Goal: Task Accomplishment & Management: Use online tool/utility

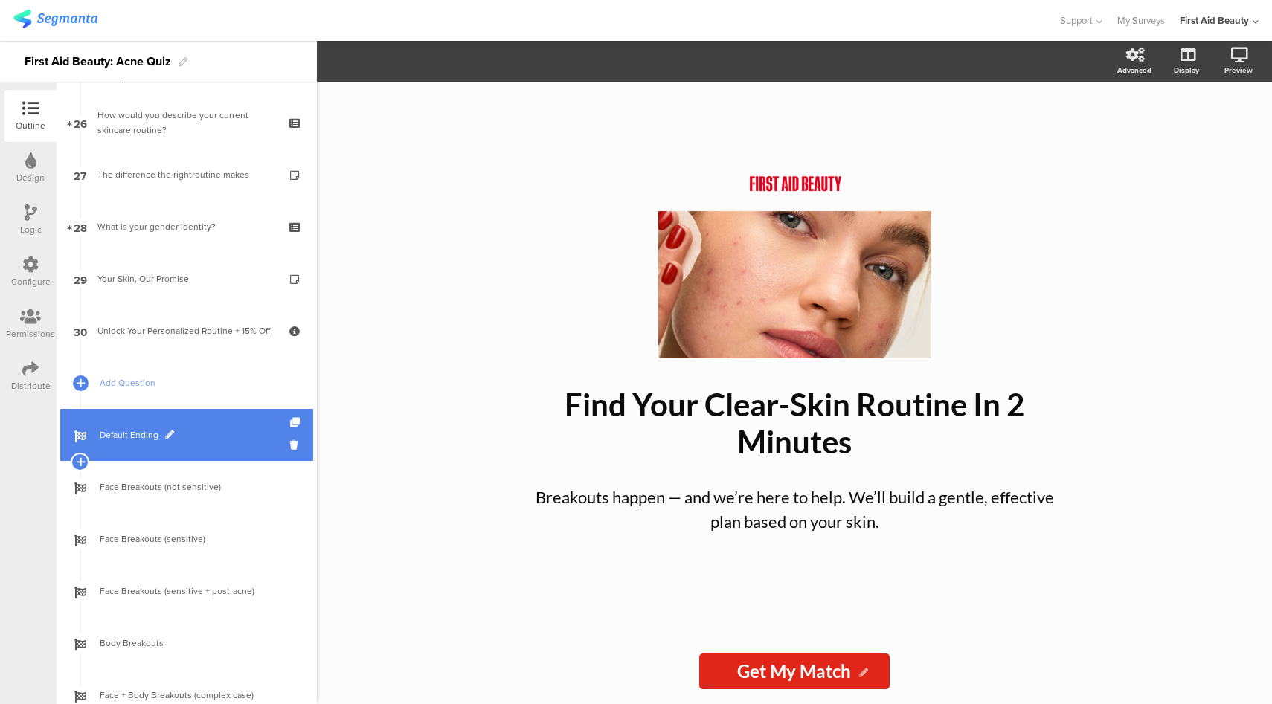
scroll to position [1346, 0]
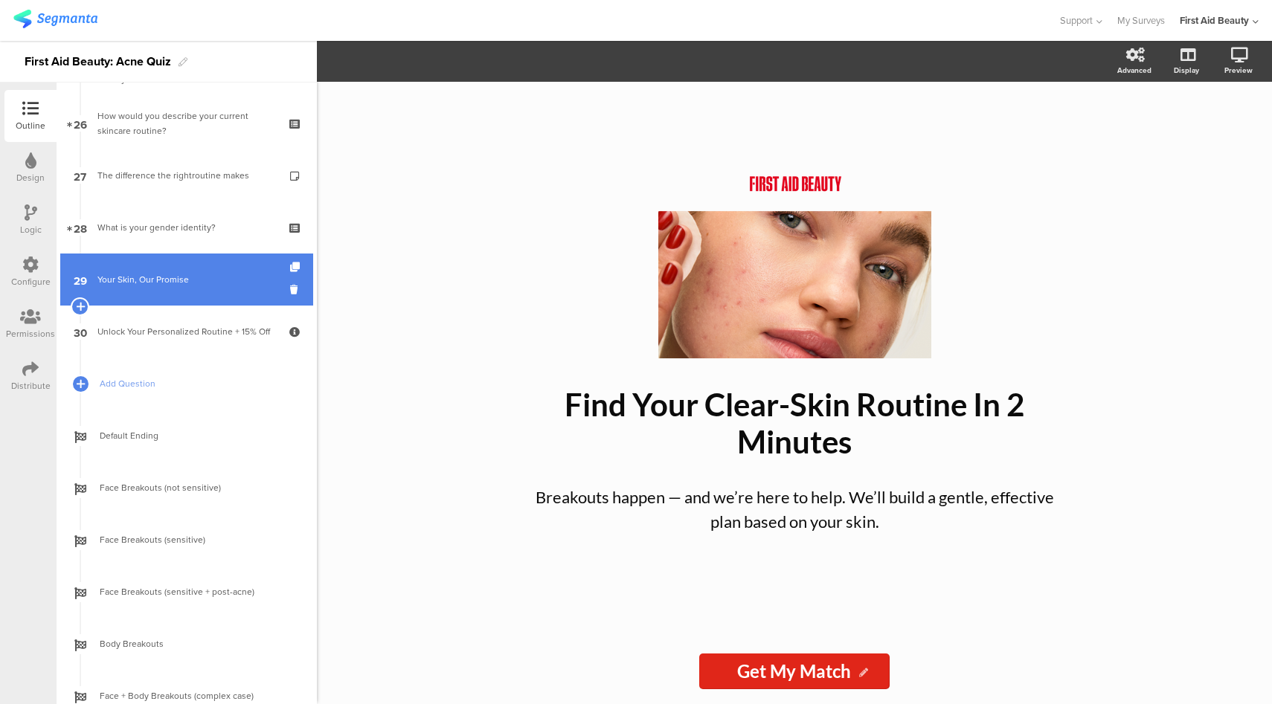
click at [191, 278] on div "Your Skin, Our Promise" at bounding box center [186, 279] width 178 height 15
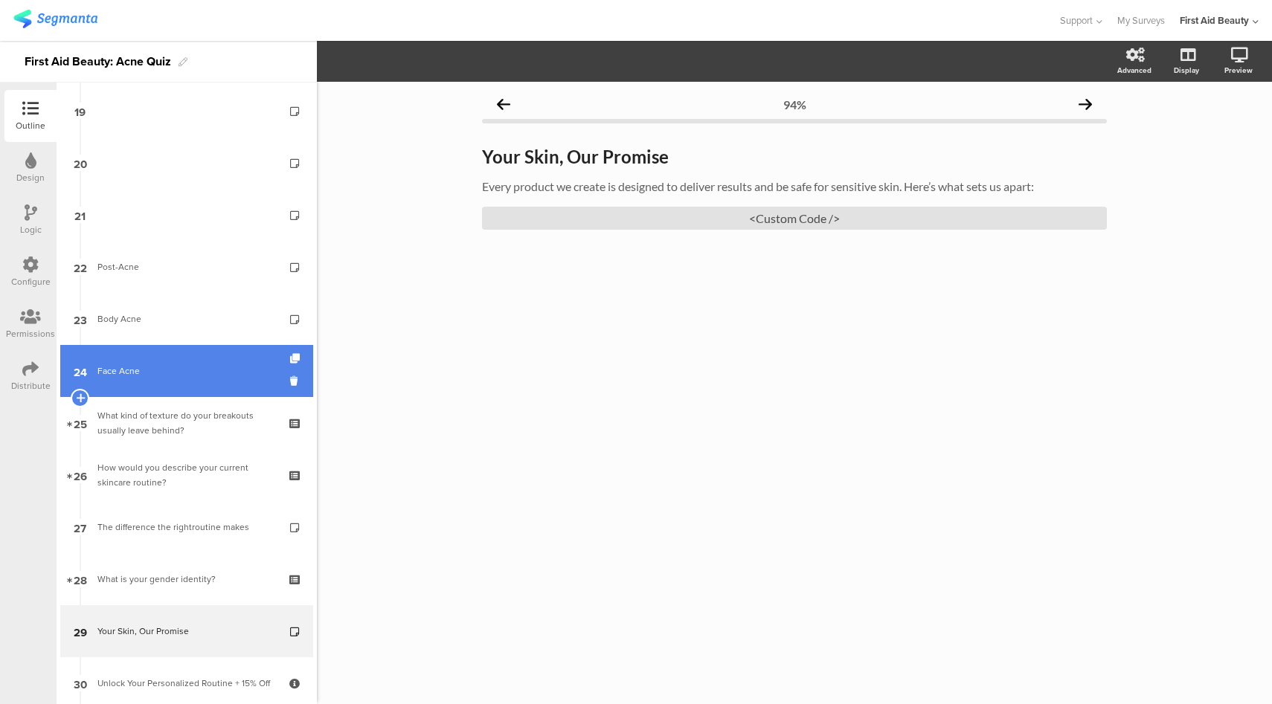
scroll to position [989, 0]
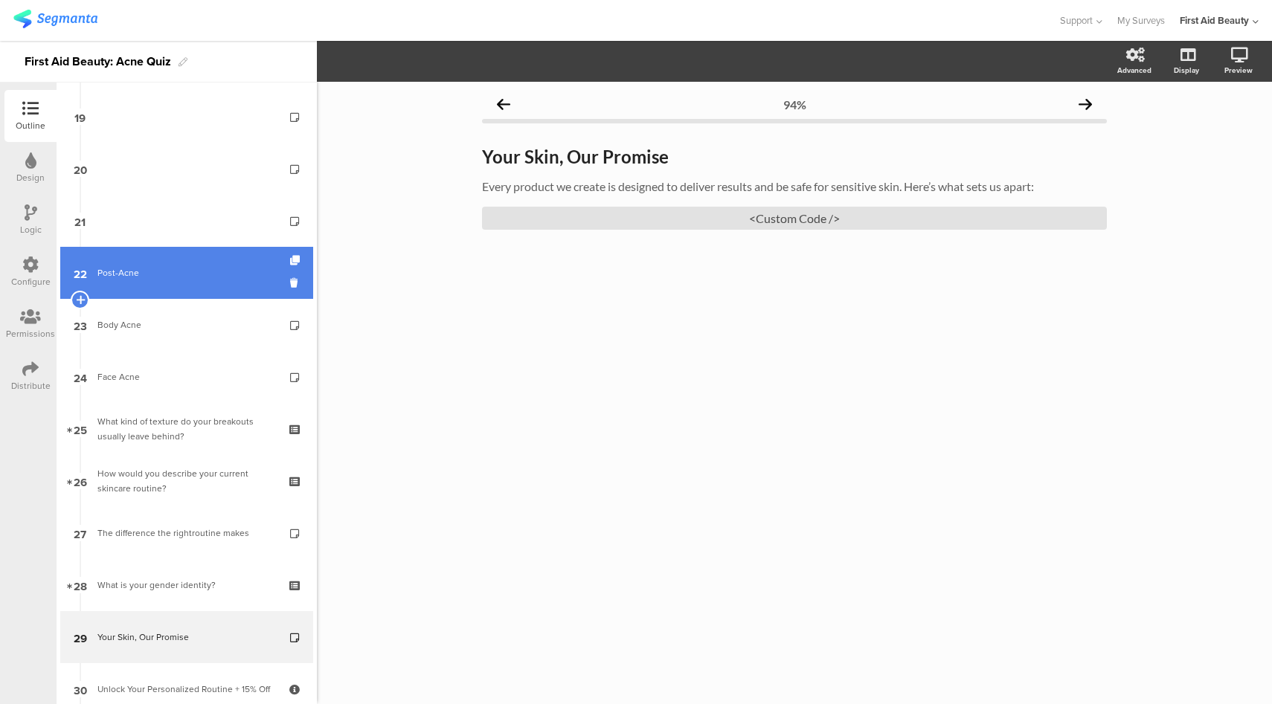
click at [202, 289] on link "22 Post-Acne" at bounding box center [186, 273] width 253 height 52
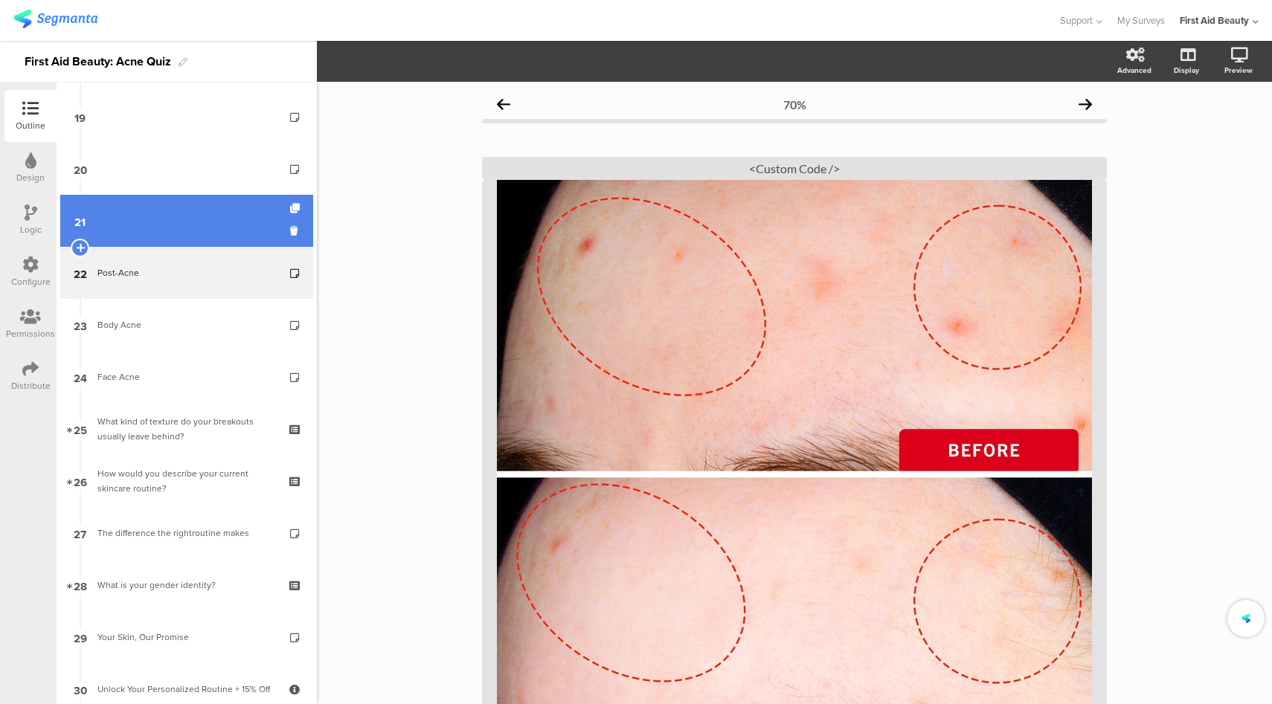
click at [210, 222] on link "21" at bounding box center [186, 221] width 253 height 52
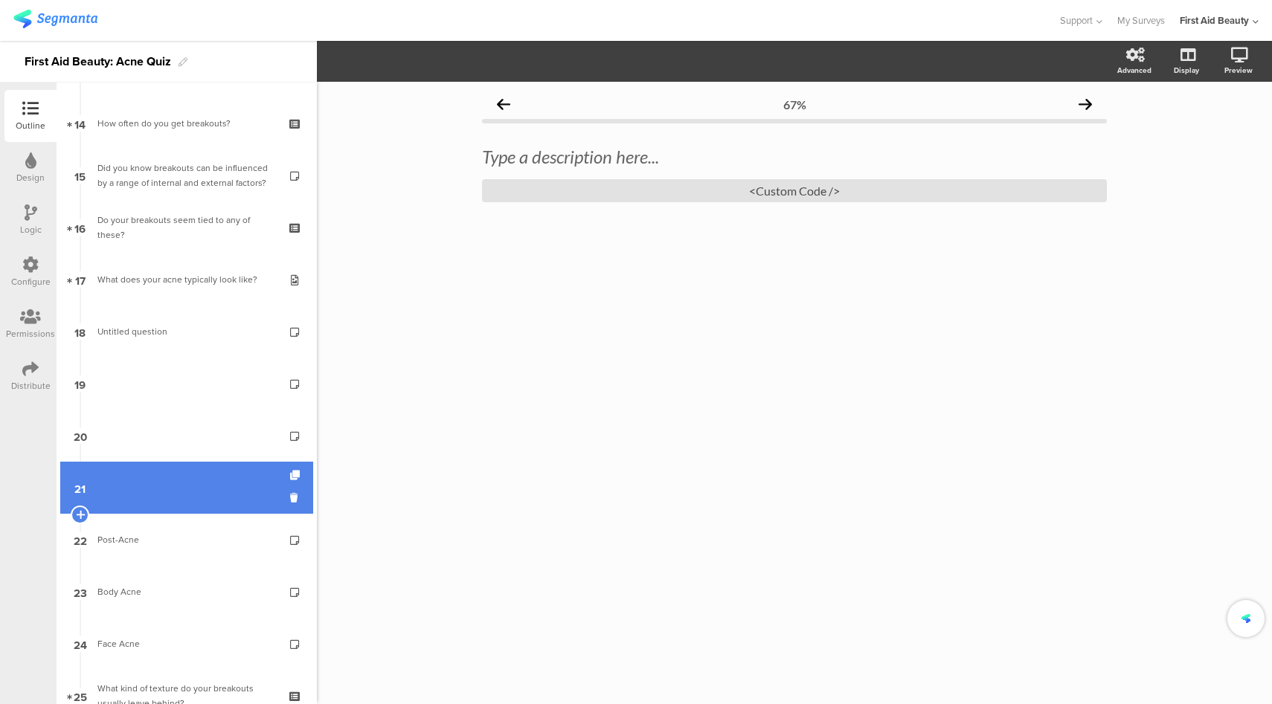
scroll to position [719, 0]
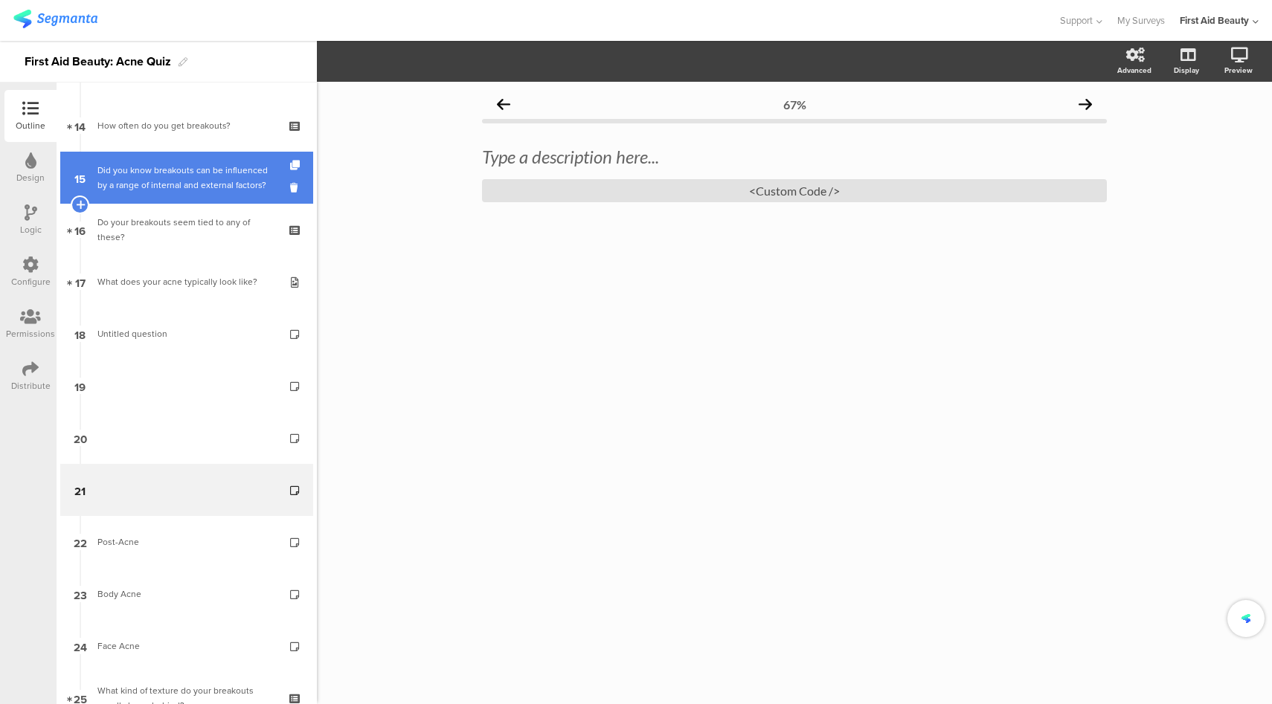
click at [179, 185] on div "Did you know breakouts can be influenced by a range of internal and external fa…" at bounding box center [186, 178] width 178 height 30
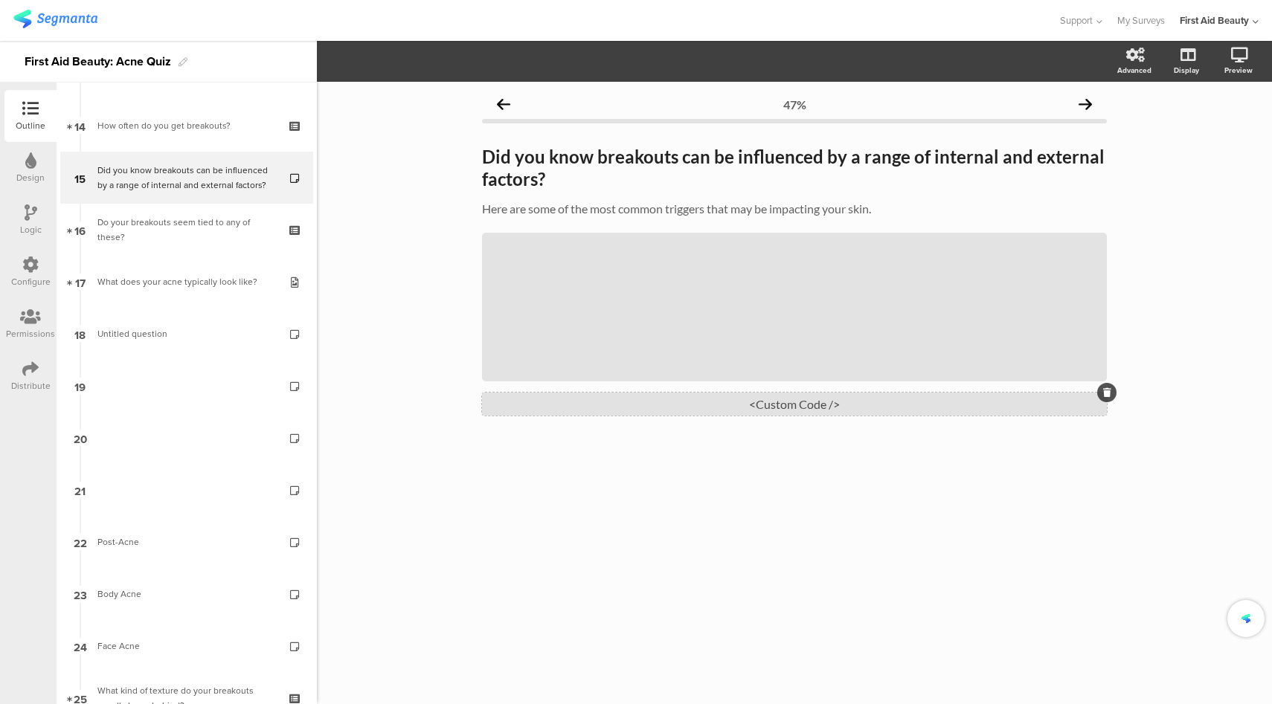
click at [791, 416] on div "<Custom Code />" at bounding box center [794, 404] width 625 height 23
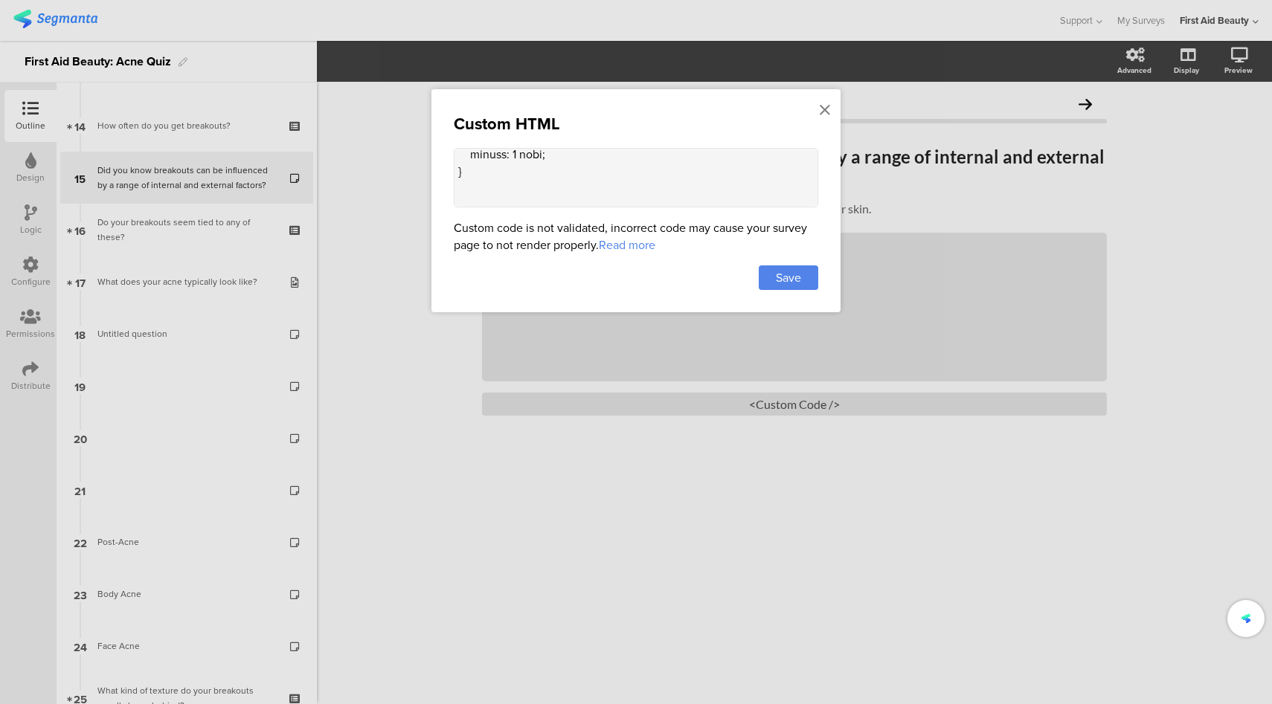
scroll to position [1043, 0]
click at [691, 179] on textarea at bounding box center [636, 178] width 364 height 60
click at [1026, 341] on div at bounding box center [636, 352] width 1272 height 704
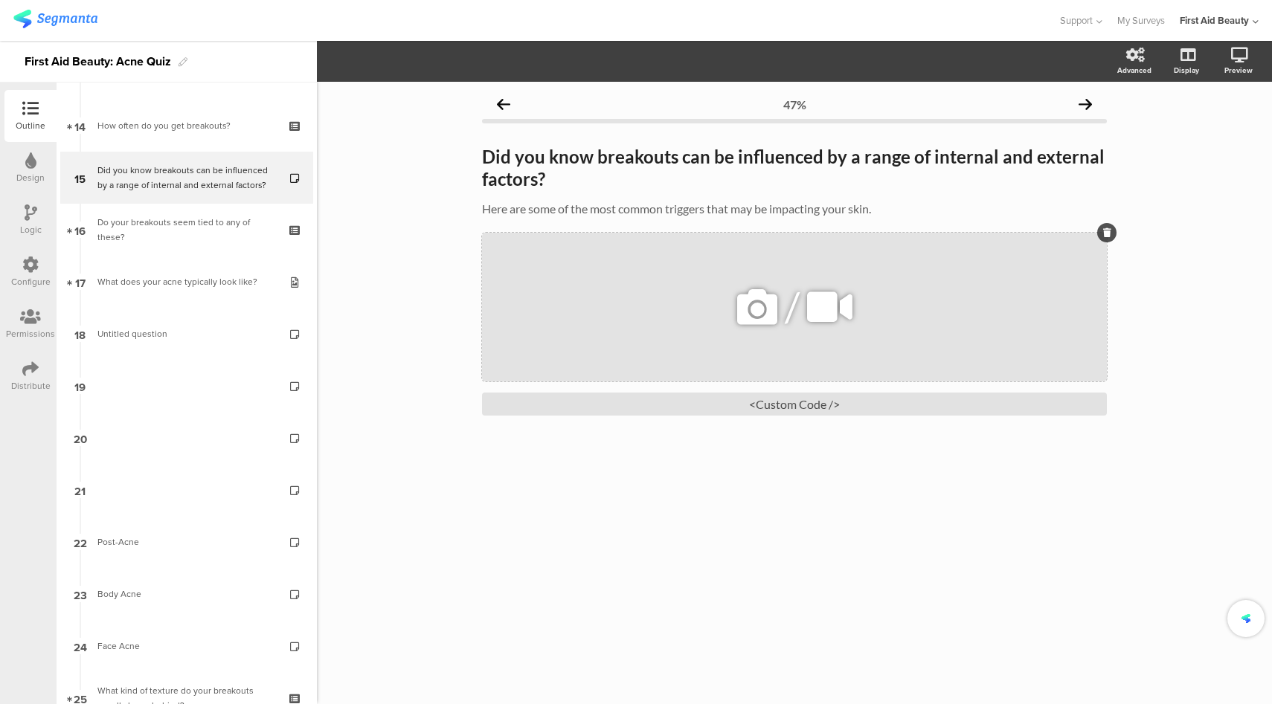
click at [843, 315] on icon at bounding box center [830, 307] width 56 height 51
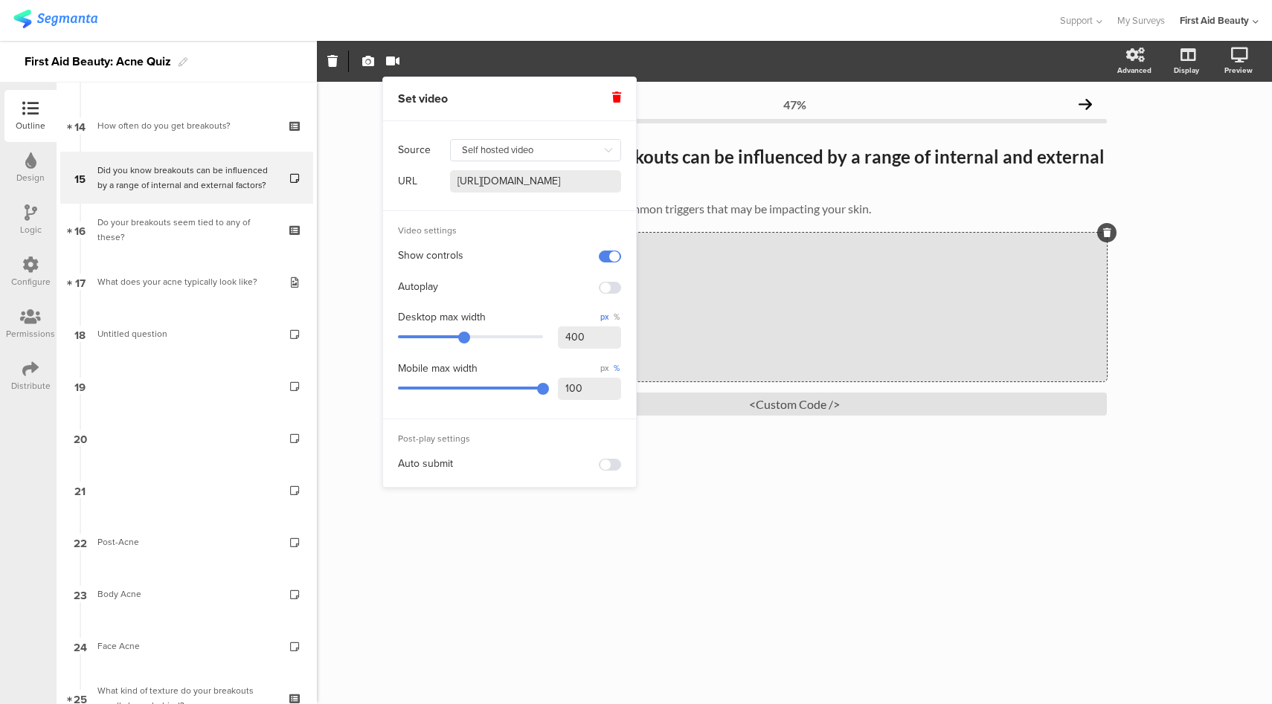
click at [554, 185] on input "https://www.firstaidbeauty.com/cdn/shop/videos/c/vp/f722e2af524b46cc950e823ce98…" at bounding box center [535, 181] width 171 height 22
paste input "cdn.shopify.com/videos/c/o/v/a247bd9a672d465b956f1e67140ccecf"
type input "https://cdn.shopify.com/videos/c/o/v/a247bd9a672d465b956f1e67140ccecf.mp4"
click at [750, 26] on div at bounding box center [528, 20] width 1031 height 25
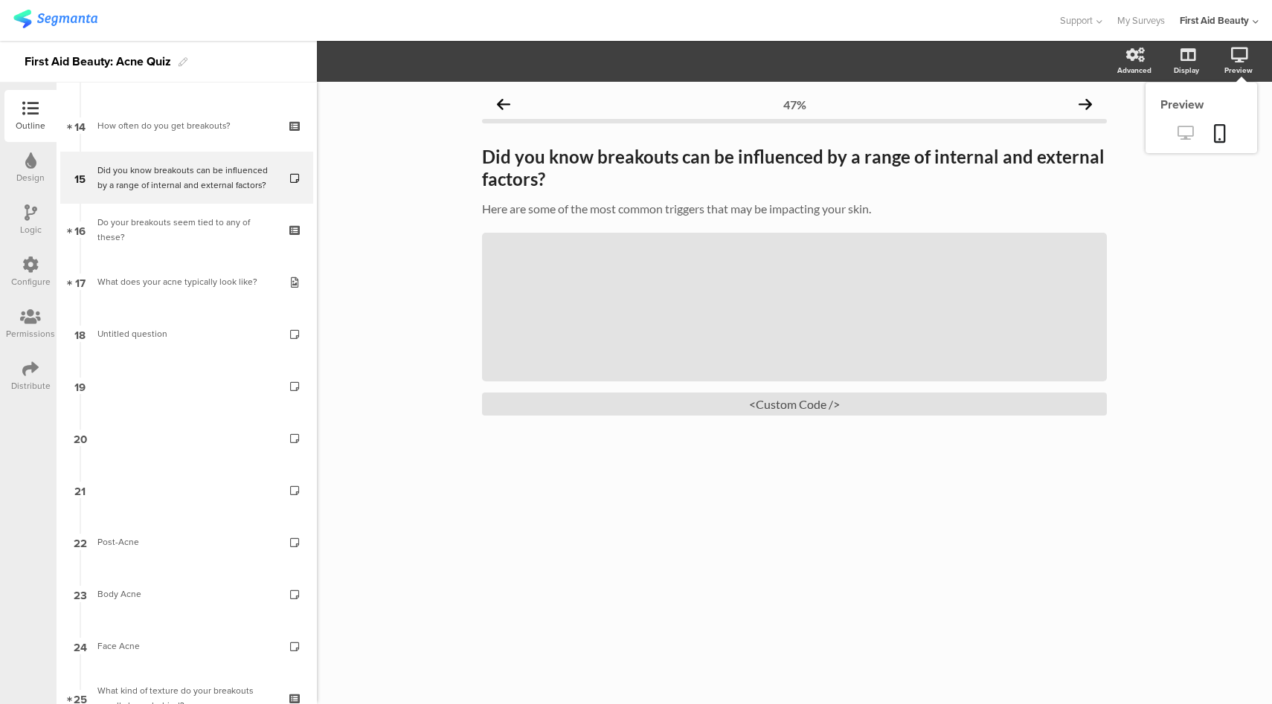
click at [1190, 138] on icon at bounding box center [1185, 133] width 16 height 14
click at [665, 326] on div "/" at bounding box center [794, 307] width 625 height 149
click at [1183, 135] on icon at bounding box center [1185, 133] width 16 height 14
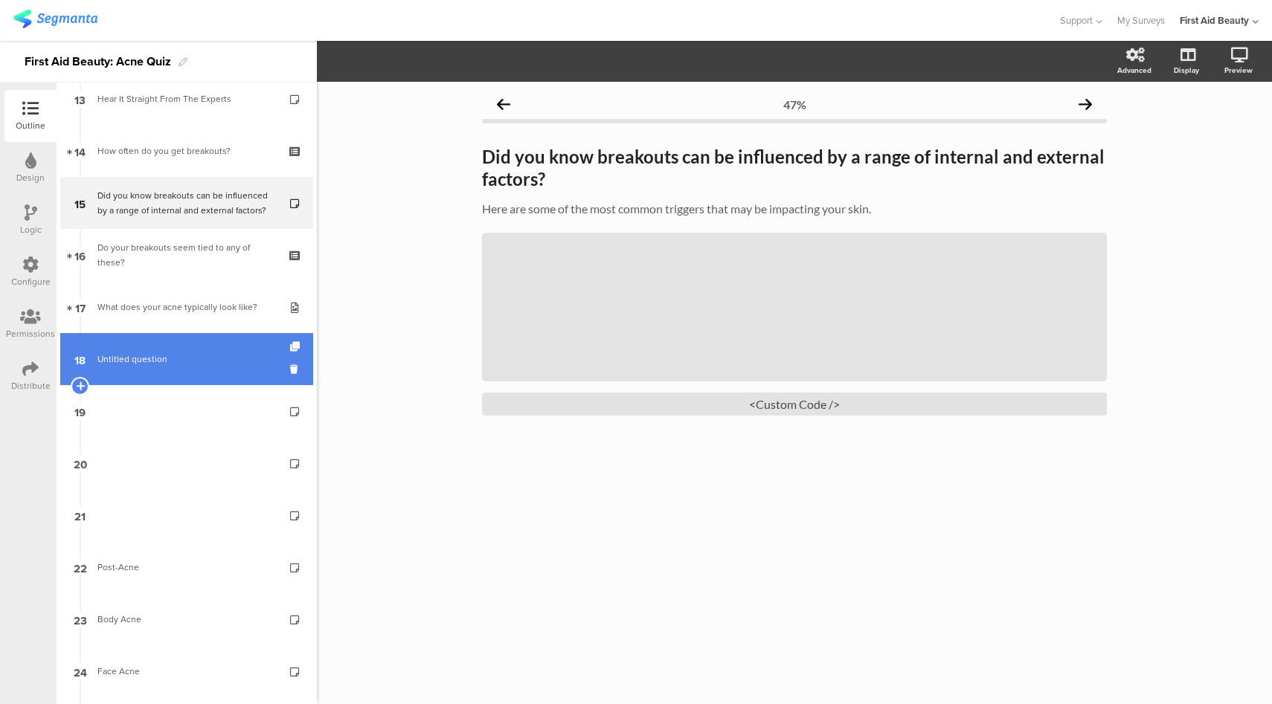
scroll to position [692, 0]
click at [201, 361] on span "Untitled question" at bounding box center [186, 360] width 178 height 15
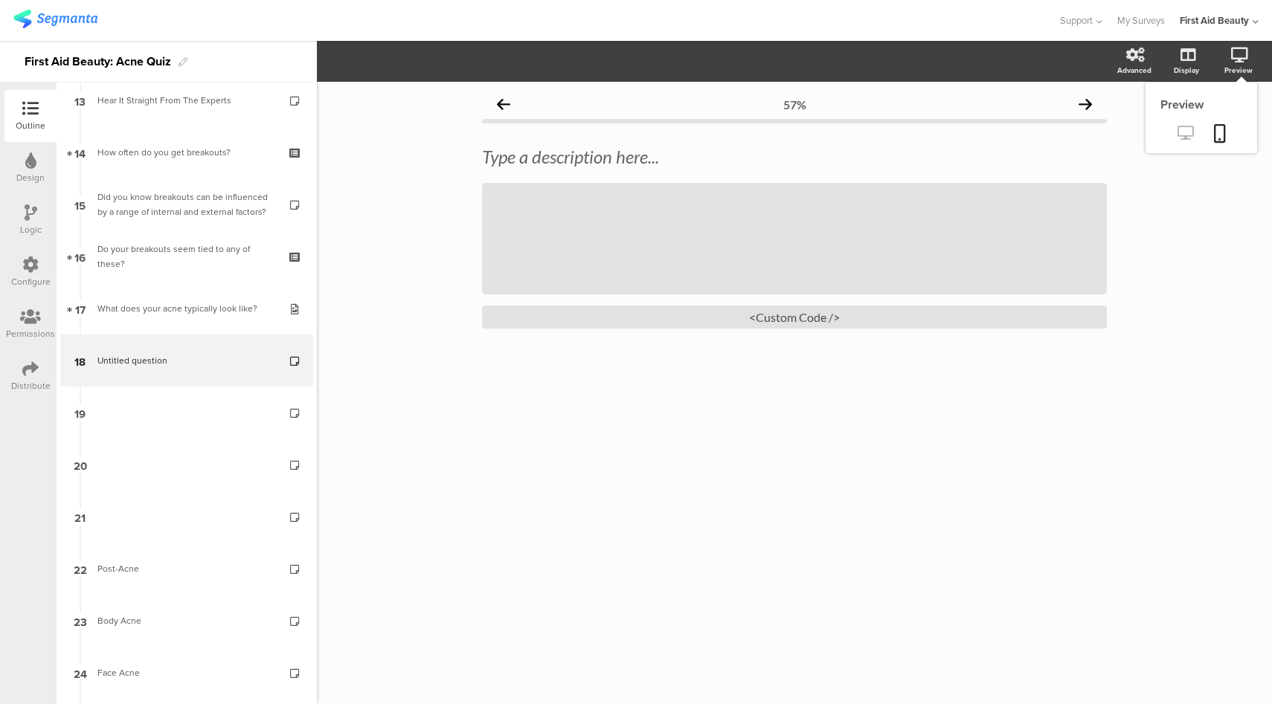
click at [1180, 134] on icon at bounding box center [1185, 133] width 16 height 14
click at [797, 318] on div "<Custom Code />" at bounding box center [794, 317] width 625 height 23
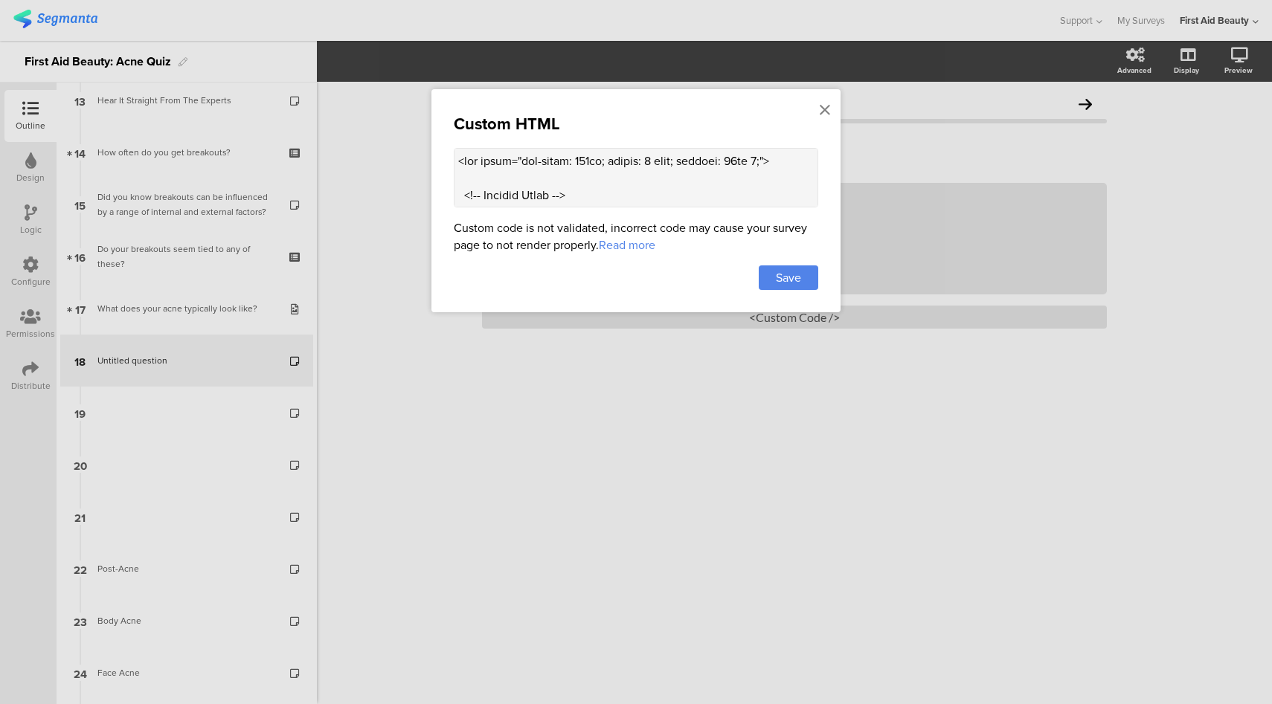
click at [681, 188] on textarea at bounding box center [636, 178] width 364 height 60
click at [595, 176] on textarea at bounding box center [636, 178] width 364 height 60
paste textarea "cdn.shopify.com/videos/c/o/v/5dc165c1b65c4cc59453c41cd36ae102.mp4?autoplay=0&mu…"
type textarea "<div style="max-width: 600px; margin: 0 auto; padding: 10px 0;"> <!-- Section T…"
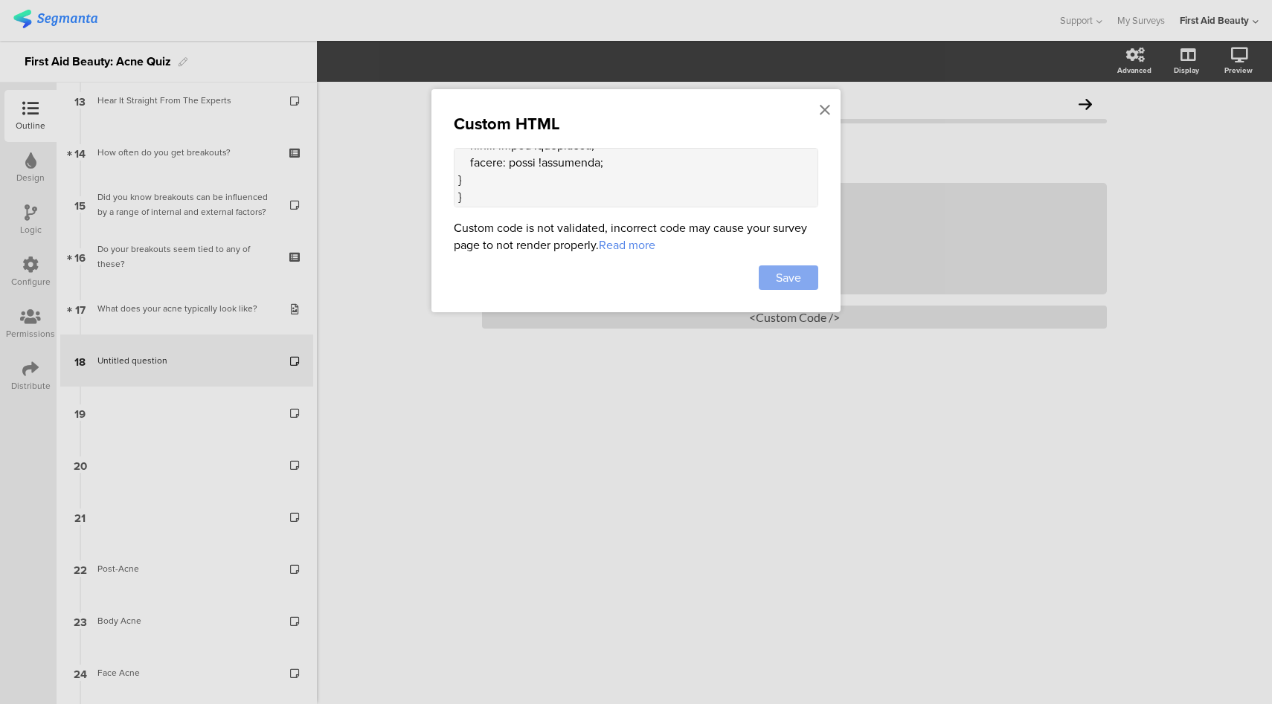
click at [805, 280] on div "Save" at bounding box center [789, 278] width 60 height 25
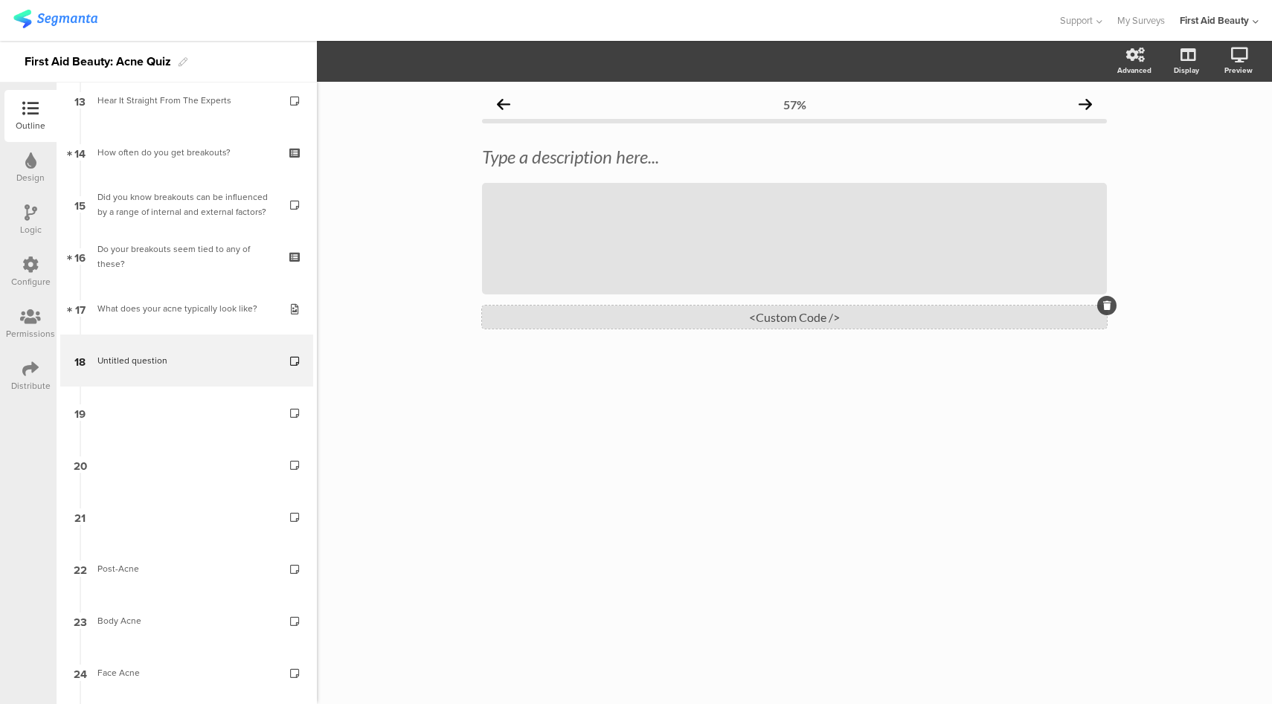
click at [785, 322] on div "<Custom Code />" at bounding box center [794, 317] width 625 height 23
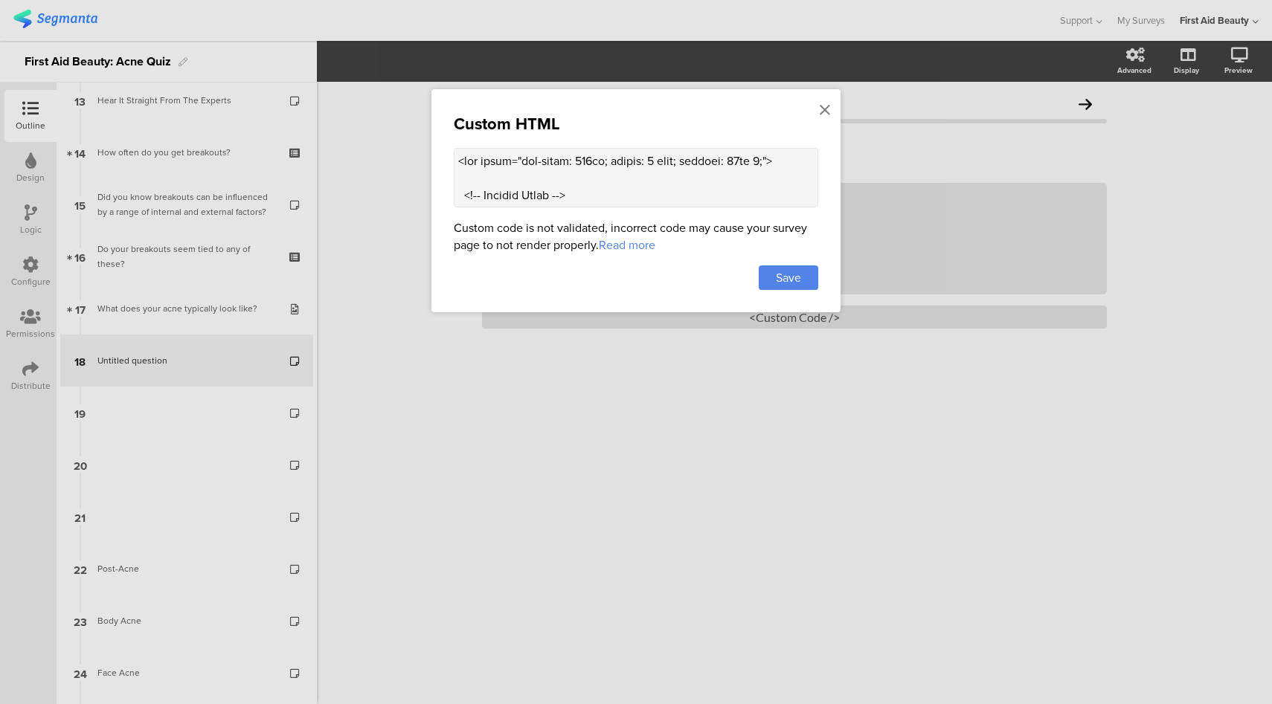
click at [740, 189] on textarea at bounding box center [636, 178] width 364 height 60
paste textarea "div style="position: relative; max-width: 560px; margin: 20px auto;"> <video id…"
type textarea "<div style="max-width: 600px; margin: 0 auto; padding: 10px 0;"> <!-- Section T…"
click at [796, 269] on span "Save" at bounding box center [788, 277] width 25 height 17
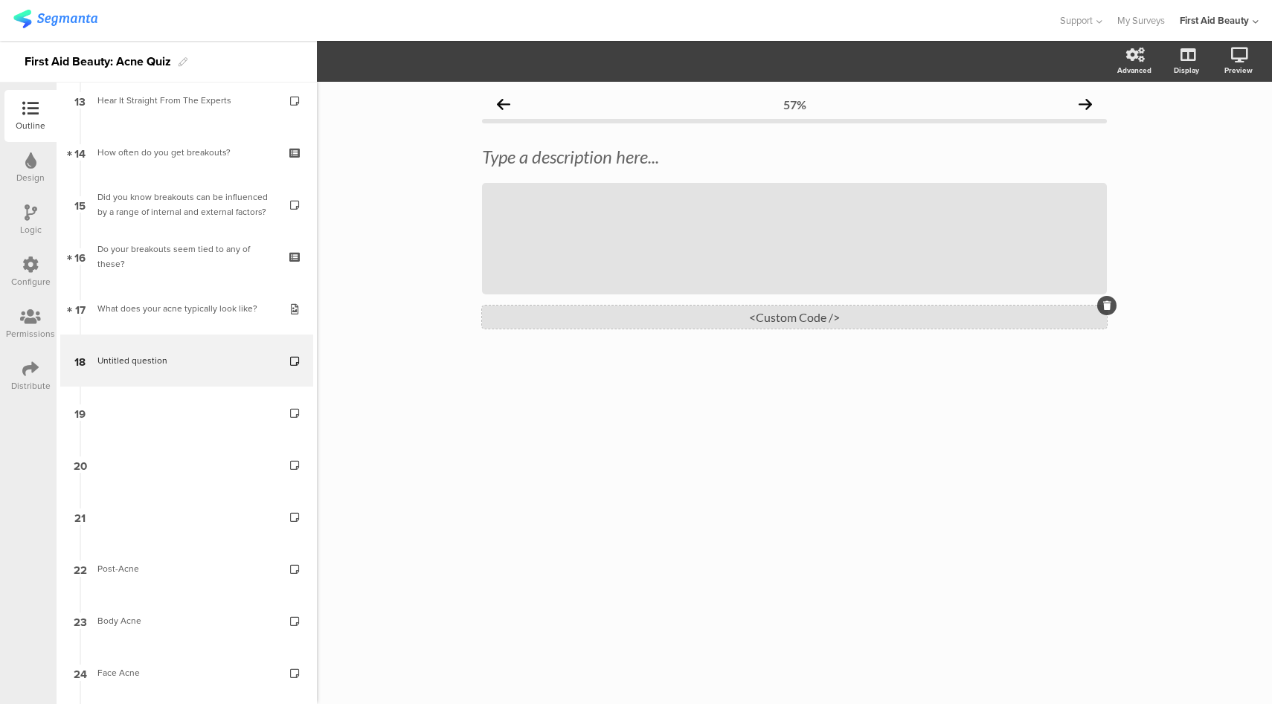
click at [817, 316] on div "<Custom Code />" at bounding box center [794, 317] width 625 height 23
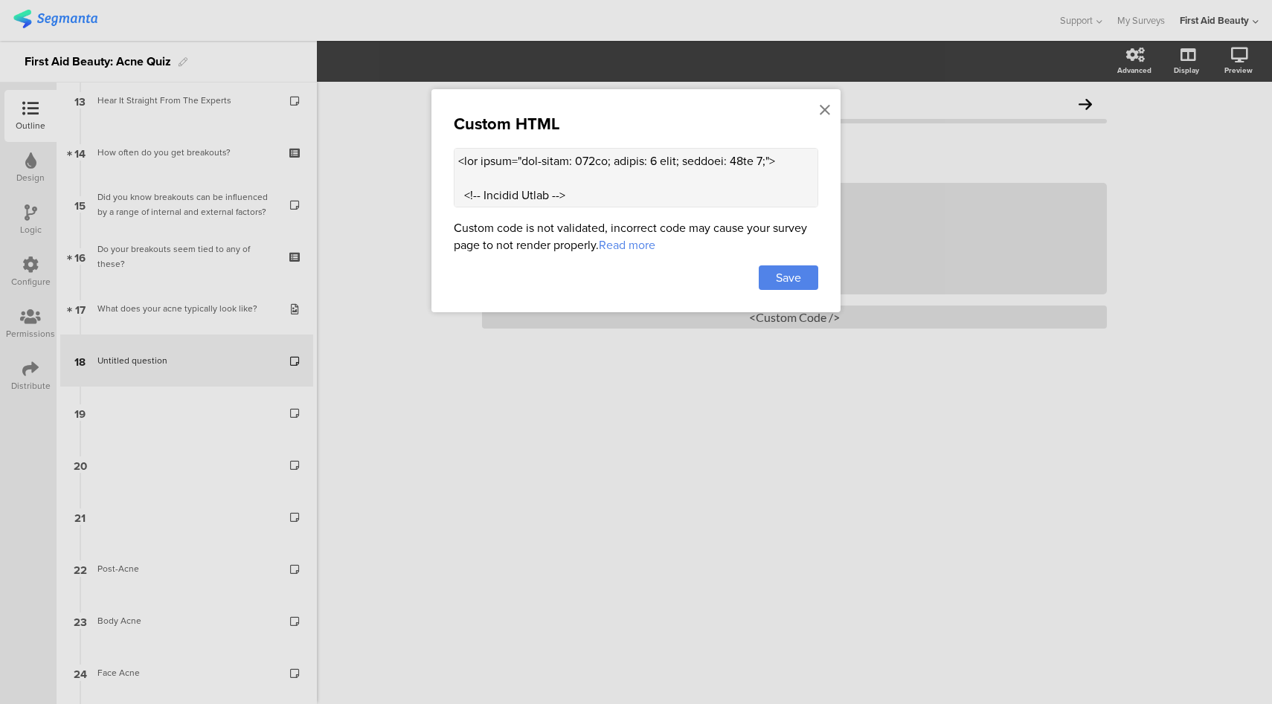
click at [676, 179] on textarea at bounding box center [636, 178] width 364 height 60
paste textarea "https://cdn.shopify.com/videos/c/o/v/5dc165c1b65c4cc59453c41cd36ae102"
type textarea "<div style="max-width: 600px; margin: 0 auto; padding: 10px 0;"> <!-- Section T…"
click at [797, 277] on span "Save" at bounding box center [788, 277] width 25 height 17
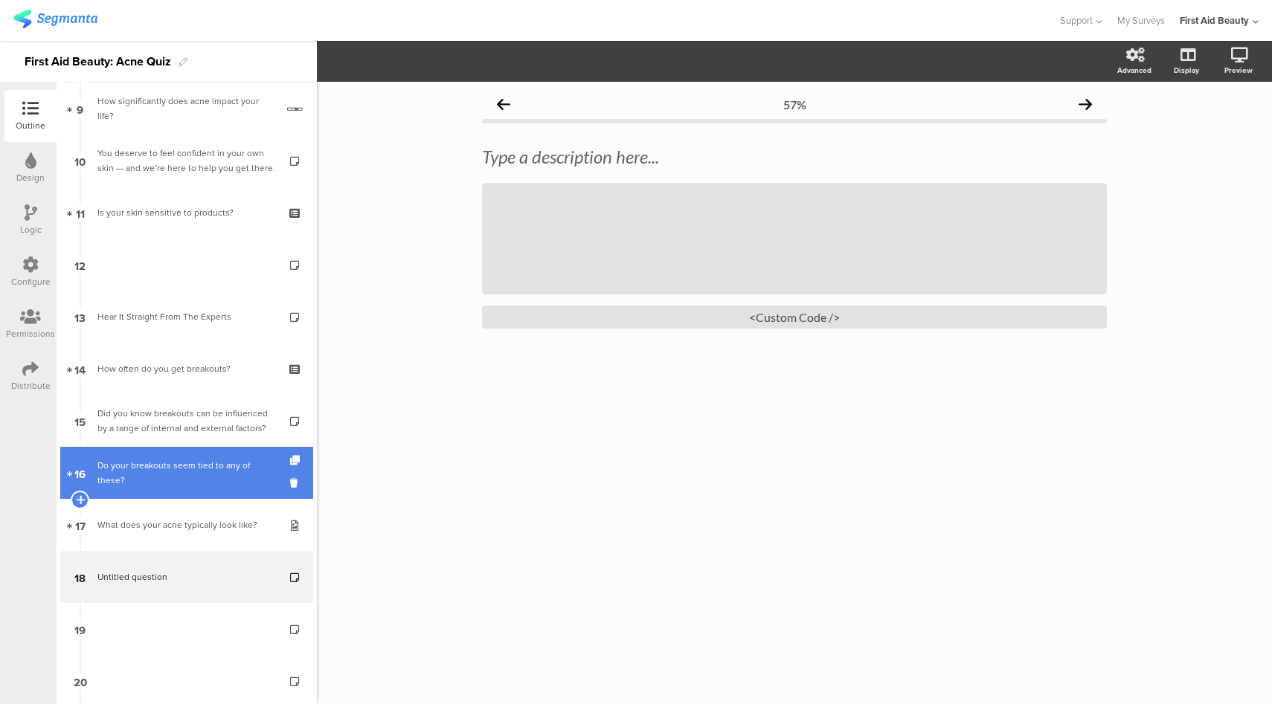
scroll to position [476, 0]
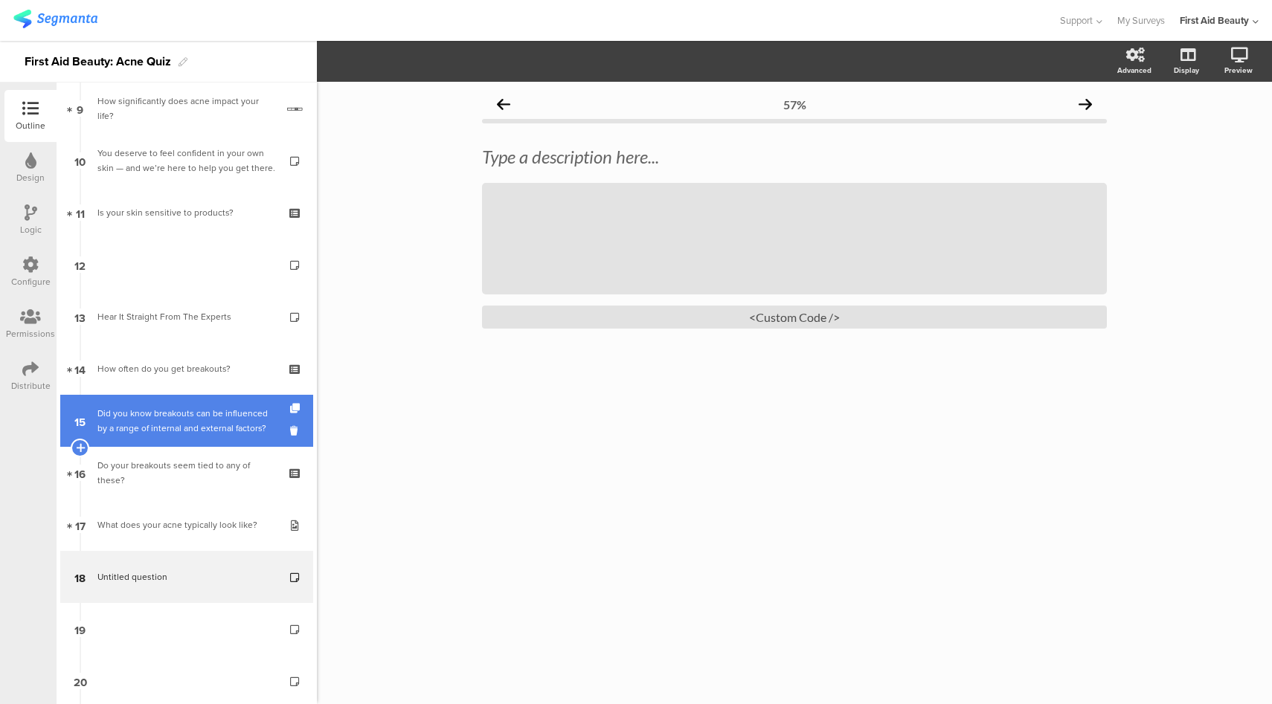
click at [203, 420] on div "Did you know breakouts can be influenced by a range of internal and external fa…" at bounding box center [186, 421] width 178 height 30
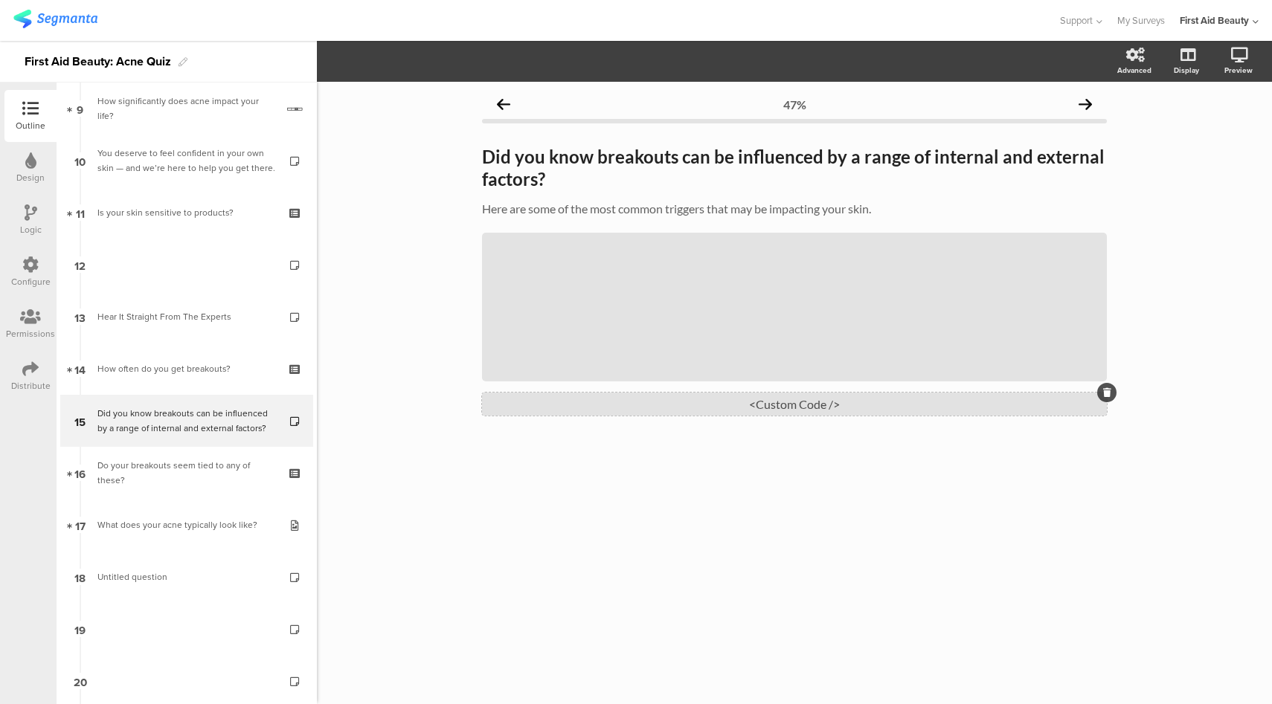
click at [942, 416] on div "<Custom Code />" at bounding box center [794, 404] width 625 height 23
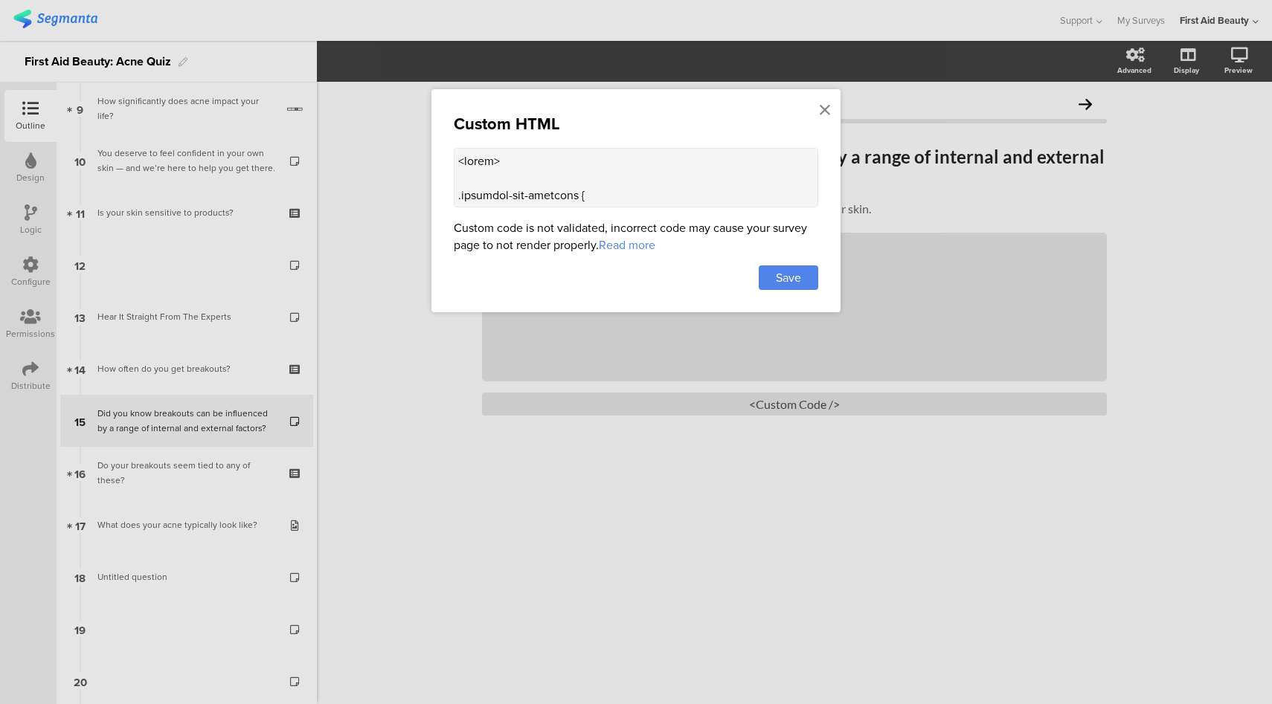
click at [666, 184] on textarea at bounding box center [636, 178] width 364 height 60
click at [826, 109] on icon at bounding box center [825, 110] width 10 height 16
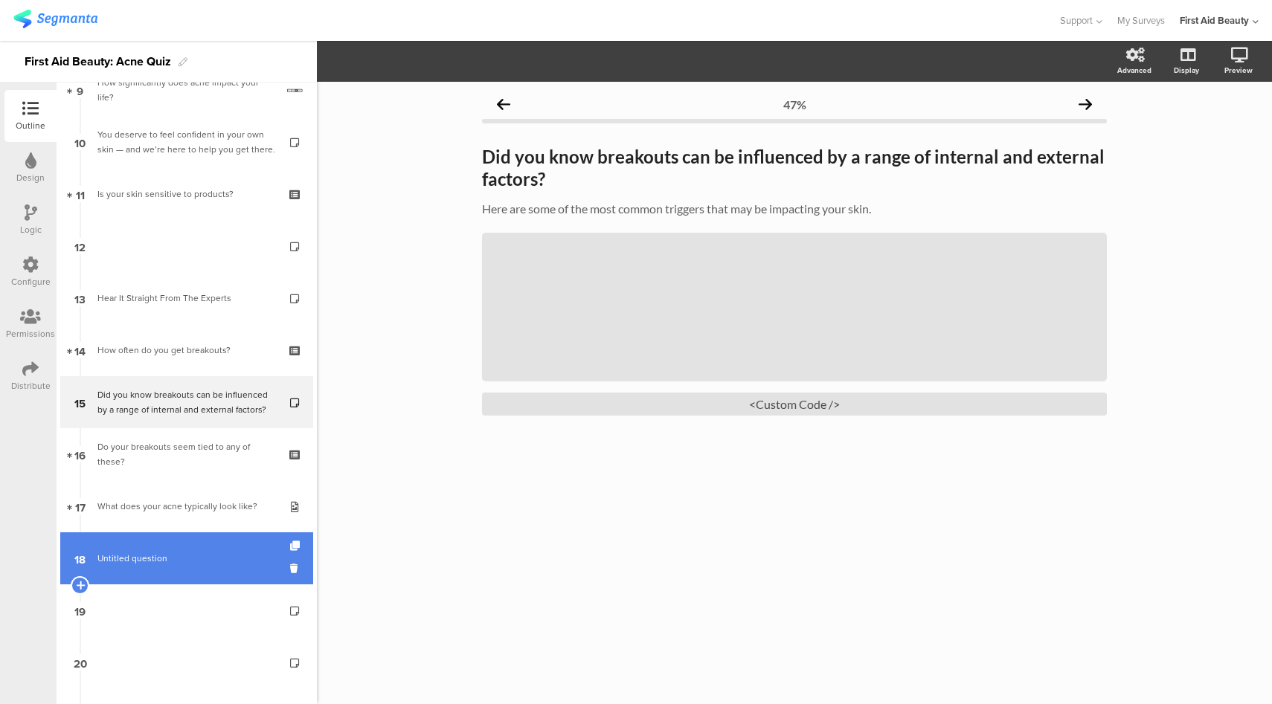
scroll to position [495, 0]
click at [180, 548] on link "18 Untitled question" at bounding box center [186, 559] width 253 height 52
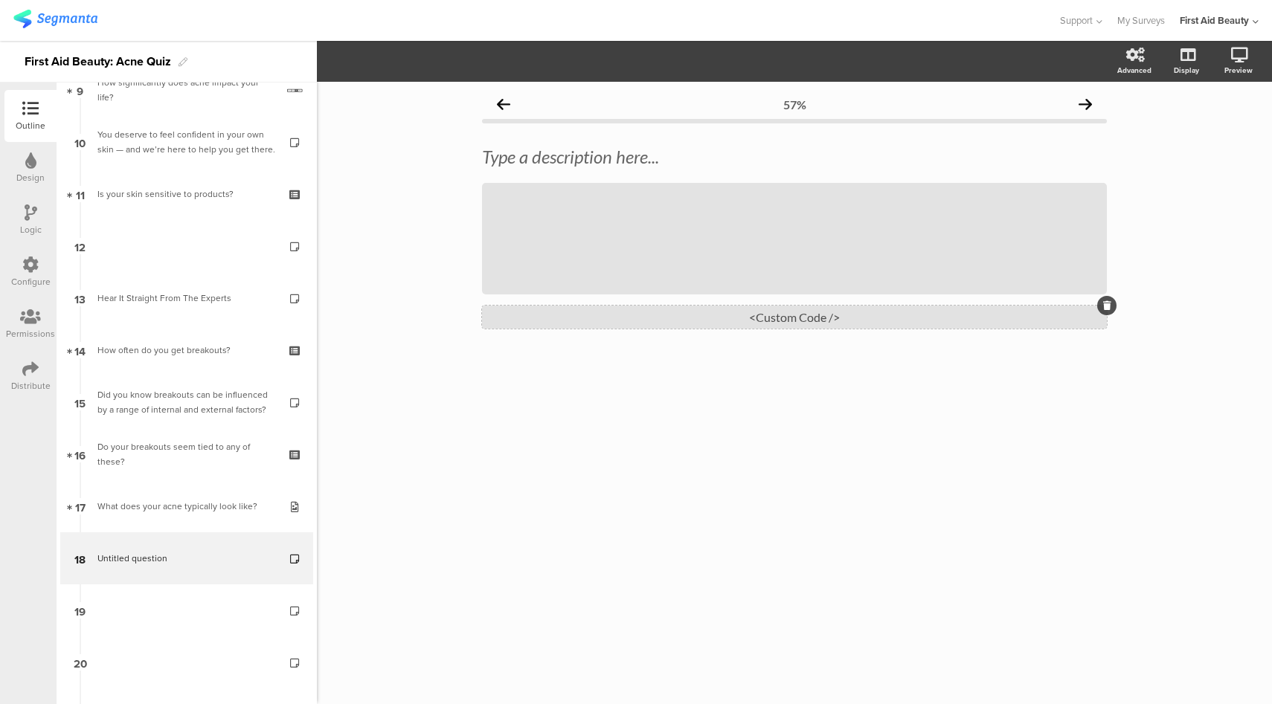
click at [820, 318] on div "<Custom Code />" at bounding box center [794, 317] width 625 height 23
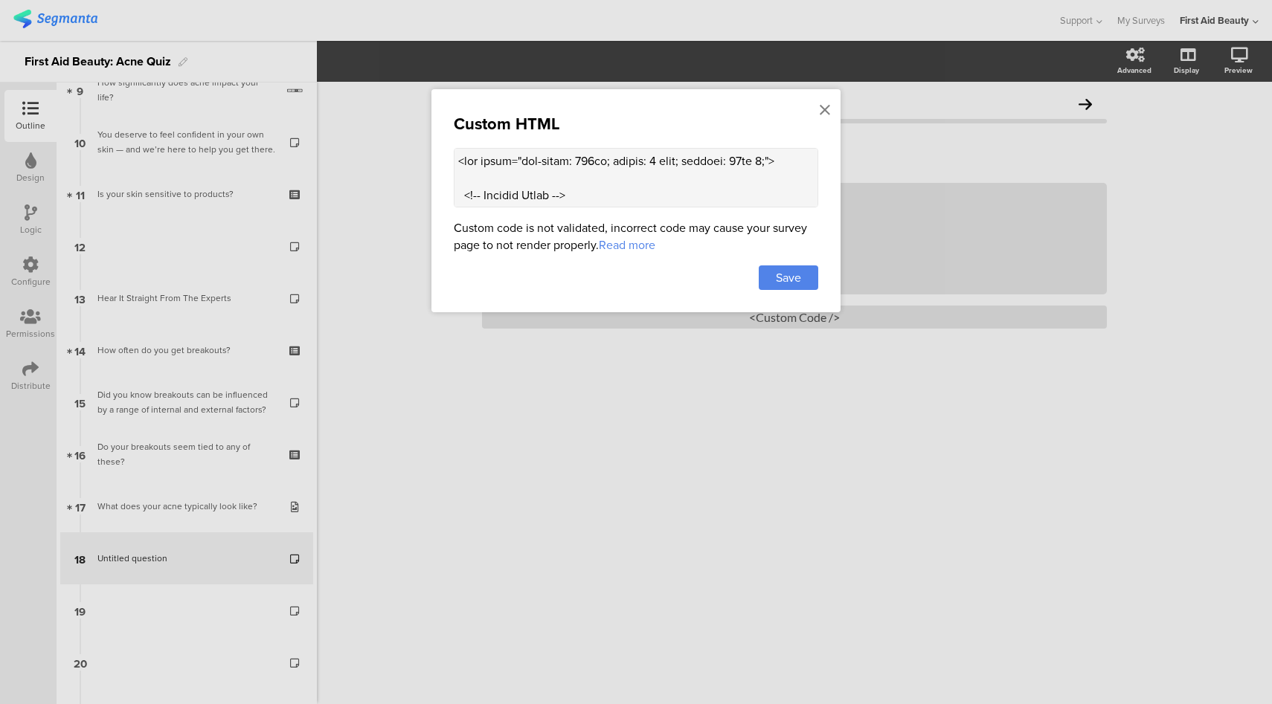
click at [648, 185] on textarea at bounding box center [636, 178] width 364 height 60
paste textarea "Testimonial Card --> <div style="background: #fff; border: 2px solid #e0261900;…"
type textarea "<div style="max-width: 600px; margin: 0 auto; padding: 10px 0;"> <!-- Testimoni…"
click at [797, 281] on span "Save" at bounding box center [788, 277] width 25 height 17
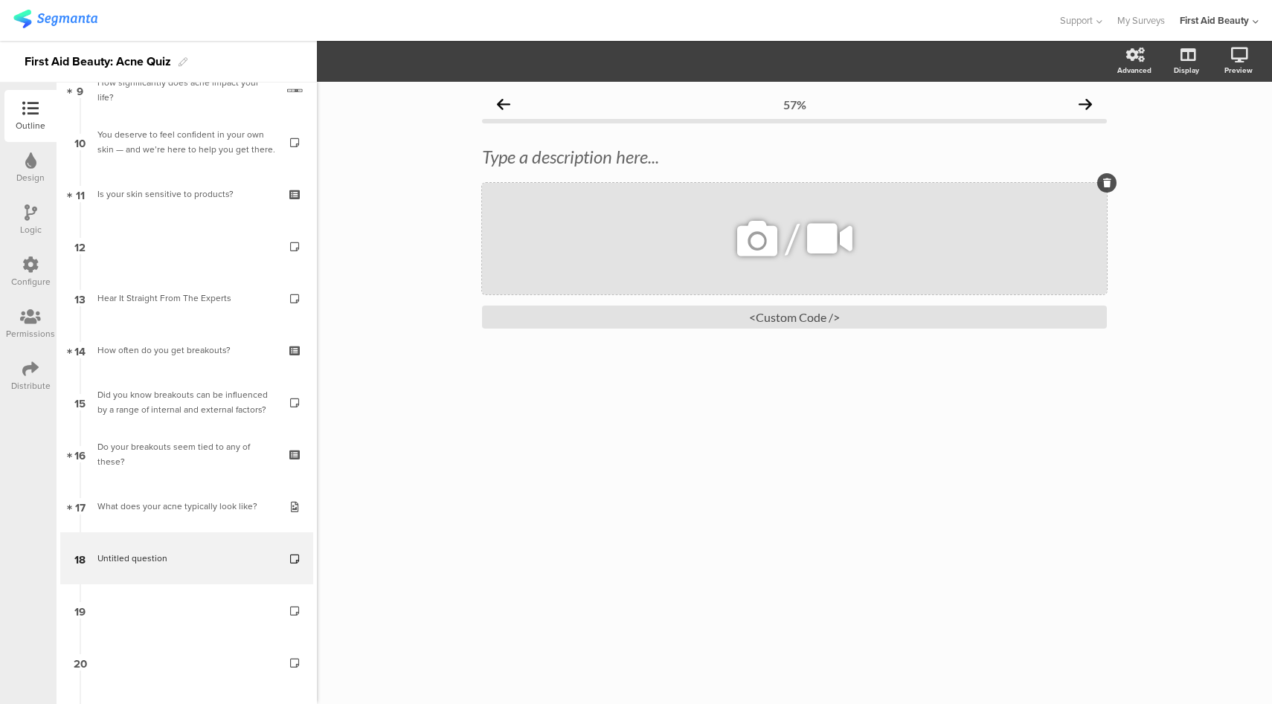
click at [758, 234] on icon at bounding box center [757, 238] width 51 height 51
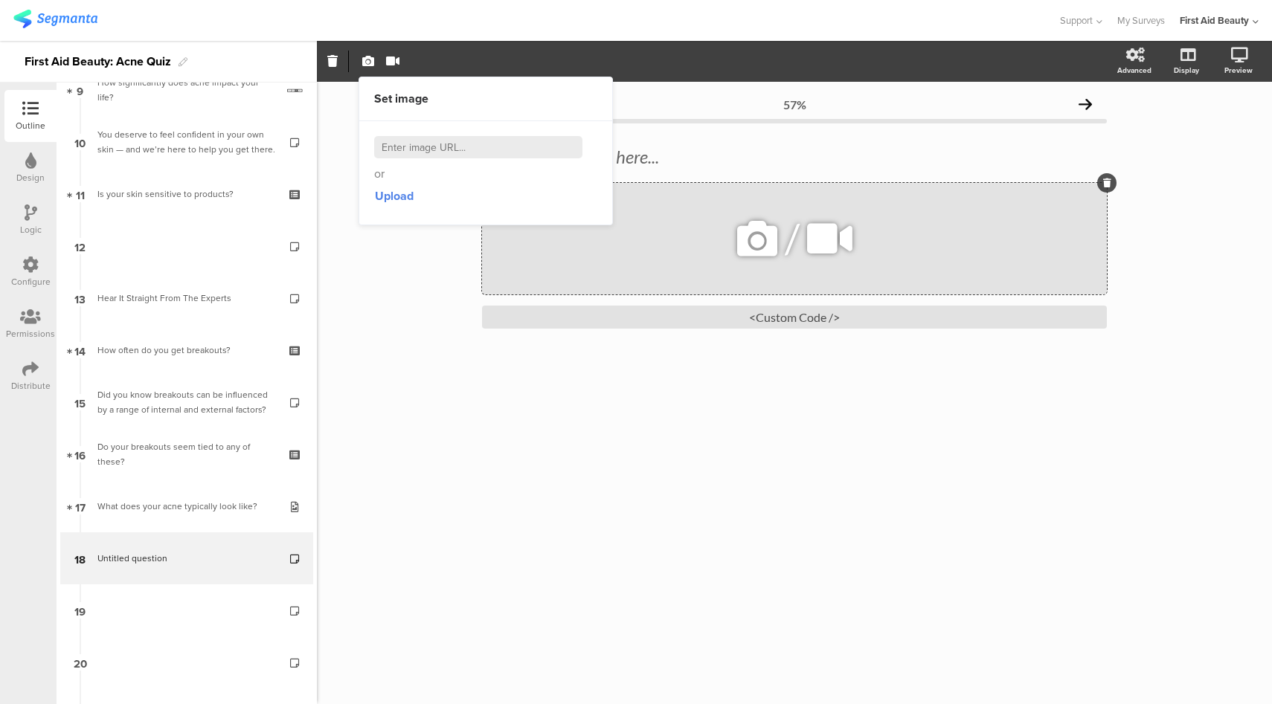
click at [830, 241] on icon at bounding box center [830, 238] width 56 height 51
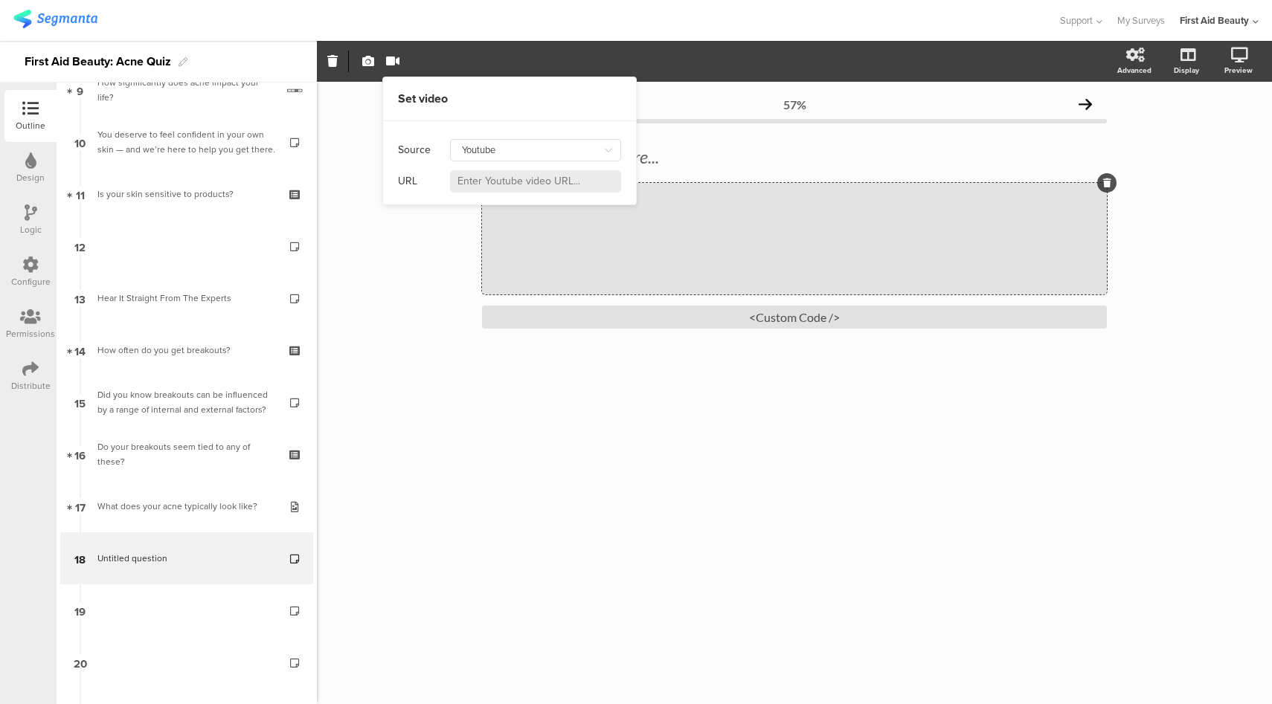
click at [505, 184] on input at bounding box center [535, 181] width 171 height 22
click at [510, 147] on input "Youtube" at bounding box center [535, 150] width 171 height 22
click at [510, 214] on div "Self hosted video" at bounding box center [506, 214] width 80 height 25
type input "Self hosted video"
click at [538, 182] on input at bounding box center [535, 181] width 171 height 22
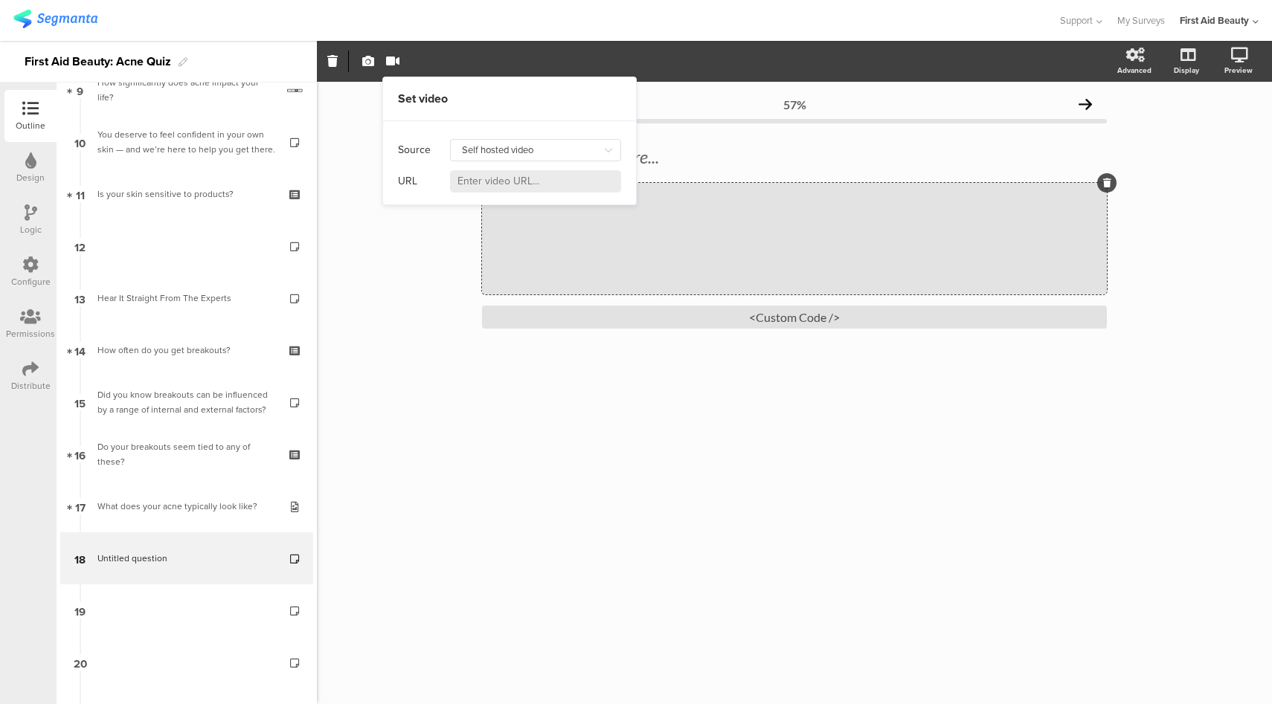
paste input "https://cdn.shopify.com/videos/c/o/v/5dc165c1b65c4cc59453c41cd36ae102.mp4"
type input "https://cdn.shopify.com/videos/c/o/v/5dc165c1b65c4cc59453c41cd36ae102.mp4"
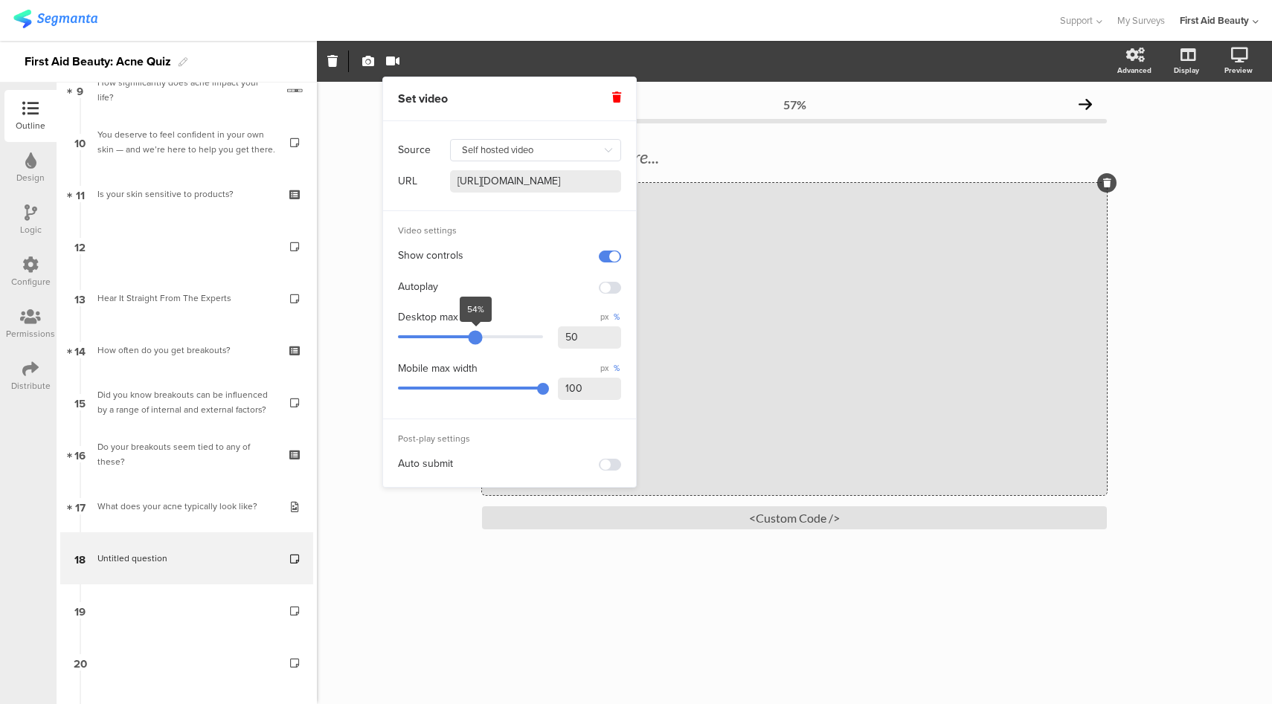
type input "49"
drag, startPoint x: 542, startPoint y: 344, endPoint x: 468, endPoint y: 338, distance: 74.6
click at [468, 338] on div "slider between 1 and 100" at bounding box center [468, 338] width 14 height 14
type input "https://cdn.shopify.com/videos/c/o/v/5dc165c1b65c4cc59453c41cd36ae102.mp4"
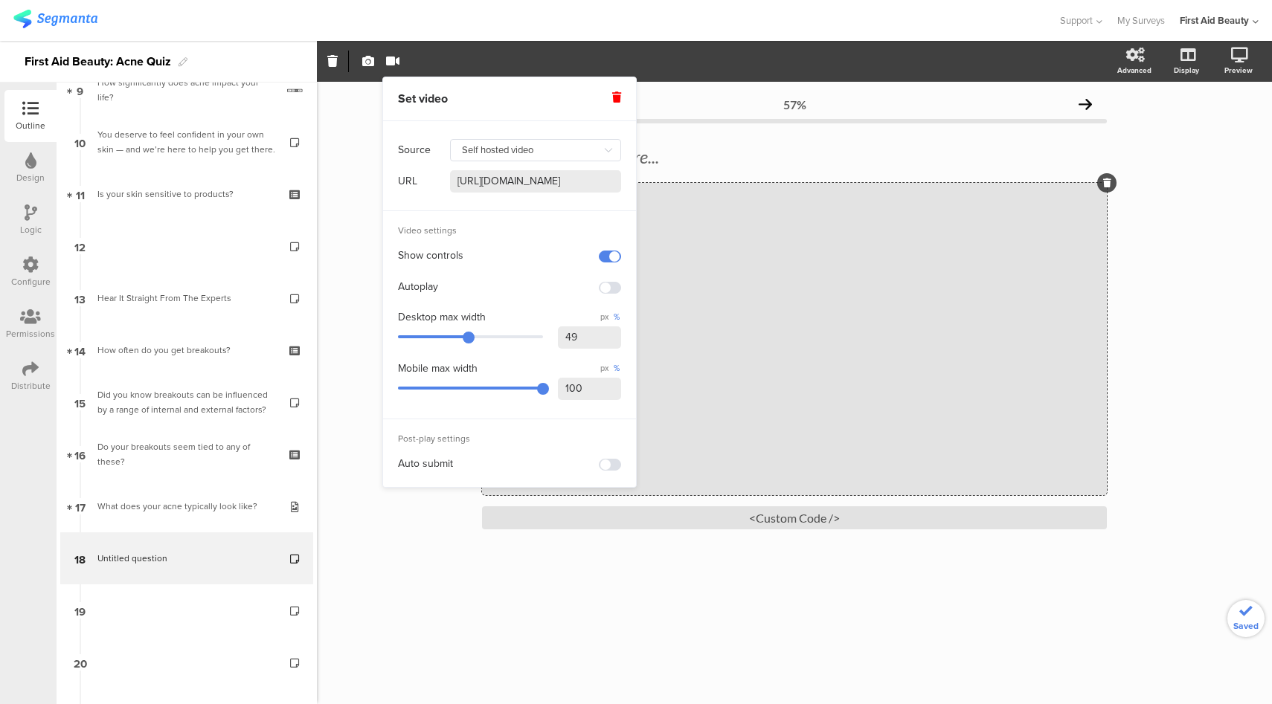
drag, startPoint x: 582, startPoint y: 341, endPoint x: 554, endPoint y: 341, distance: 27.5
click at [554, 341] on div "Desktop max width px % 49" at bounding box center [509, 331] width 223 height 46
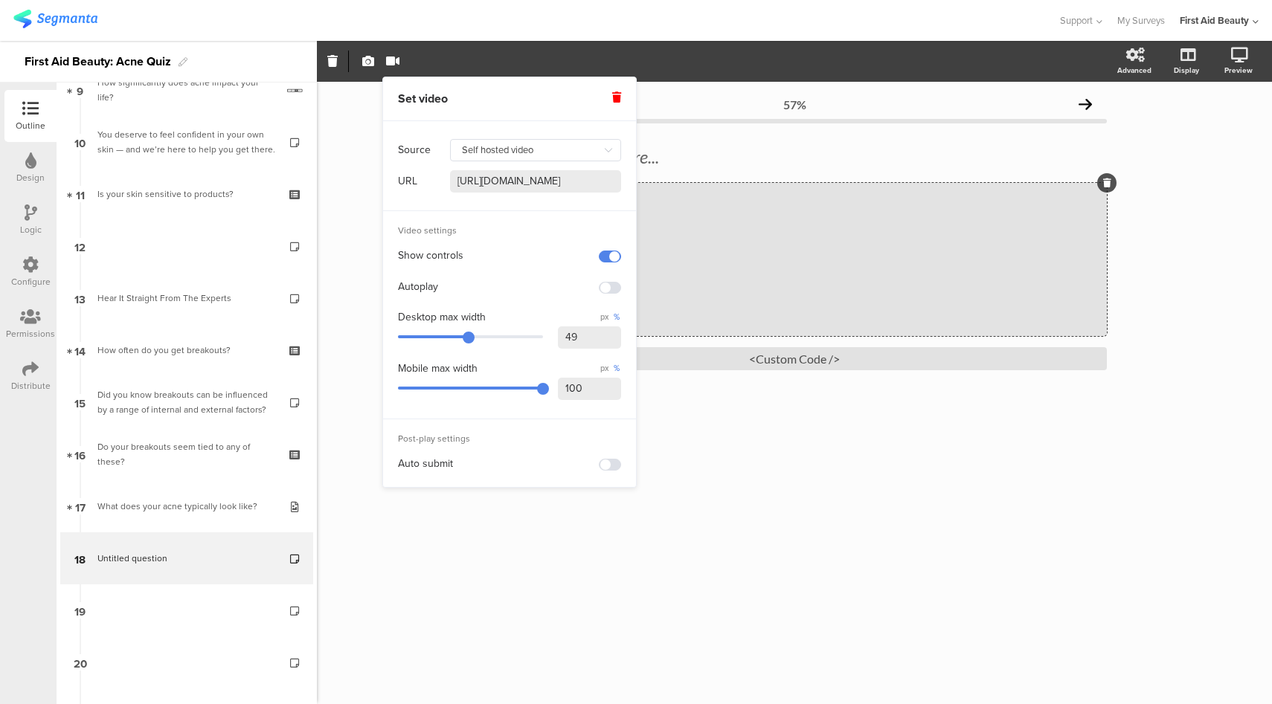
click at [373, 541] on div "57% Type a description here... / <Custom Code />" at bounding box center [794, 393] width 955 height 623
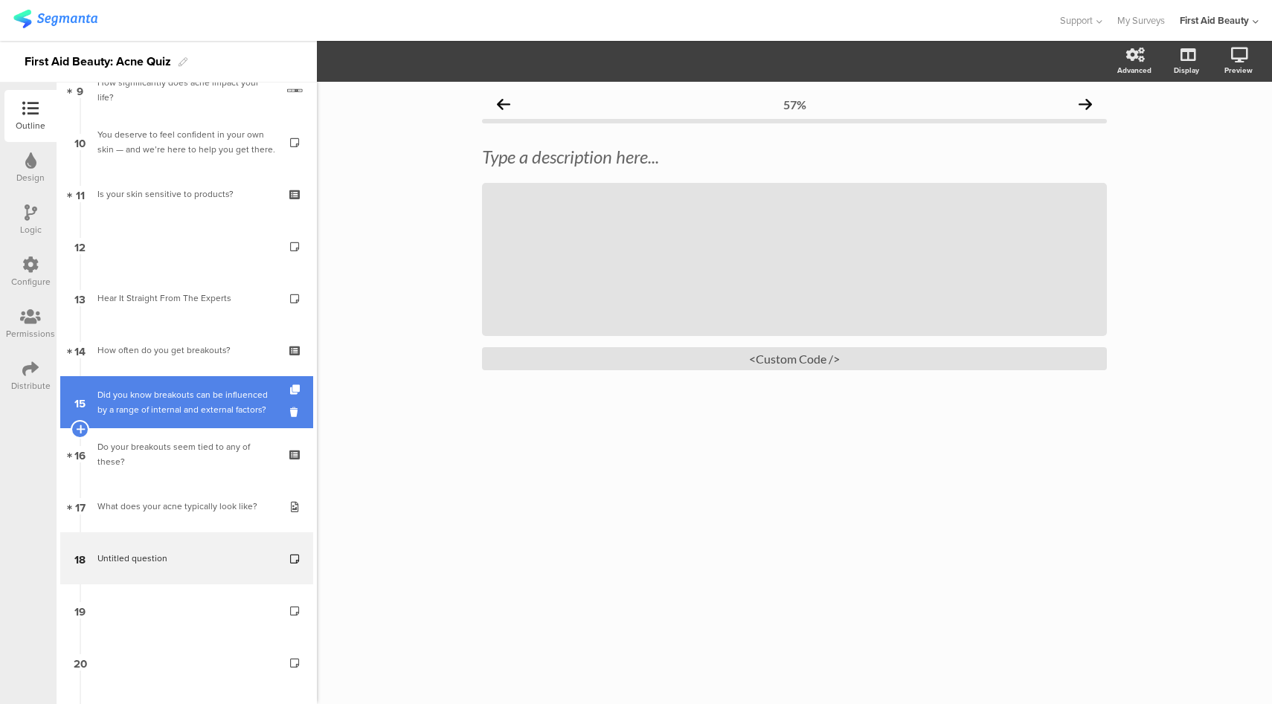
click at [174, 405] on div "Did you know breakouts can be influenced by a range of internal and external fa…" at bounding box center [186, 403] width 178 height 30
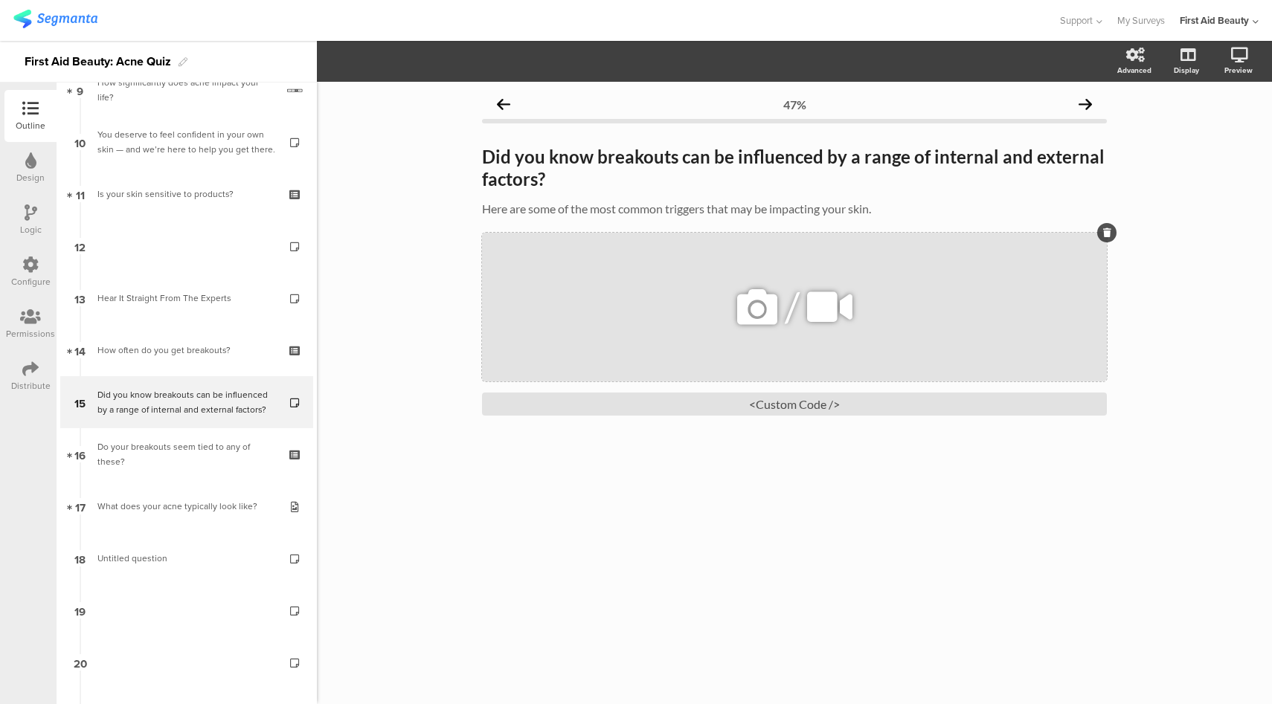
click at [818, 318] on icon at bounding box center [830, 307] width 56 height 51
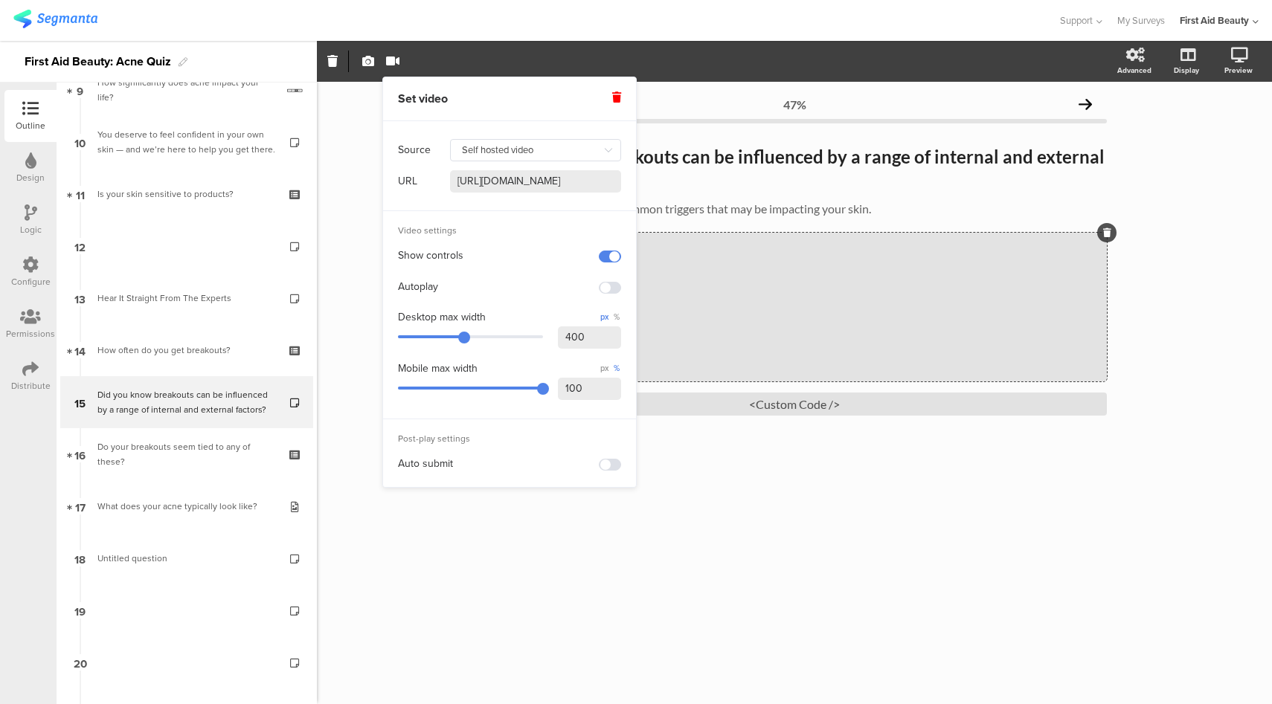
click at [373, 532] on div "47% Did you know breakouts can be influenced by a range of internal and externa…" at bounding box center [794, 393] width 955 height 623
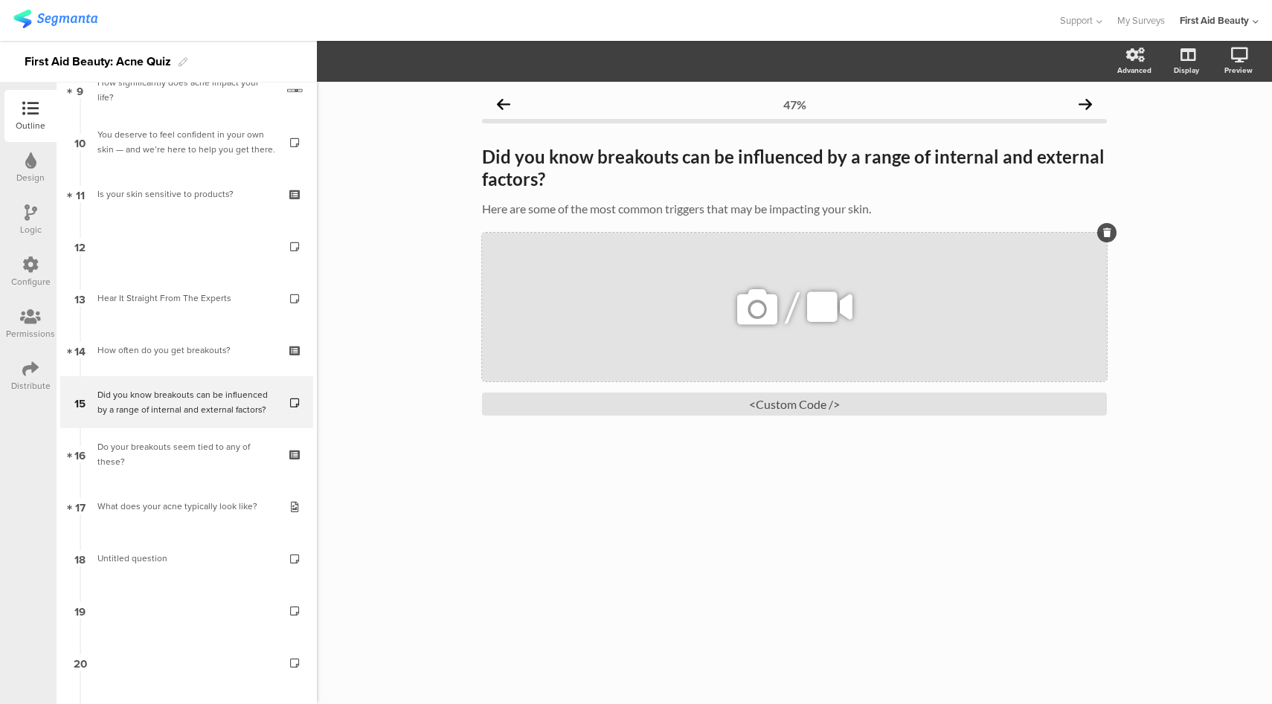
click at [823, 321] on icon at bounding box center [830, 307] width 56 height 51
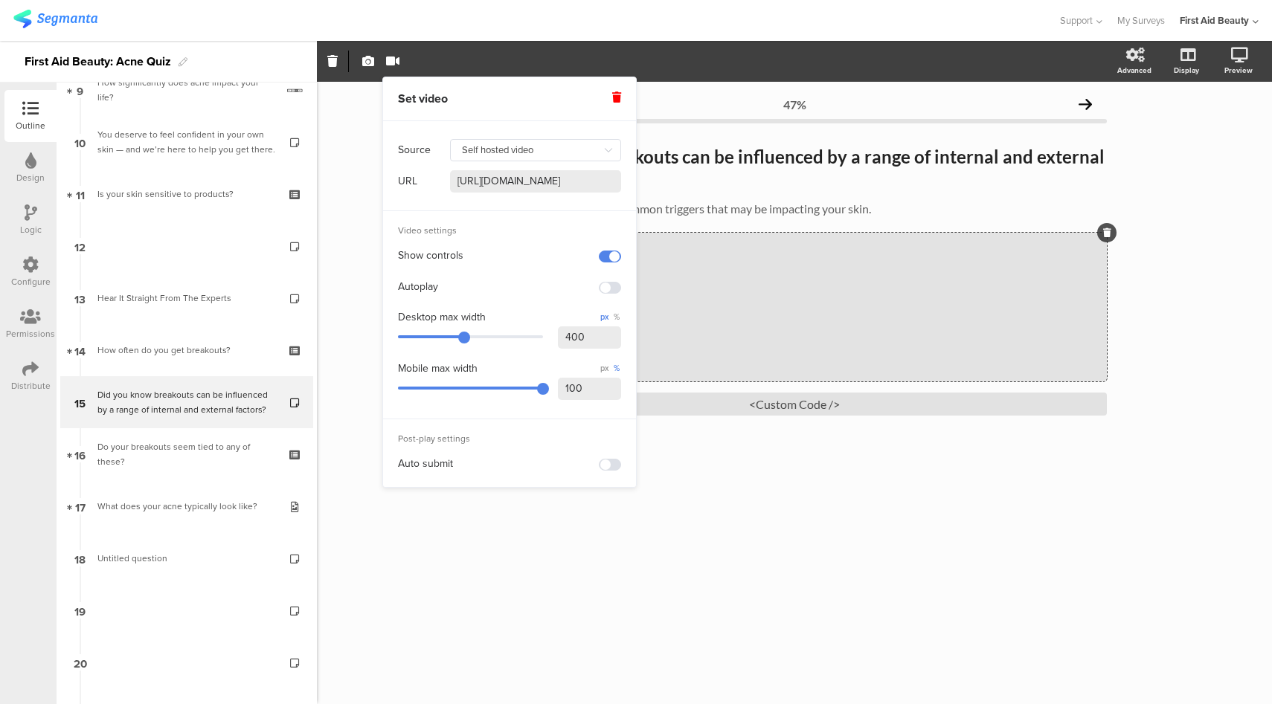
click at [414, 527] on div "47% Did you know breakouts can be influenced by a range of internal and externa…" at bounding box center [794, 393] width 955 height 623
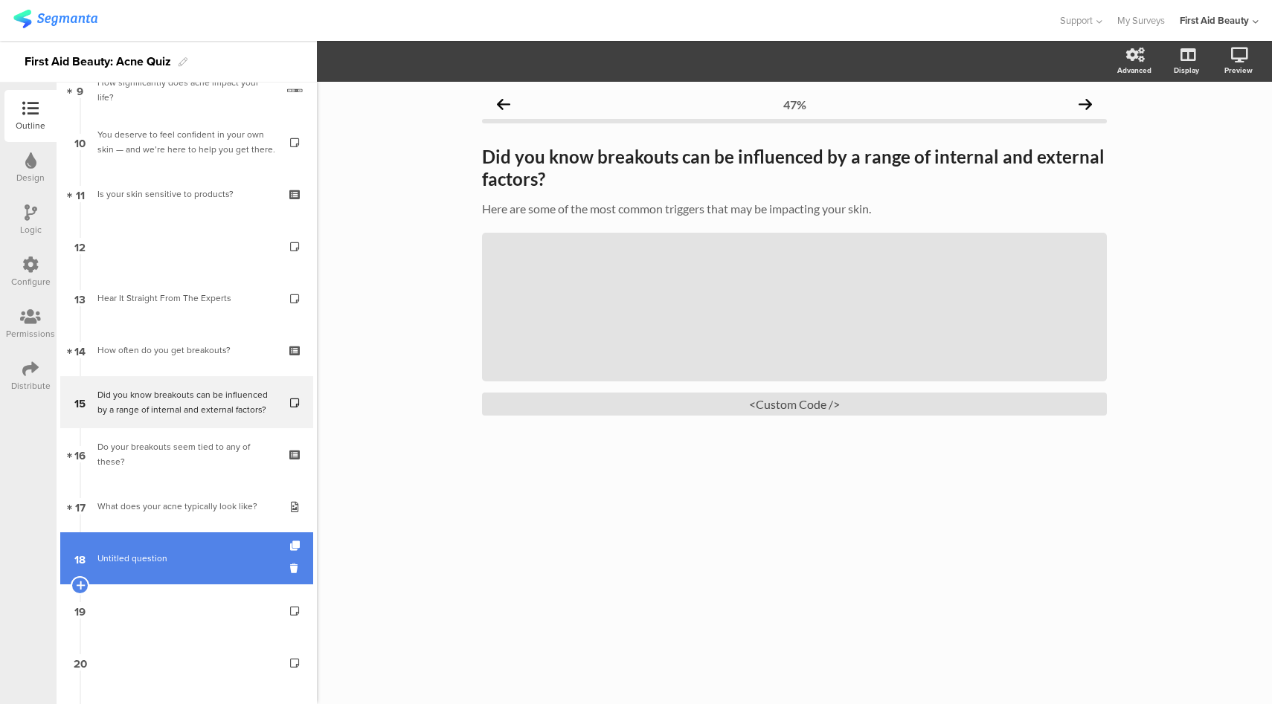
click at [197, 548] on link "18 Untitled question" at bounding box center [186, 559] width 253 height 52
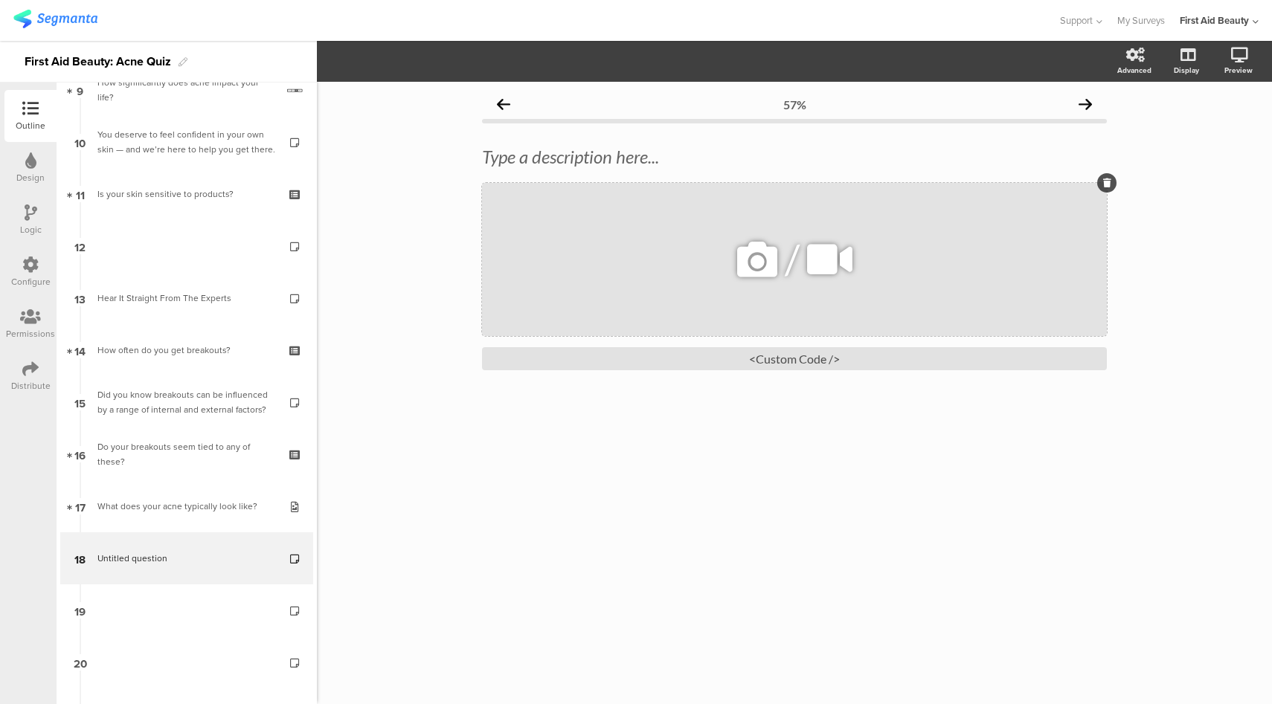
click at [816, 285] on icon at bounding box center [830, 259] width 56 height 51
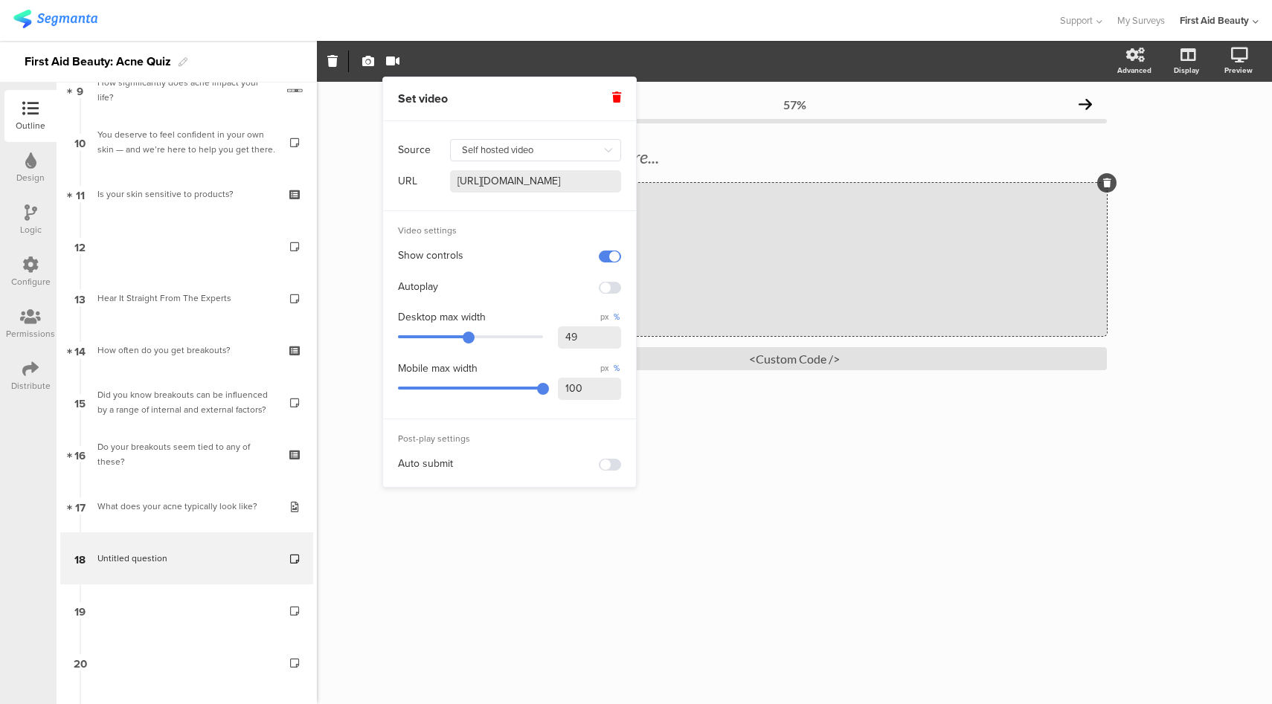
click at [604, 318] on span "px" at bounding box center [604, 317] width 11 height 12
drag, startPoint x: 588, startPoint y: 336, endPoint x: 559, endPoint y: 337, distance: 29.0
click at [559, 337] on input "49" at bounding box center [589, 338] width 63 height 22
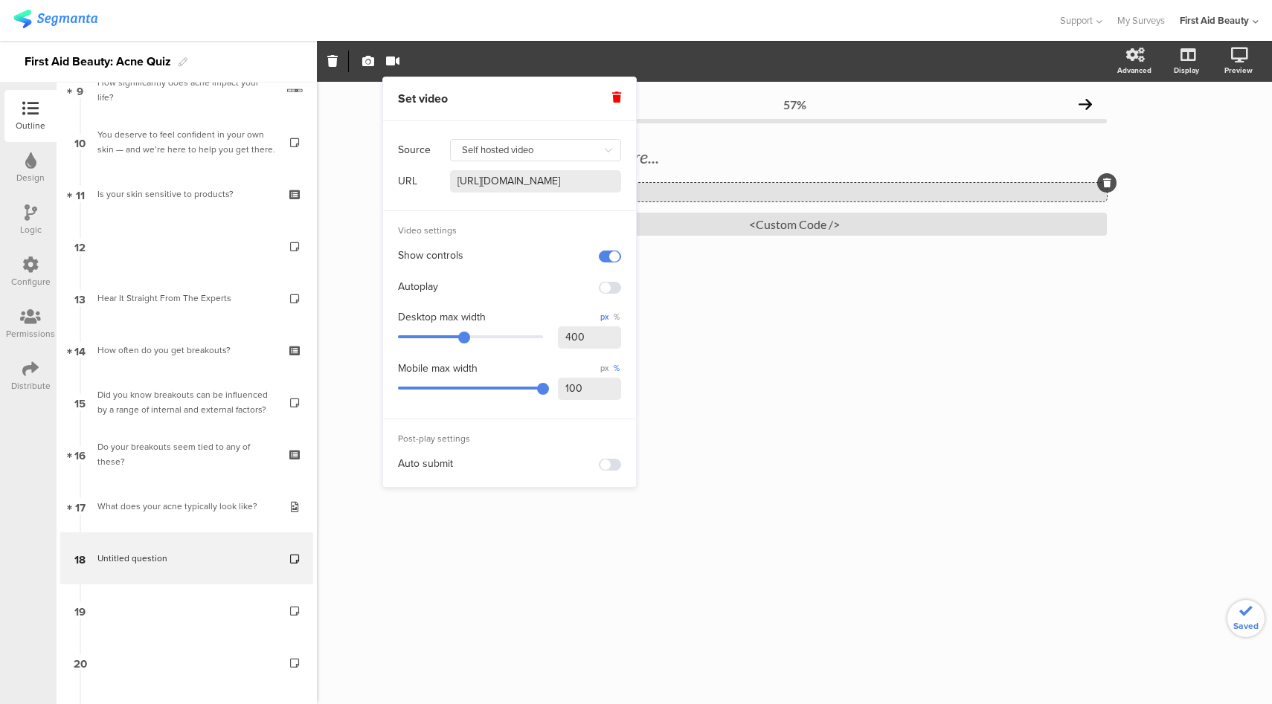
type input "400"
click at [538, 356] on div "Video settings Show controls Autoplay Desktop max width px % 400 Mobile max wid…" at bounding box center [509, 315] width 253 height 208
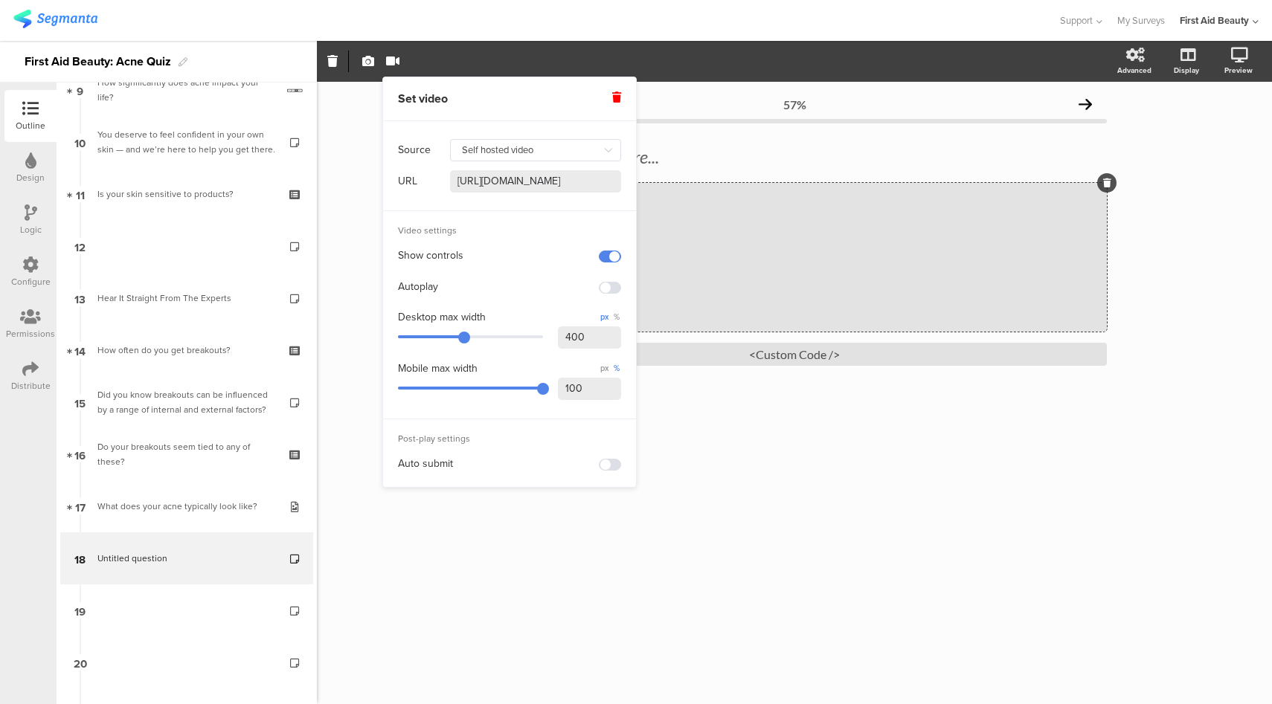
click at [358, 408] on div "57% Type a description here... / <Custom Code />" at bounding box center [794, 393] width 955 height 623
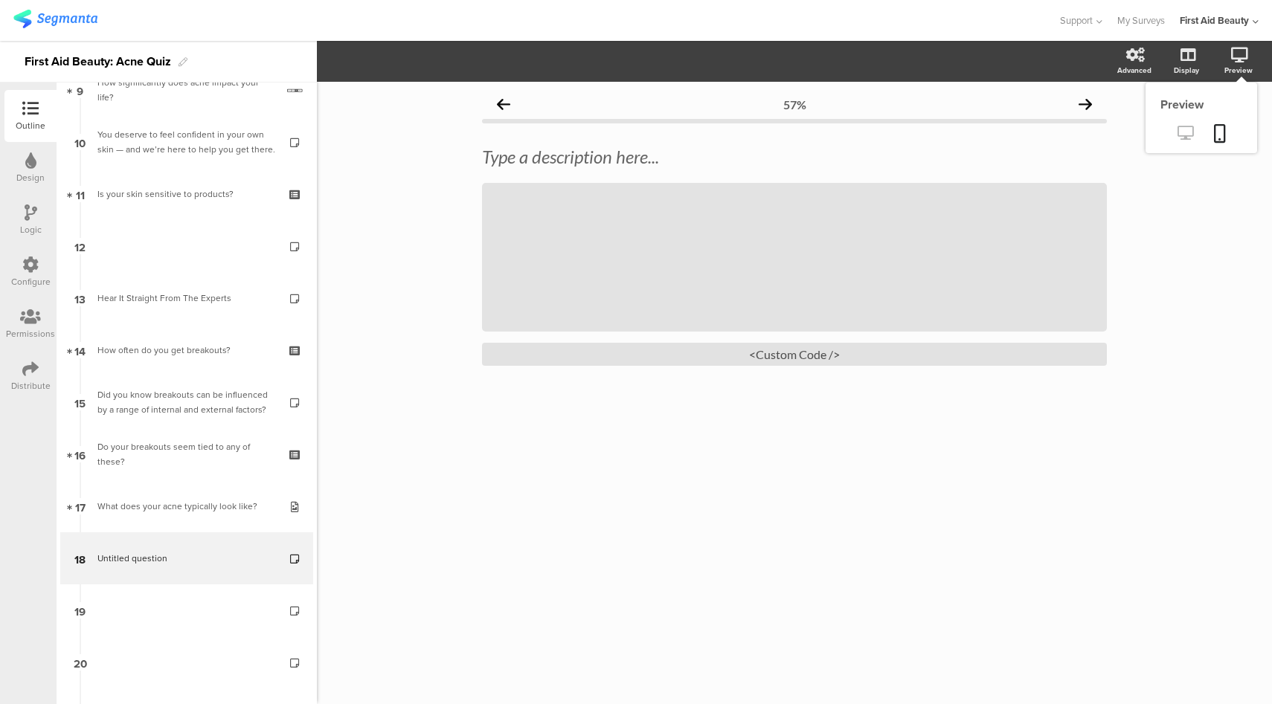
click at [1177, 133] on icon at bounding box center [1185, 133] width 16 height 14
click at [815, 283] on icon at bounding box center [830, 257] width 56 height 51
click at [812, 26] on div at bounding box center [528, 20] width 1031 height 25
click at [804, 366] on div "<Custom Code />" at bounding box center [794, 354] width 625 height 23
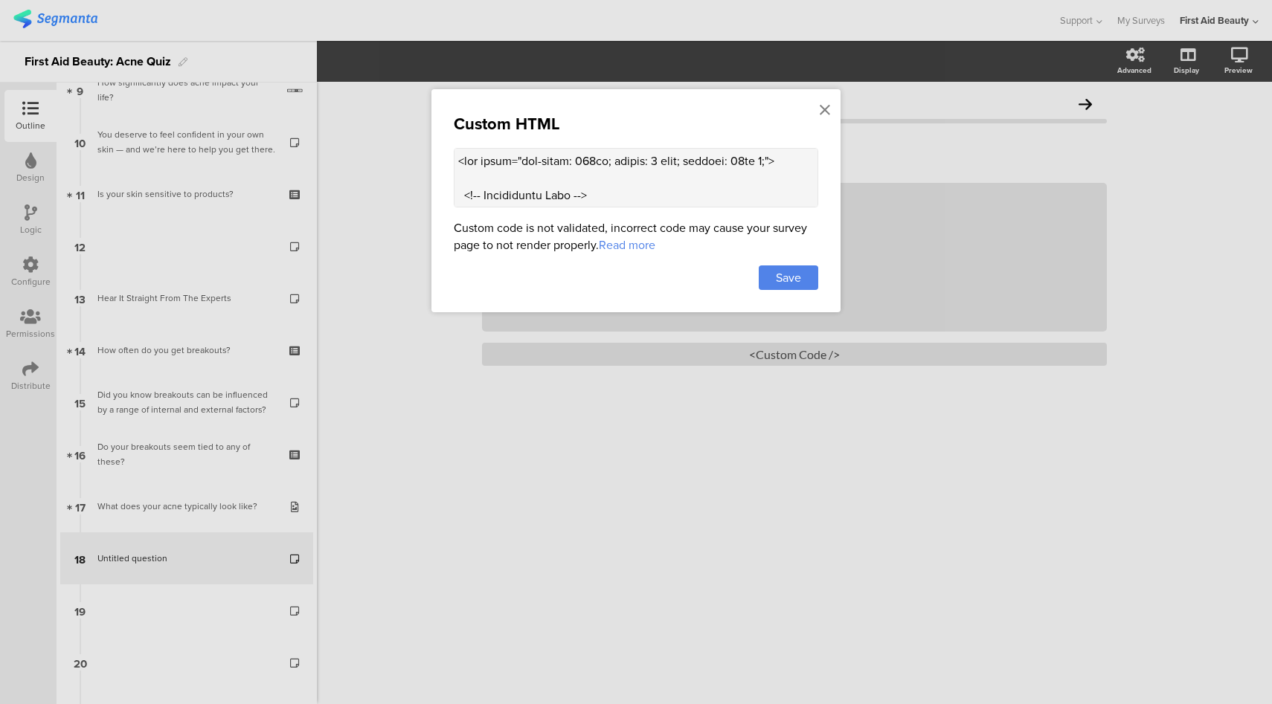
click at [625, 176] on textarea at bounding box center [636, 178] width 364 height 60
paste textarea "video-player-component video { max-height: 50% !important; } ."
type textarea "<div style="max-width: 600px; margin: 0 auto; padding: 10px 0;"> <!-- Testimoni…"
click at [796, 283] on span "Save" at bounding box center [788, 277] width 25 height 17
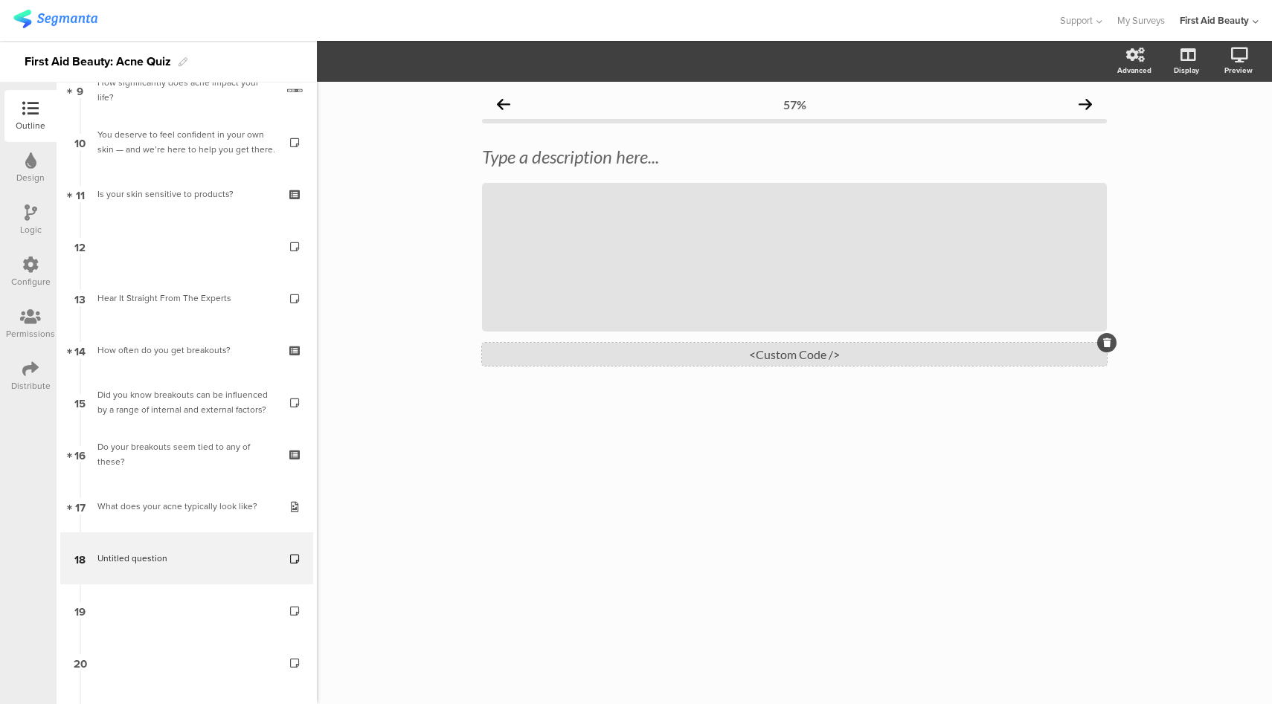
click at [771, 366] on div "<Custom Code />" at bounding box center [794, 354] width 625 height 23
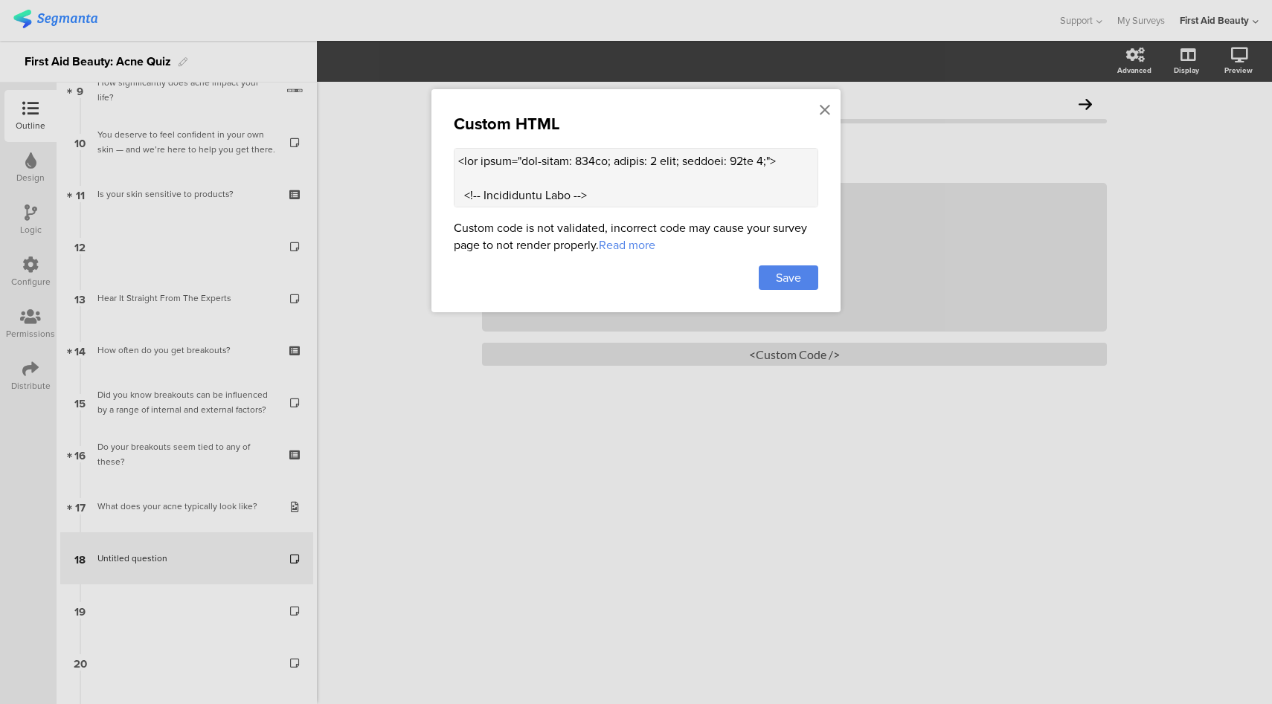
click at [594, 180] on textarea at bounding box center [636, 178] width 364 height 60
paste textarea "4"
type textarea "<div style="max-width: 400px; margin: 0 auto; padding: 10px 0;"> <!-- Testimoni…"
click at [777, 281] on span "Save" at bounding box center [788, 277] width 25 height 17
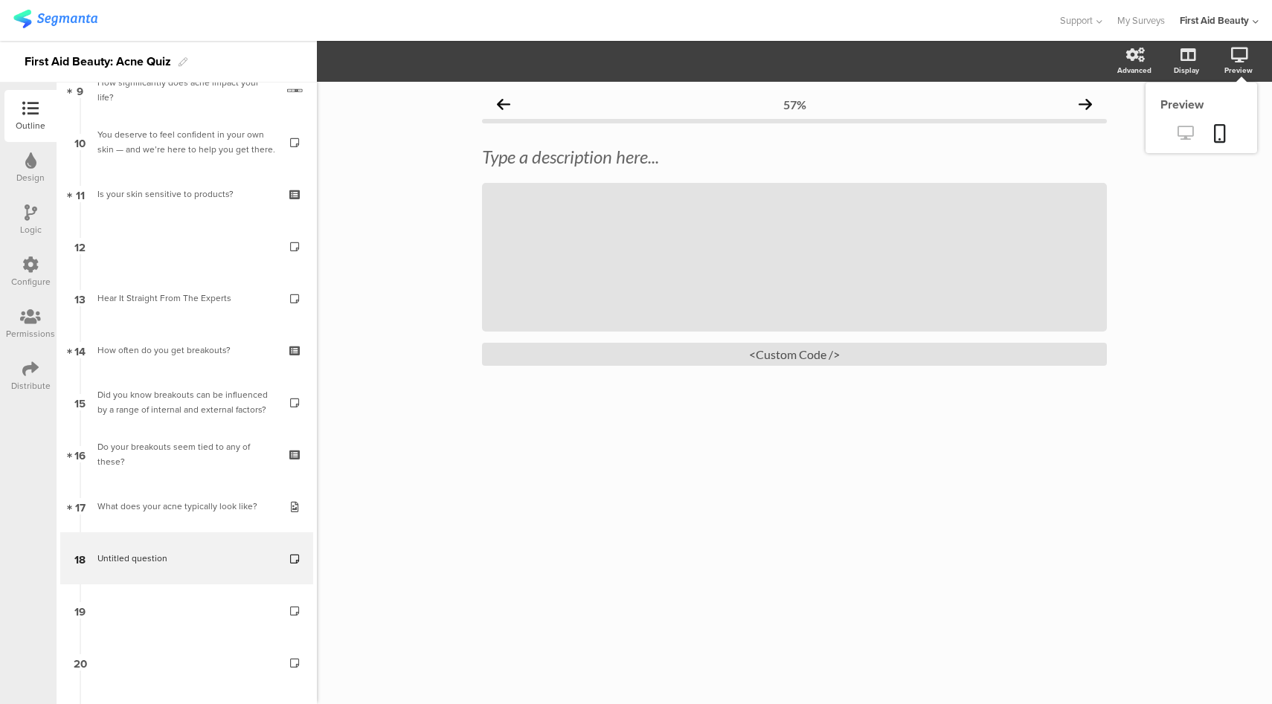
click at [1177, 133] on icon at bounding box center [1185, 133] width 16 height 14
click at [686, 366] on div "<Custom Code />" at bounding box center [794, 354] width 625 height 23
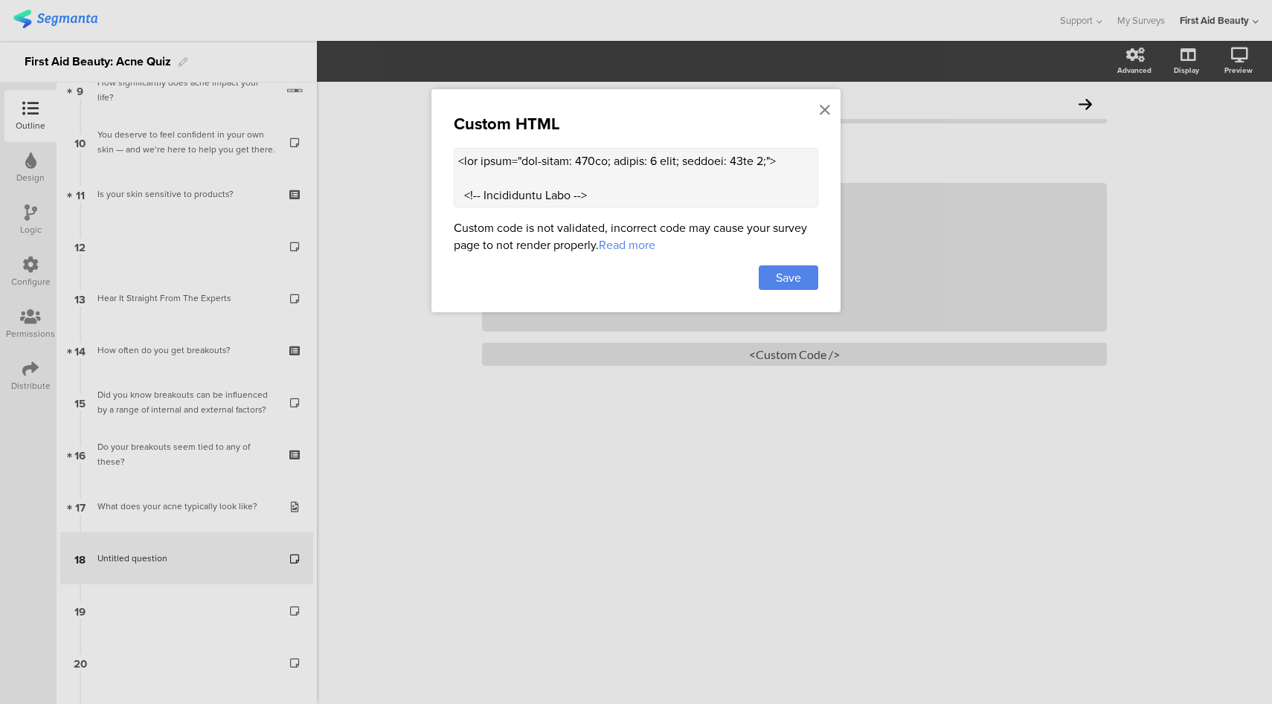
click at [590, 189] on textarea at bounding box center [636, 178] width 364 height 60
paste textarea "6"
type textarea "<div style="max-width: 600px; margin: 0 auto; padding: 10px 0;"> <!-- Testimoni…"
click at [786, 282] on span "Save" at bounding box center [788, 277] width 25 height 17
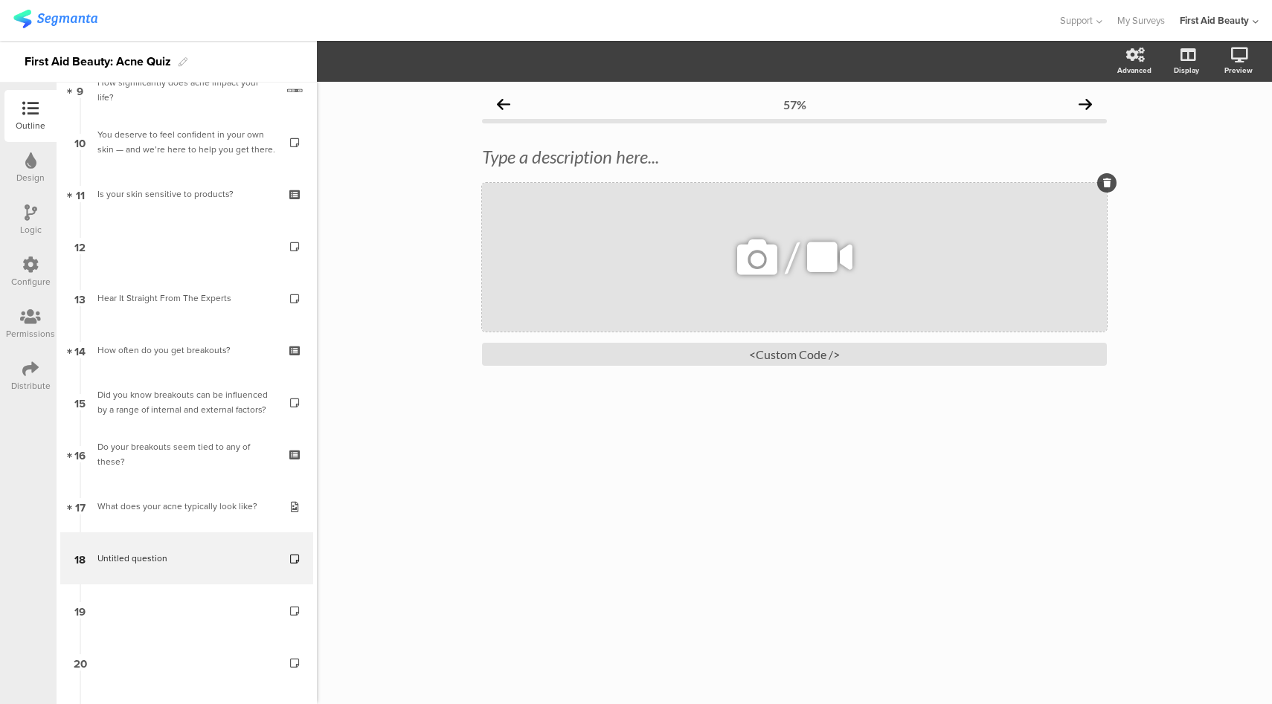
click at [810, 283] on icon at bounding box center [830, 257] width 56 height 51
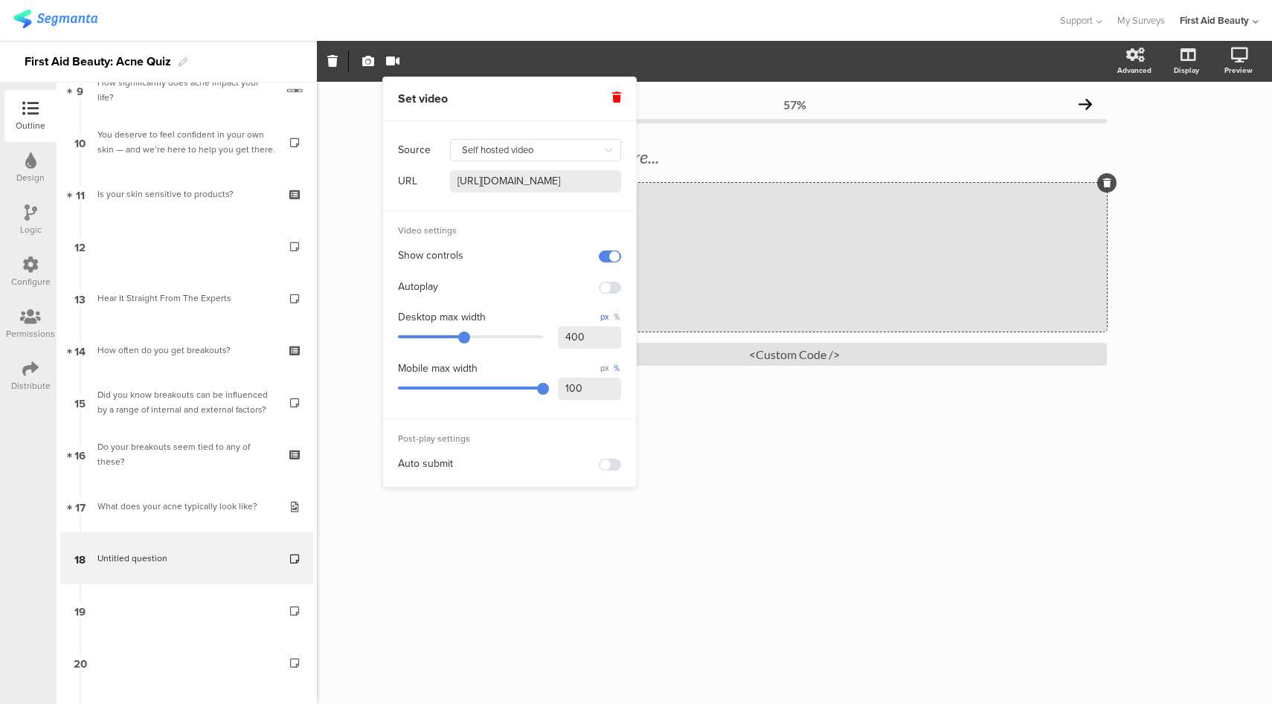
click at [572, 341] on input "400" at bounding box center [589, 338] width 63 height 22
type input "1"
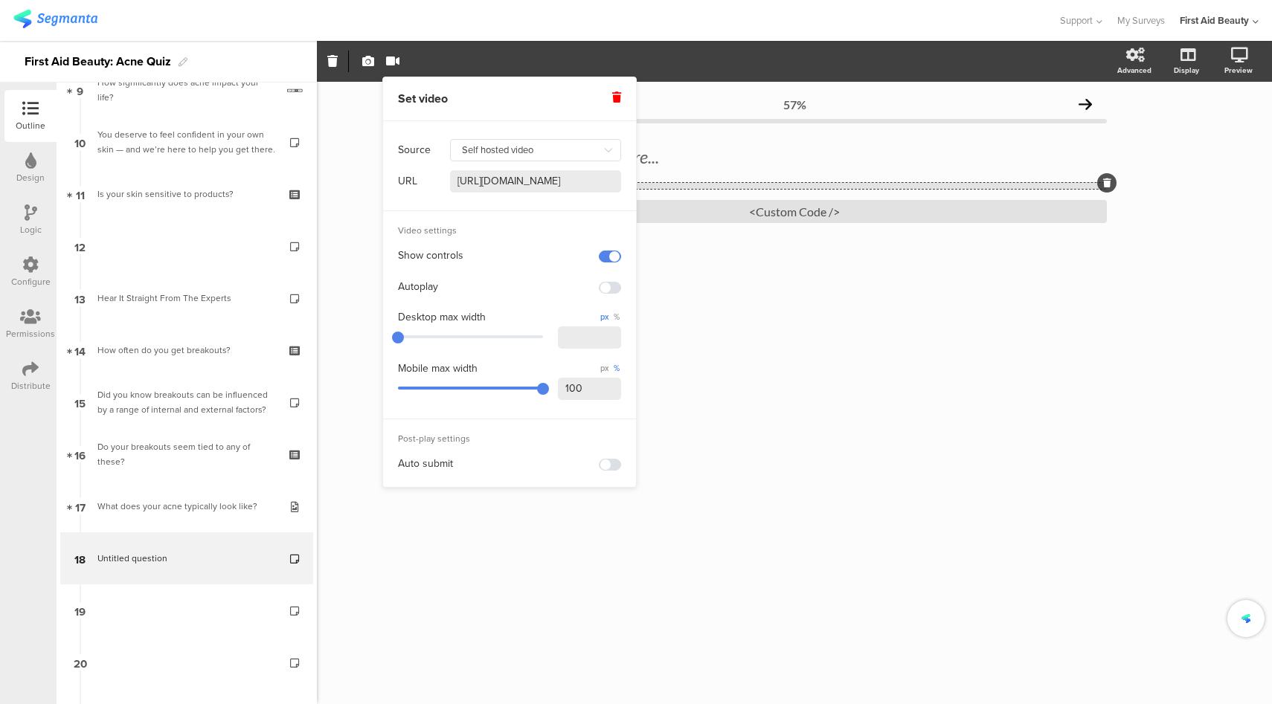
scroll to position [0, 0]
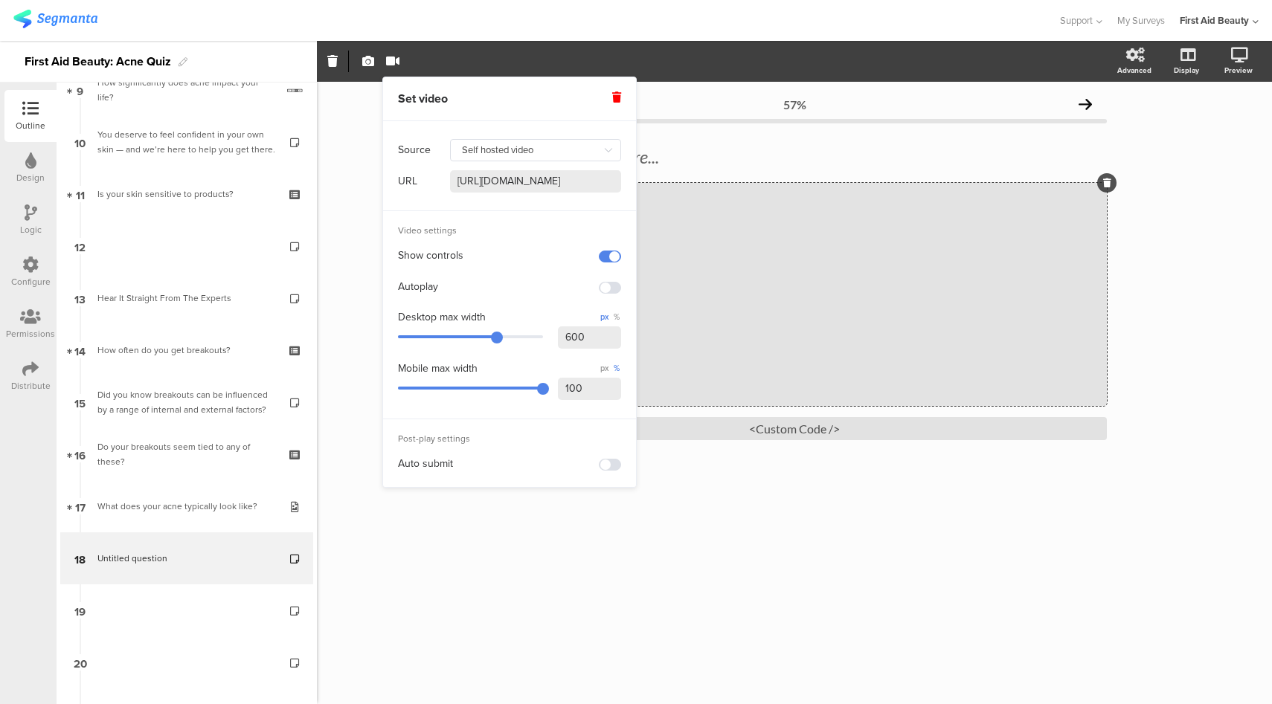
type input "600"
click at [558, 419] on div "Video settings Show controls Autoplay Desktop max width px % 600 Mobile max wid…" at bounding box center [509, 315] width 253 height 208
click at [1203, 307] on div "57% Type a description here... / <Custom Code />" at bounding box center [794, 393] width 955 height 623
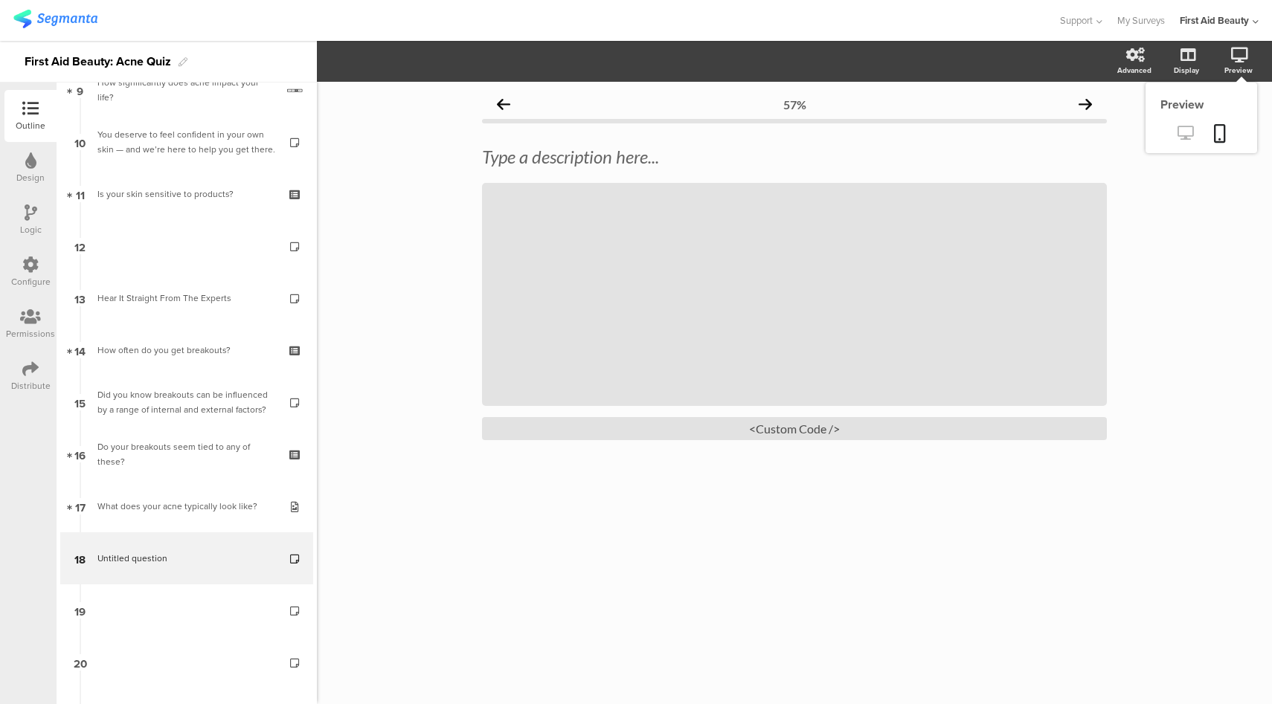
click at [1177, 138] on icon at bounding box center [1185, 133] width 16 height 14
click at [814, 440] on div "<Custom Code />" at bounding box center [794, 428] width 625 height 23
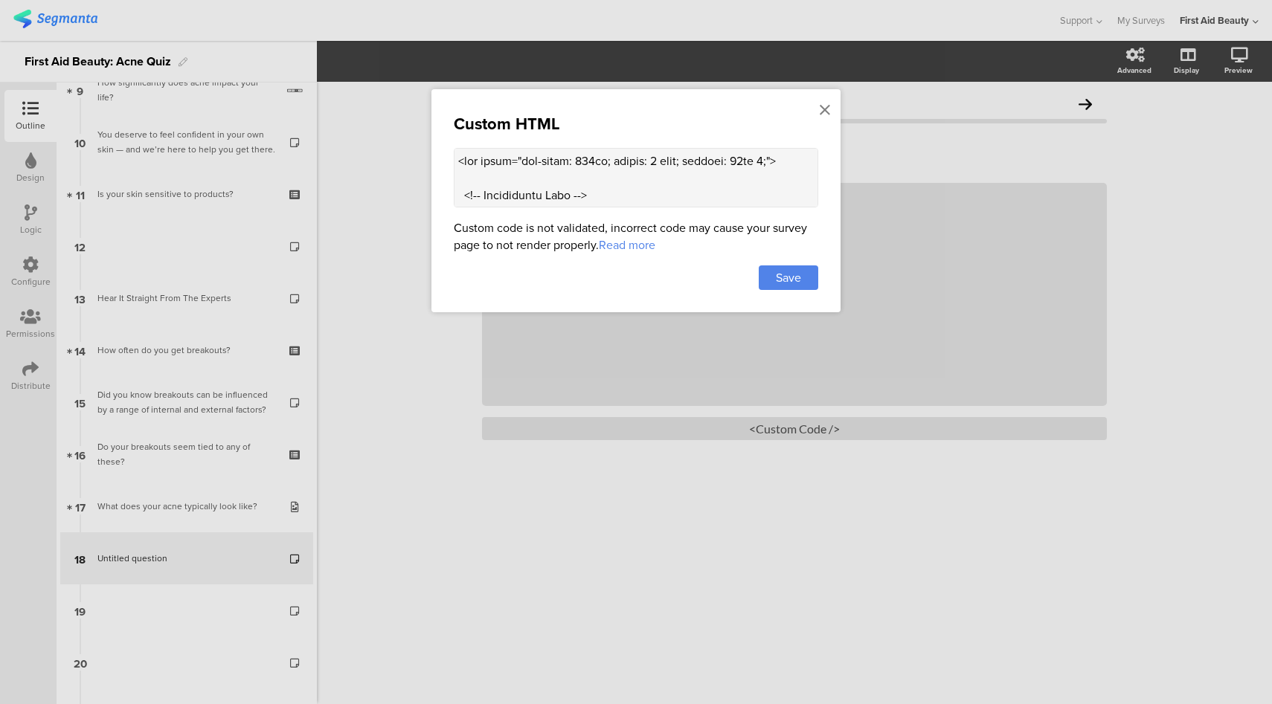
click at [593, 180] on textarea at bounding box center [636, 178] width 364 height 60
paste textarea ".question-header { margin-top: -60px !important; } .question-header .extra-text…"
type textarea "<div style="max-width: 600px; margin: 0 auto; padding: 10px 0;"> <!-- Testimoni…"
click at [788, 282] on span "Save" at bounding box center [788, 277] width 25 height 17
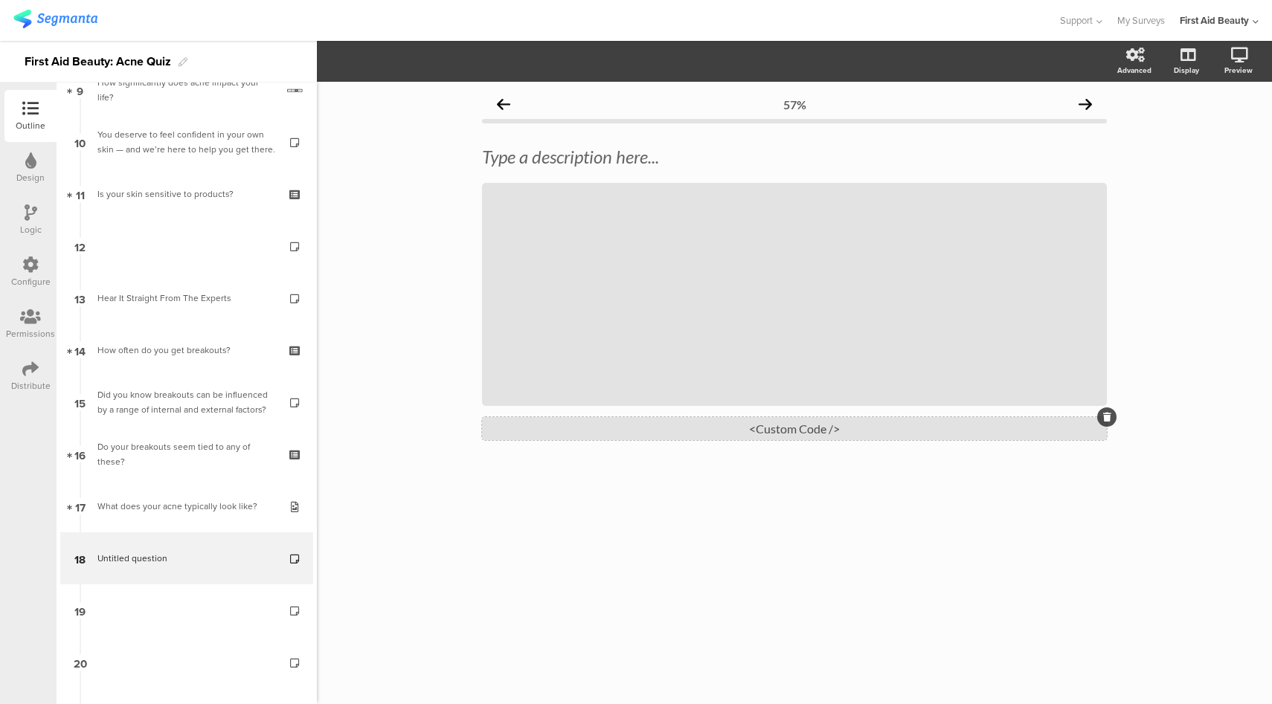
click at [719, 440] on div "<Custom Code />" at bounding box center [794, 428] width 625 height 23
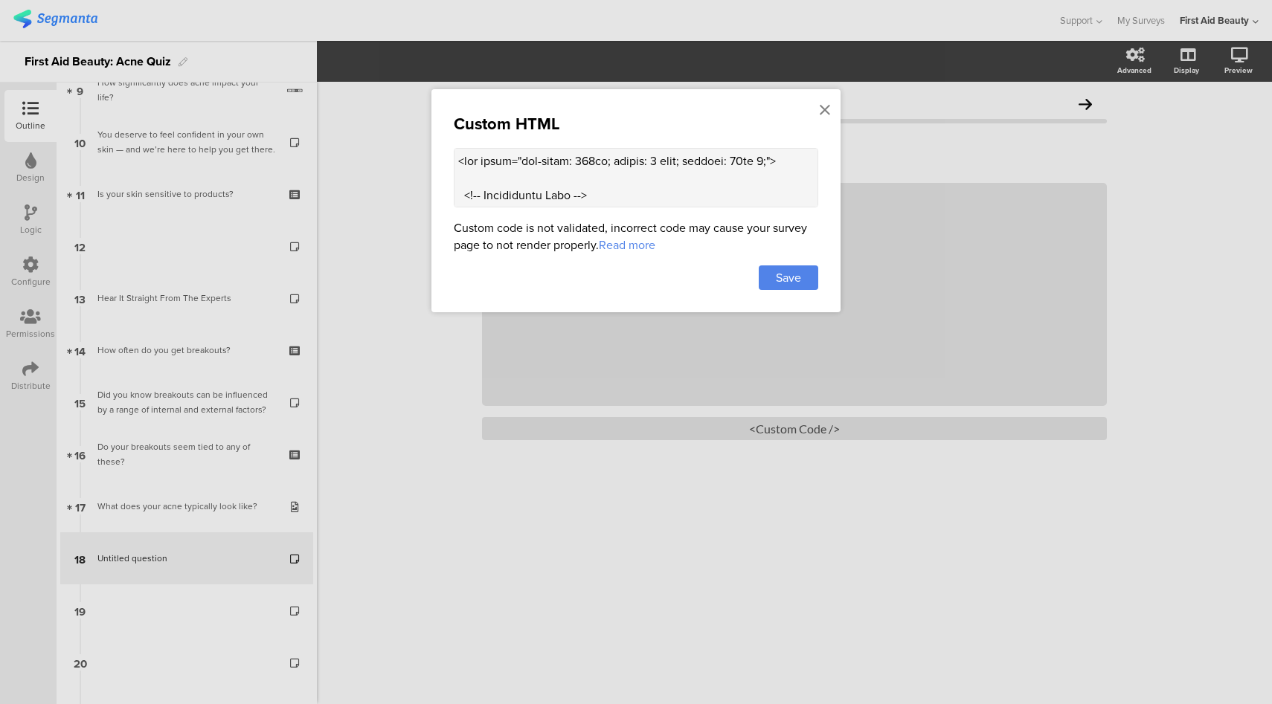
click at [586, 164] on textarea at bounding box center [636, 178] width 364 height 60
type textarea "<div style="max-width: 500px; margin: 0 auto; padding: 10px 0;"> <!-- Testimoni…"
click at [781, 278] on span "Save" at bounding box center [788, 277] width 25 height 17
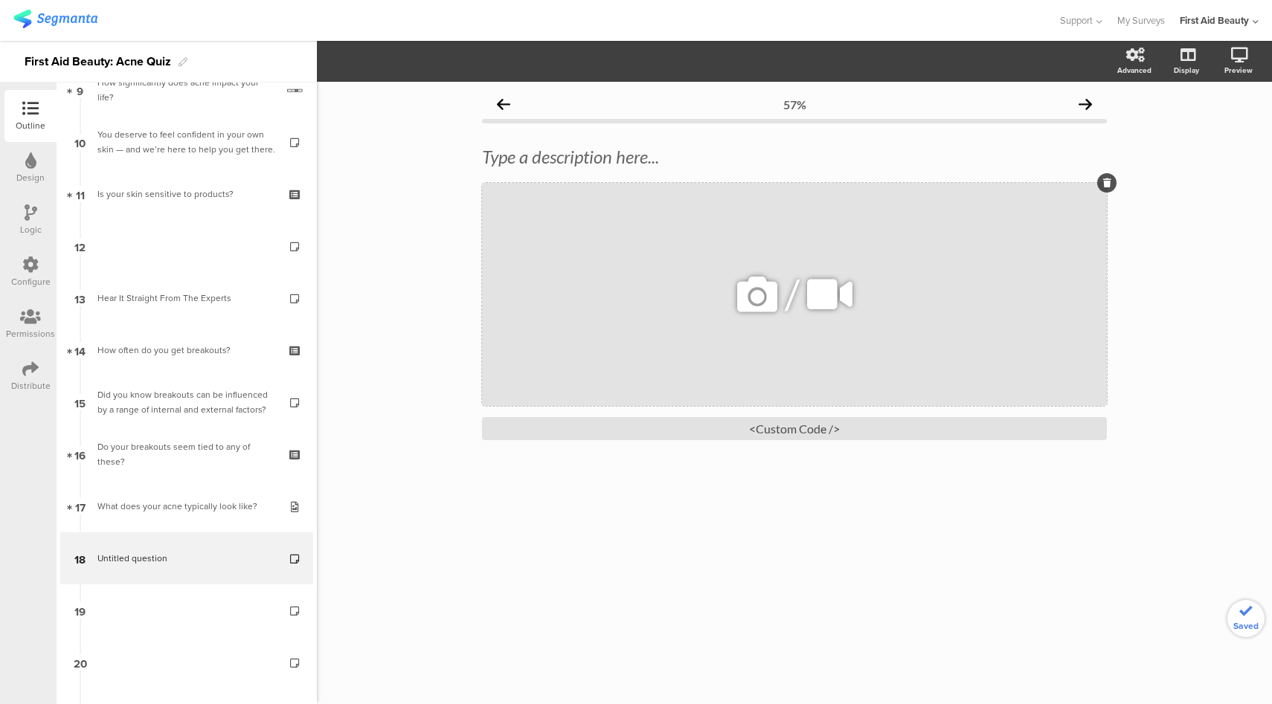
click at [763, 248] on div "/" at bounding box center [794, 294] width 625 height 223
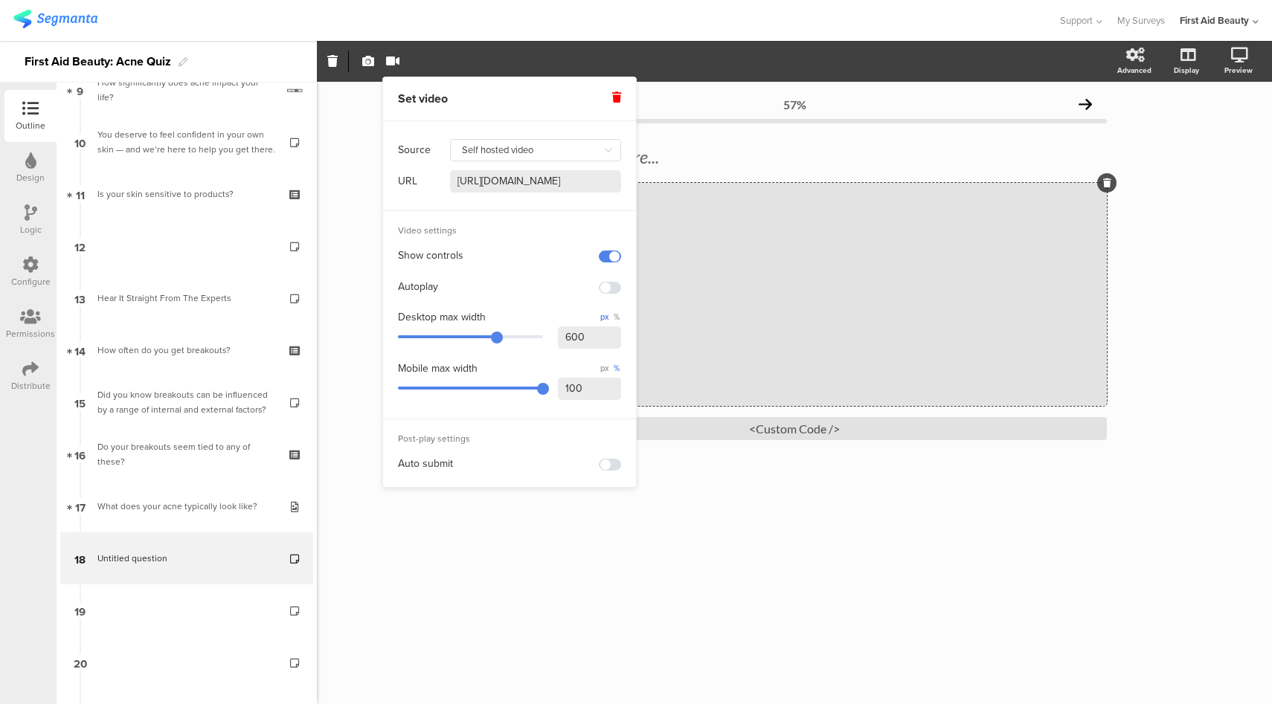
click at [572, 343] on input "600" at bounding box center [589, 338] width 63 height 22
type input "1"
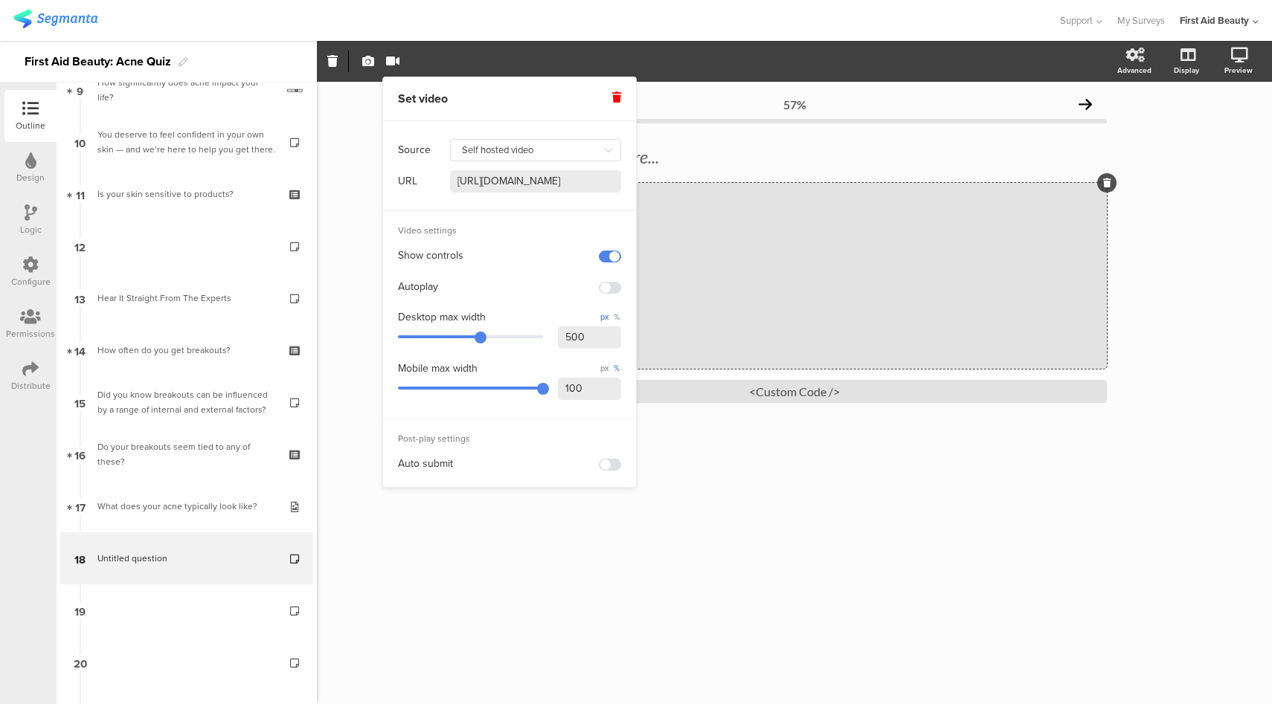
type input "500"
click at [538, 242] on div "Show controls" at bounding box center [509, 255] width 223 height 31
click at [739, 23] on div at bounding box center [528, 20] width 1031 height 25
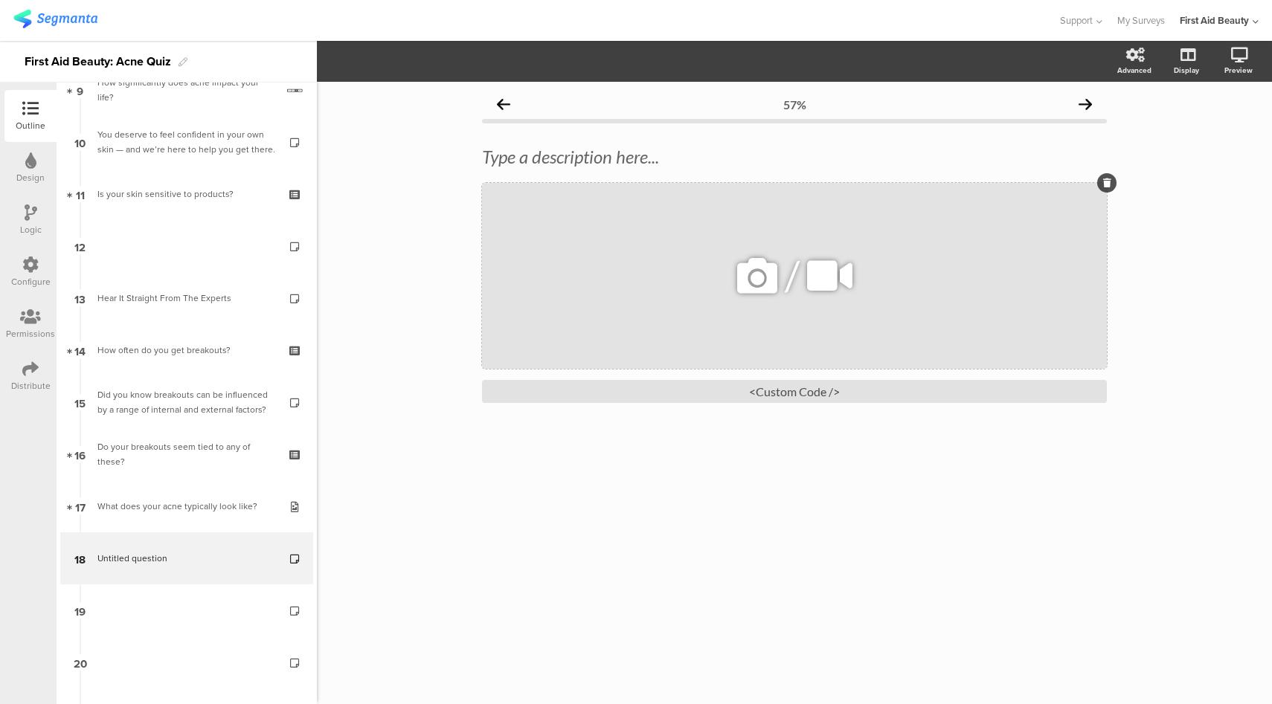
scroll to position [118, 0]
click at [818, 301] on icon at bounding box center [830, 276] width 56 height 51
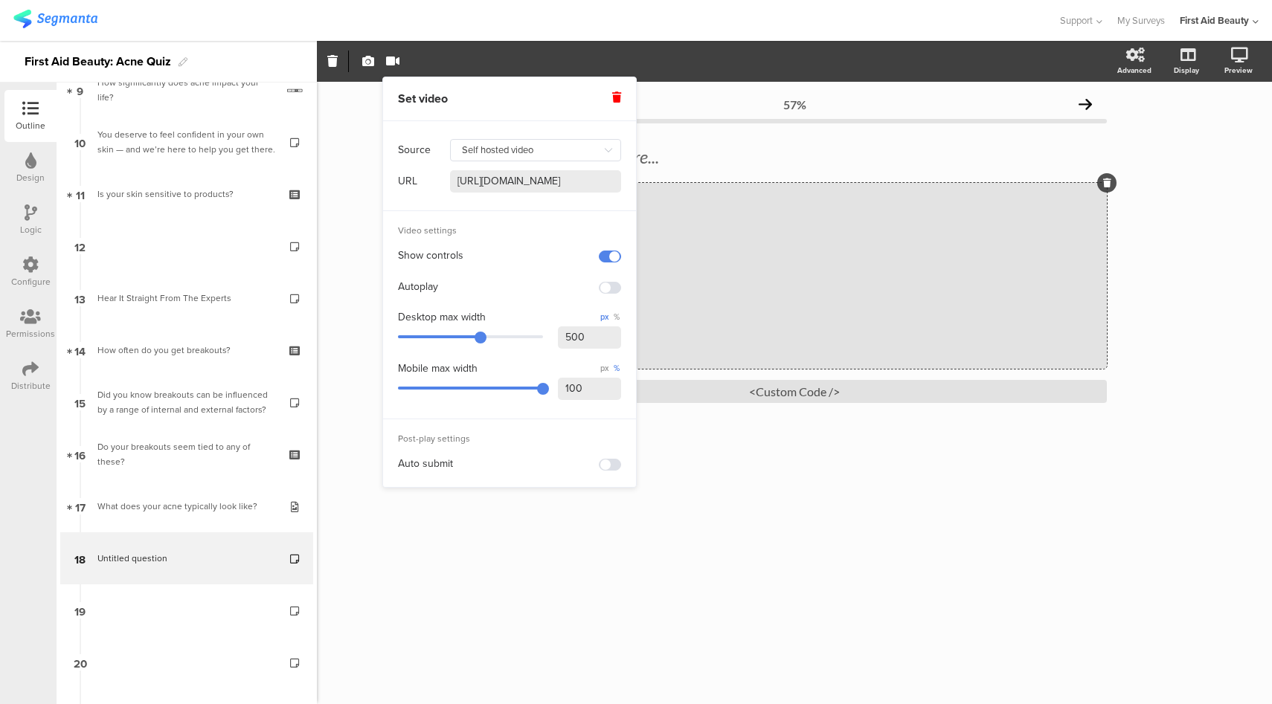
click at [613, 94] on icon at bounding box center [616, 97] width 9 height 10
type input "Youtube"
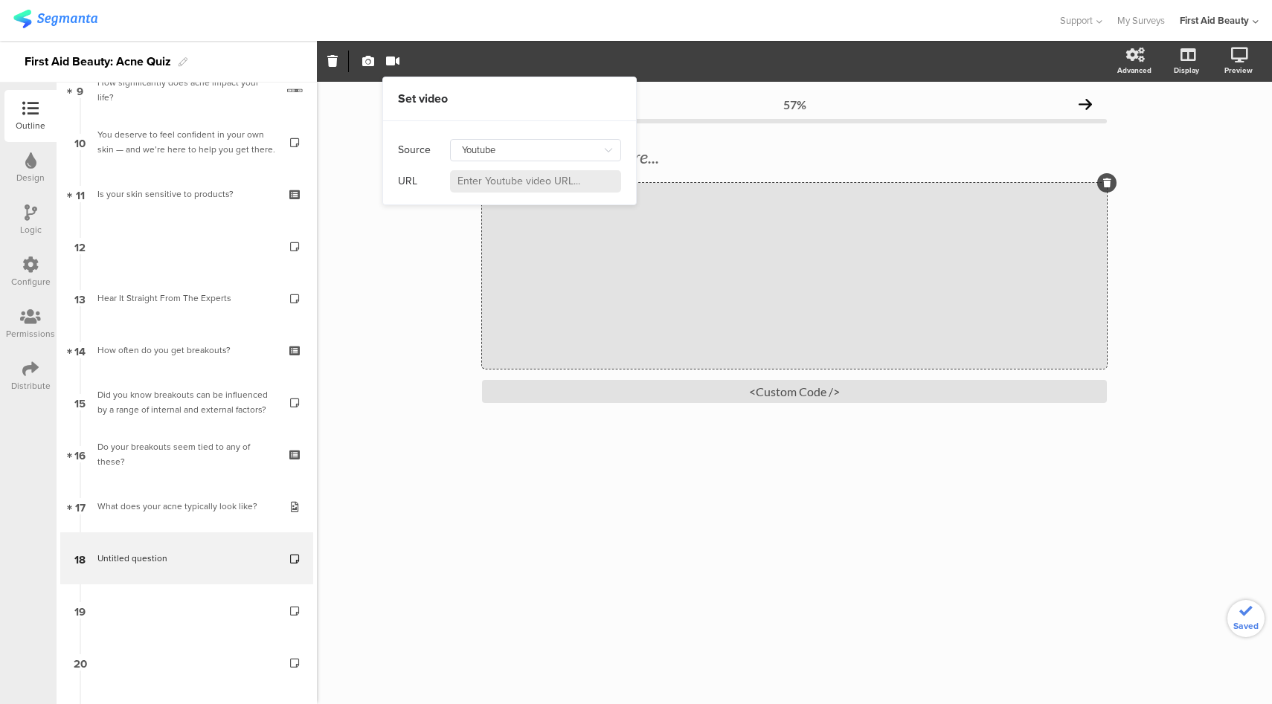
scroll to position [0, 0]
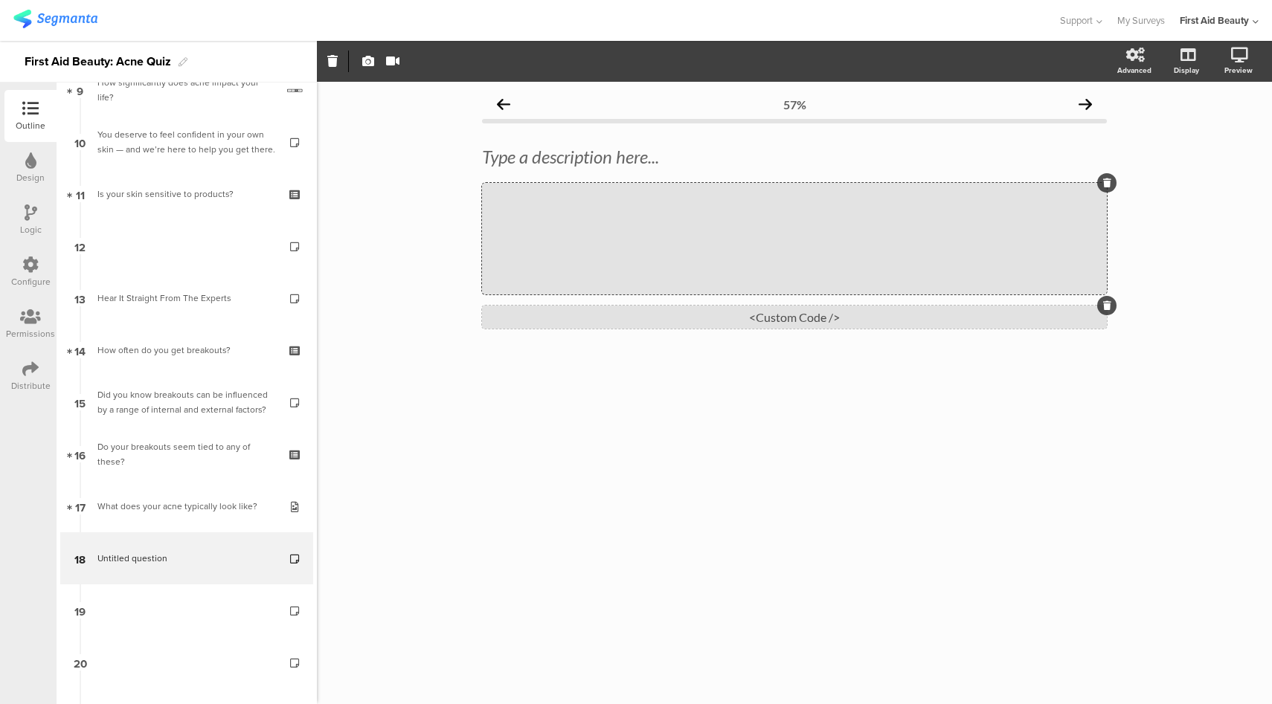
click at [785, 319] on div "<Custom Code />" at bounding box center [794, 317] width 625 height 23
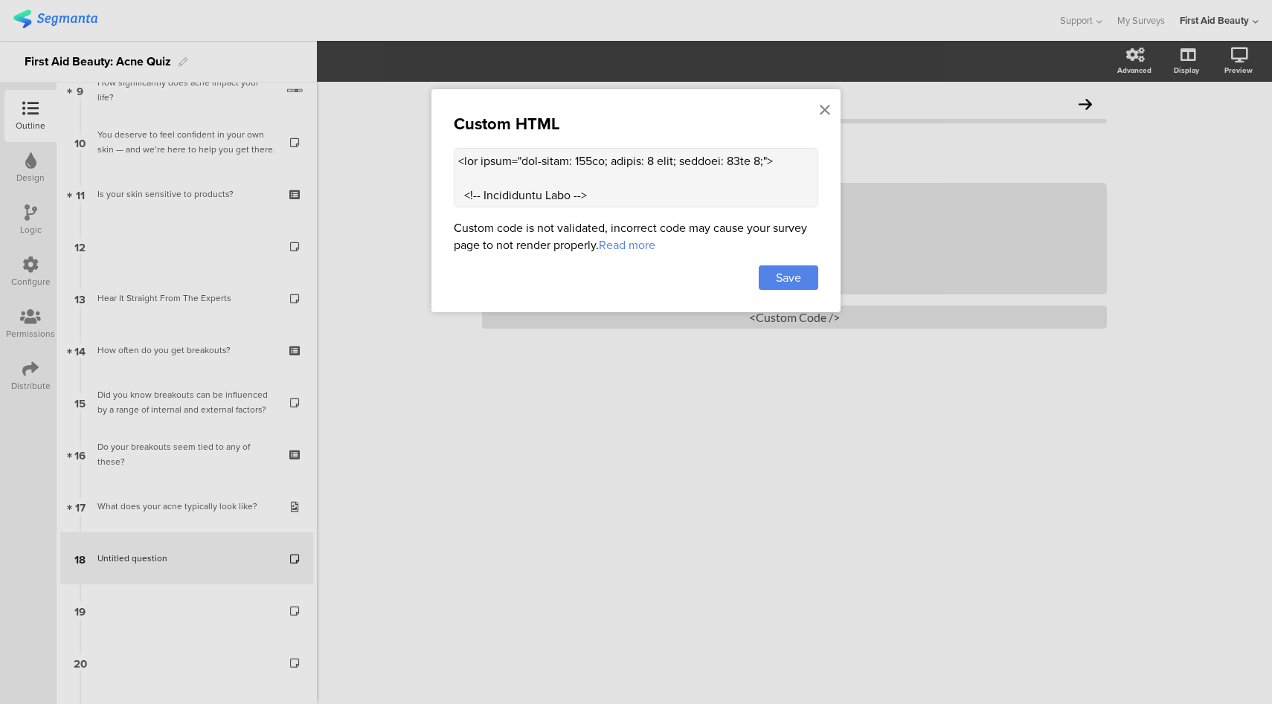
click at [628, 190] on textarea at bounding box center [636, 178] width 364 height 60
paste textarea "600px; margin: 0 auto; padding: 10px 0;"> <!-- Section Title --> <h2 style="col…"
type textarea "<div style="max-width: 600px; margin: 0 auto; padding: 10px 0;"> <!-- Section T…"
click at [798, 271] on span "Save" at bounding box center [788, 277] width 25 height 17
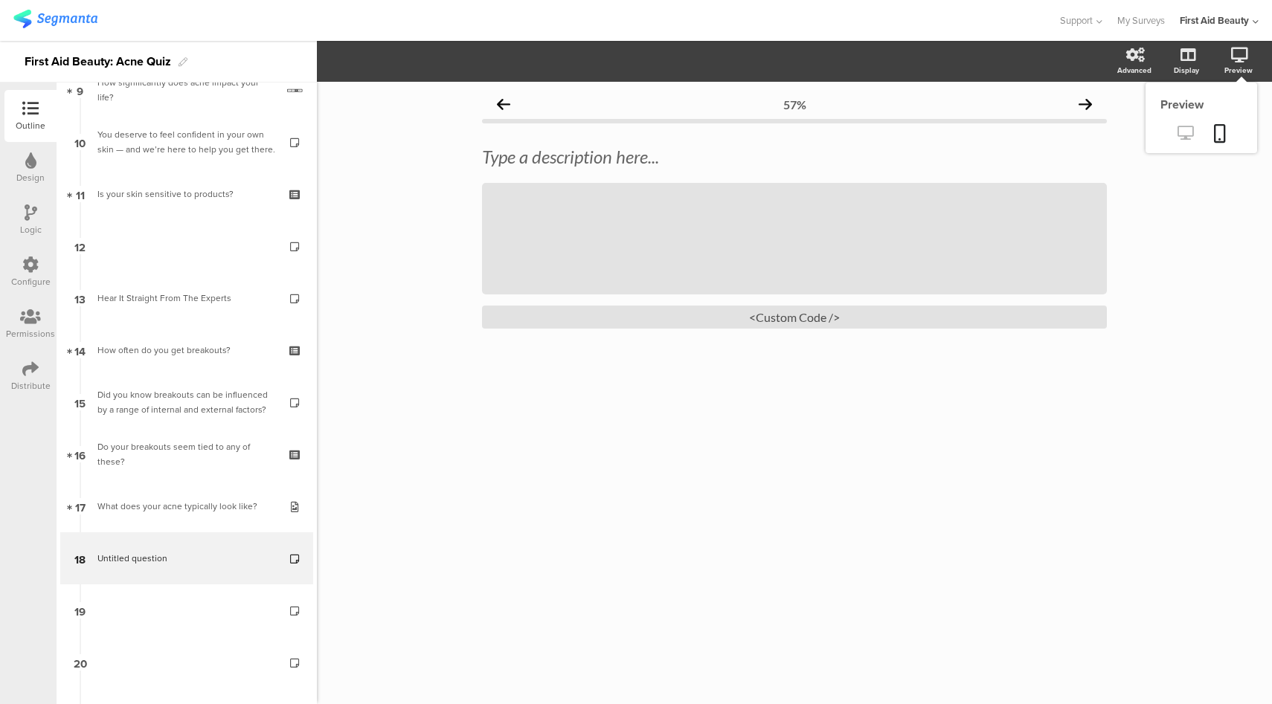
click at [1180, 135] on icon at bounding box center [1185, 133] width 16 height 14
click at [763, 247] on icon at bounding box center [757, 238] width 51 height 51
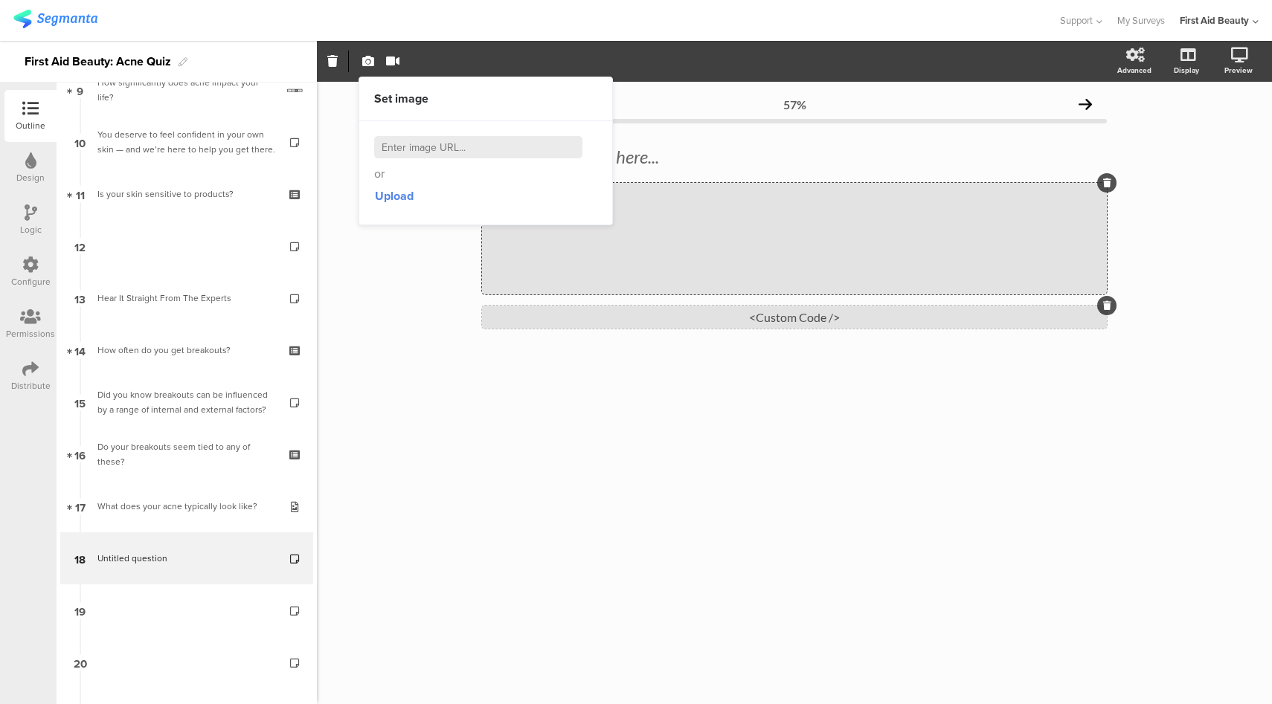
click at [780, 320] on div "<Custom Code />" at bounding box center [794, 317] width 625 height 23
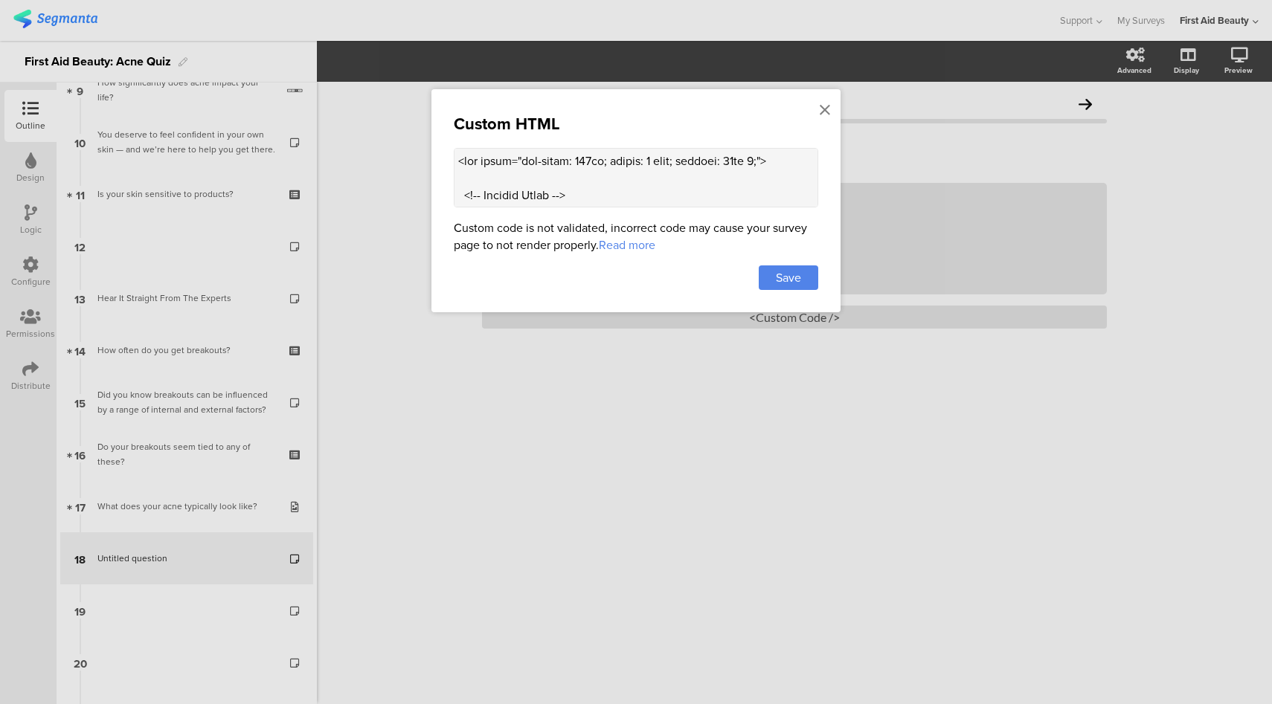
click at [582, 160] on textarea at bounding box center [636, 178] width 364 height 60
type textarea "<div style="max-width: 500px; margin: 0 auto; padding: 10px 0;"> <!-- Section T…"
click at [791, 271] on span "Save" at bounding box center [788, 277] width 25 height 17
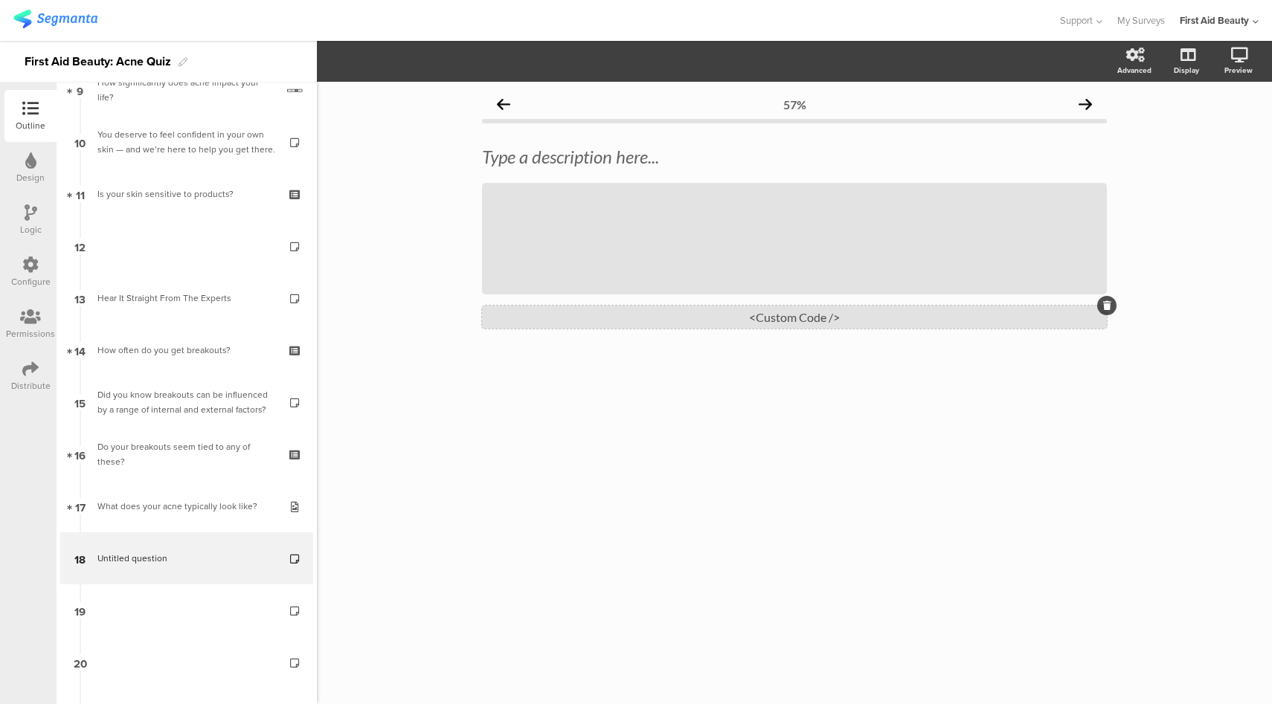
click at [738, 318] on div "<Custom Code />" at bounding box center [794, 317] width 625 height 23
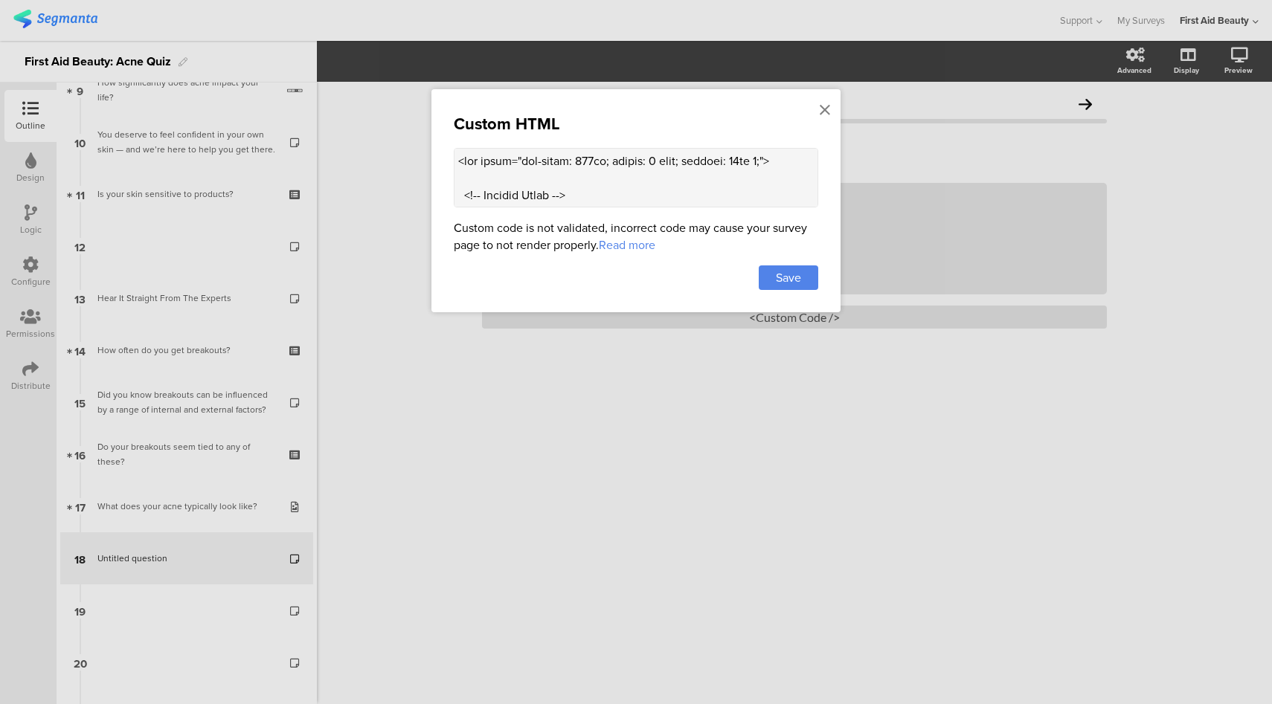
click at [652, 182] on textarea at bounding box center [636, 178] width 364 height 60
paste textarea "600px; margin: 0 auto; padding: 10px 0;"> <!-- Section Title --> <h2 style="col…"
click at [580, 160] on textarea at bounding box center [636, 178] width 364 height 60
type textarea "<div style="max-width: 500px; margin: 0 auto; padding: 10px 0;"> <!-- Section T…"
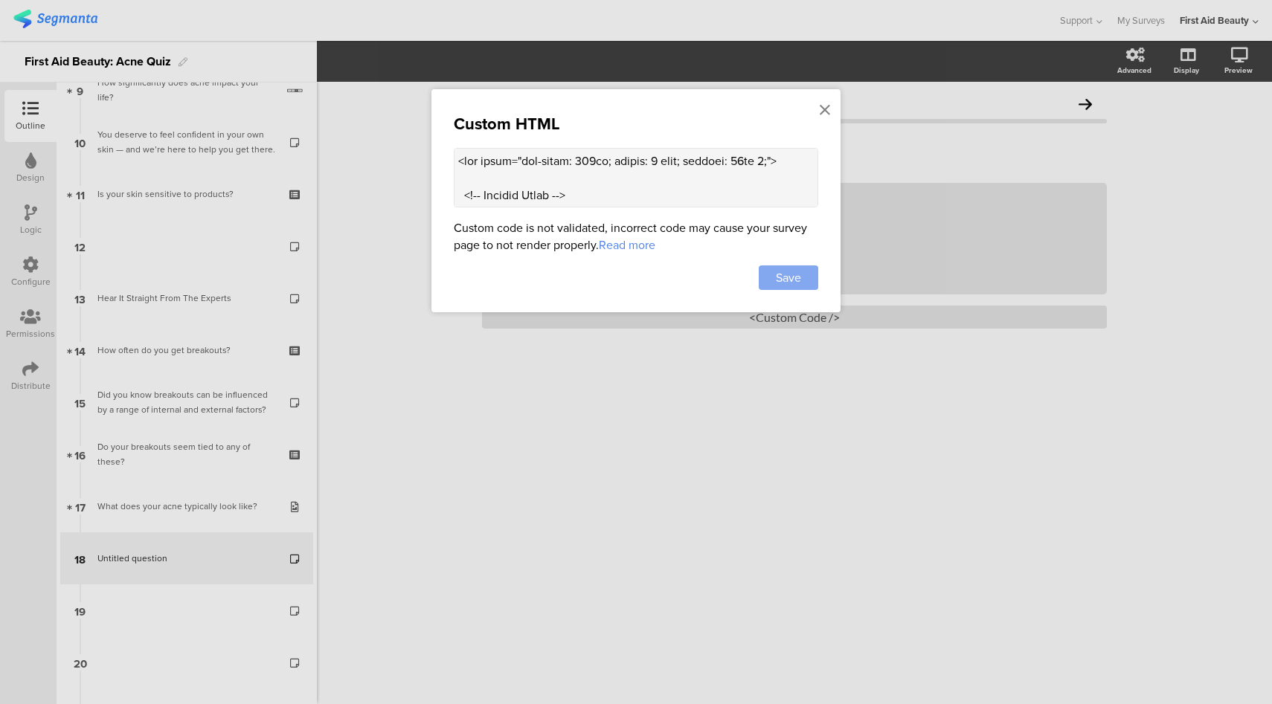
click at [773, 279] on div "Save" at bounding box center [789, 278] width 60 height 25
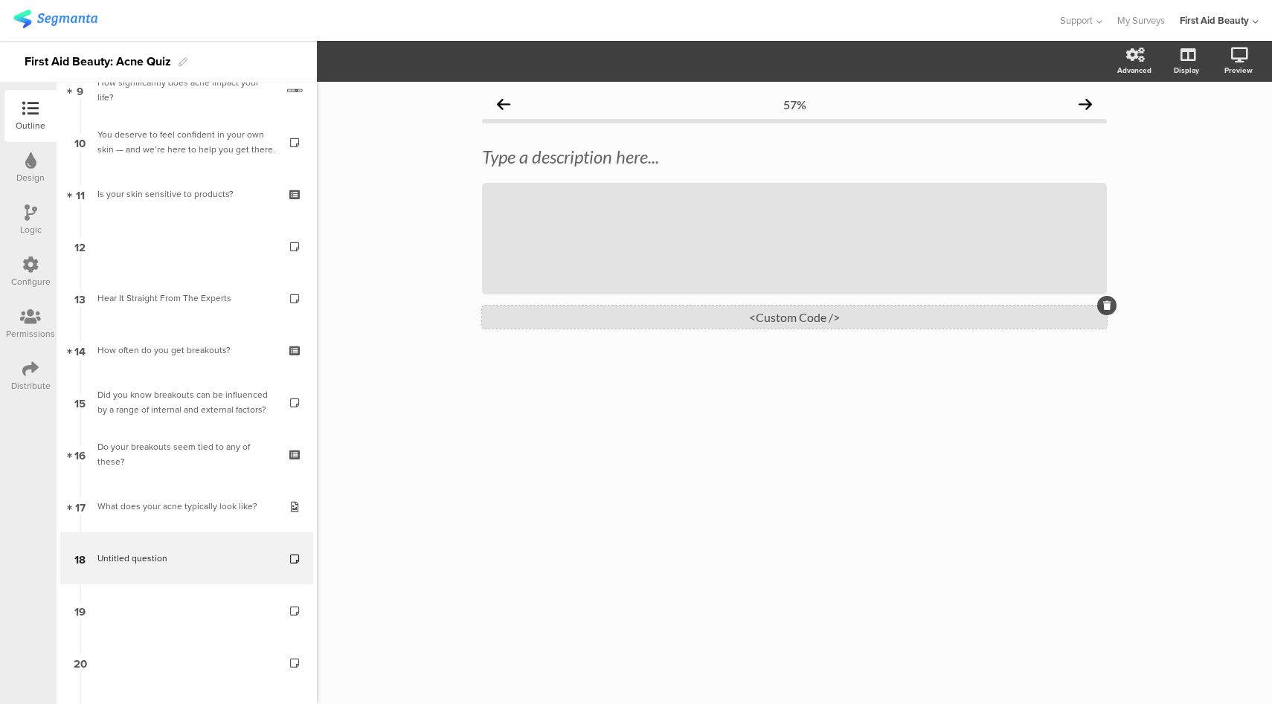
click at [806, 317] on div "<Custom Code />" at bounding box center [794, 317] width 625 height 23
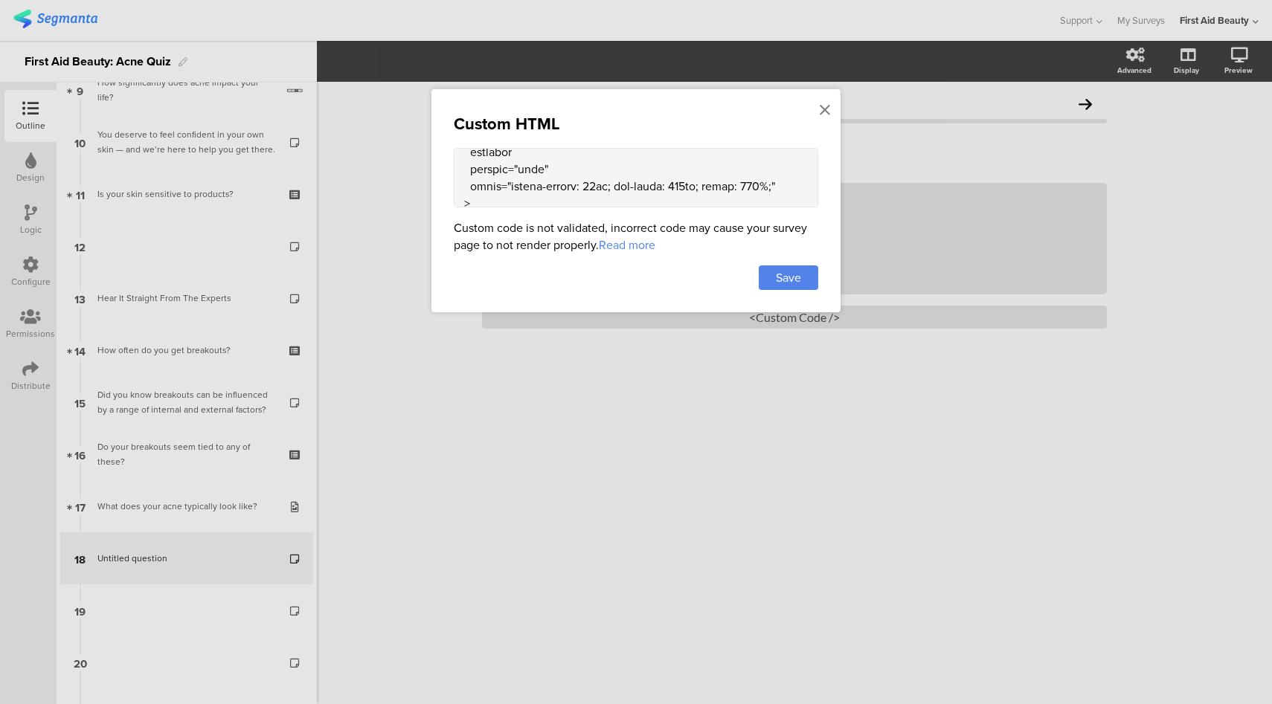
scroll to position [231, 0]
click at [536, 163] on textarea at bounding box center [636, 178] width 364 height 60
paste textarea "metadata"
type textarea "<div style="max-width: 500px; margin: 0 auto; padding: 10px 0;"> <!-- Section T…"
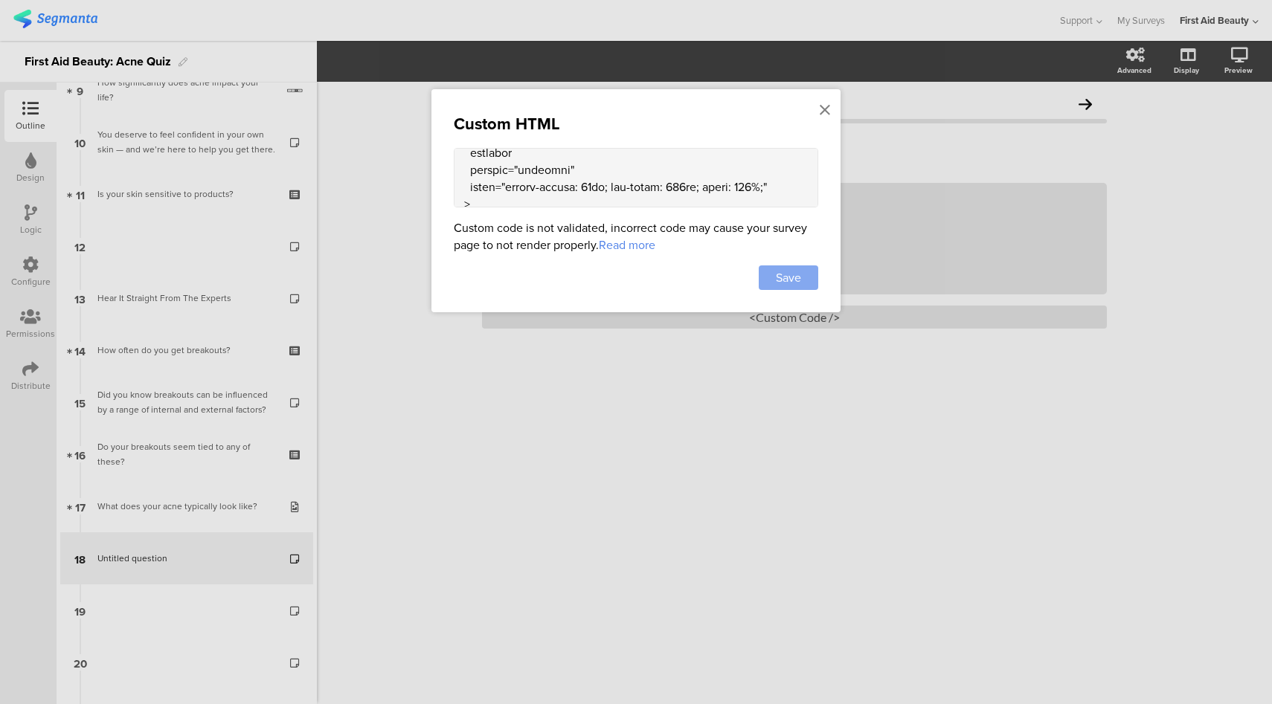
click at [789, 274] on span "Save" at bounding box center [788, 277] width 25 height 17
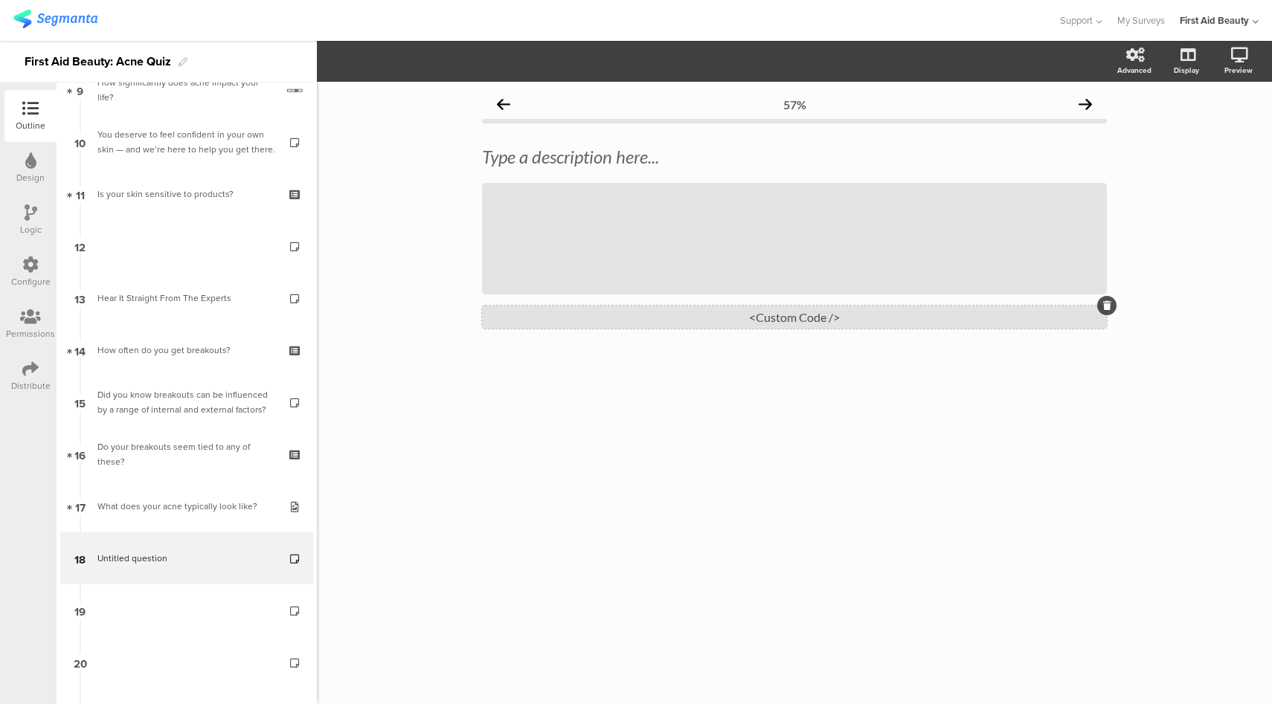
click at [772, 317] on div "<Custom Code />" at bounding box center [794, 317] width 625 height 23
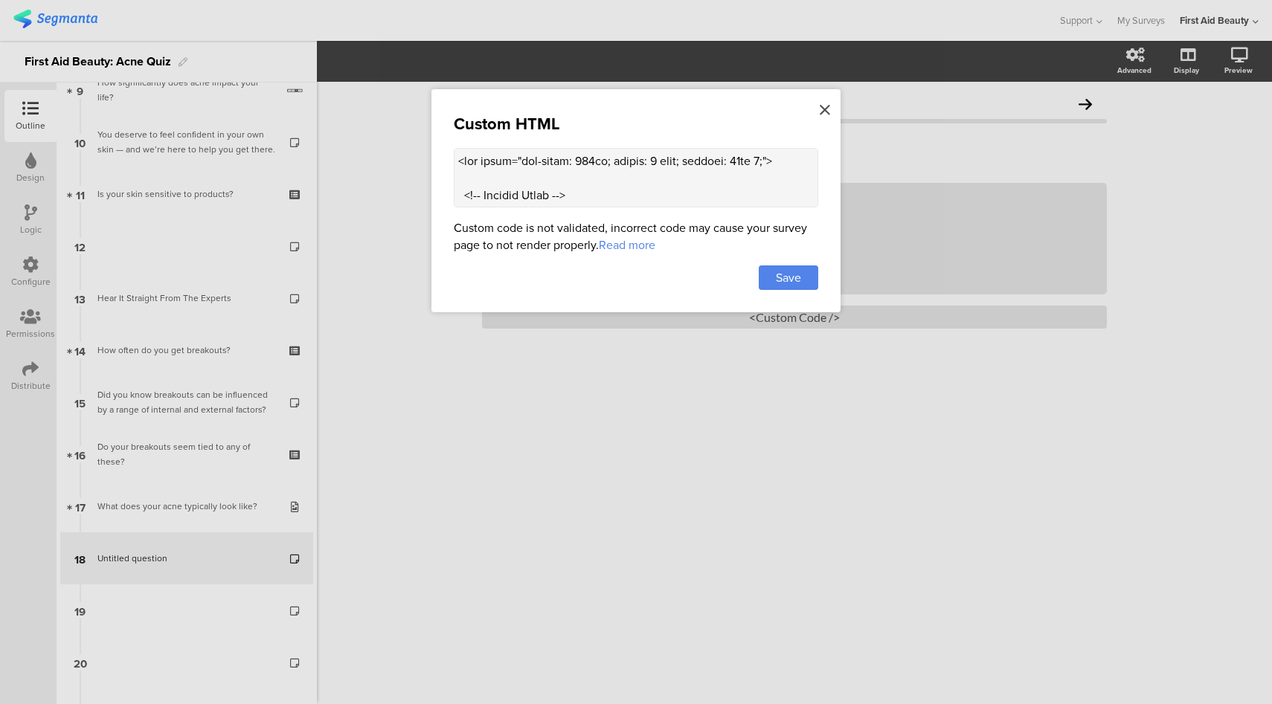
click at [824, 111] on icon at bounding box center [825, 110] width 10 height 16
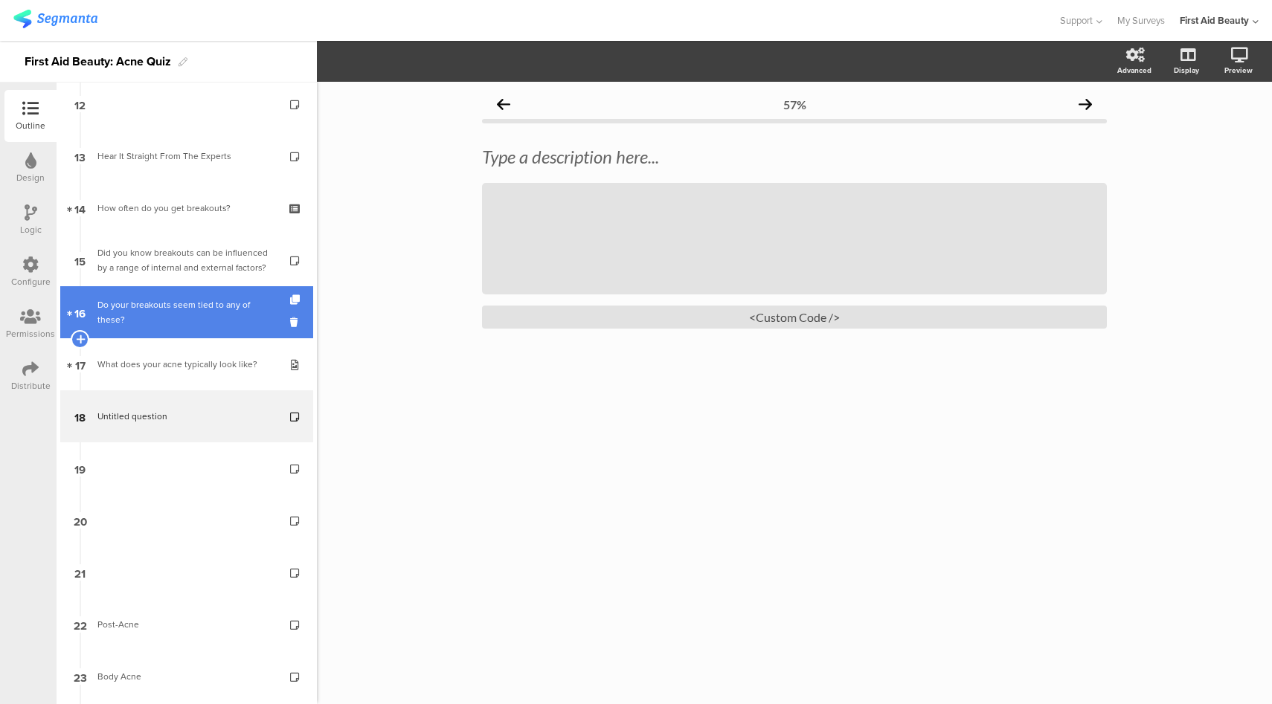
scroll to position [673, 0]
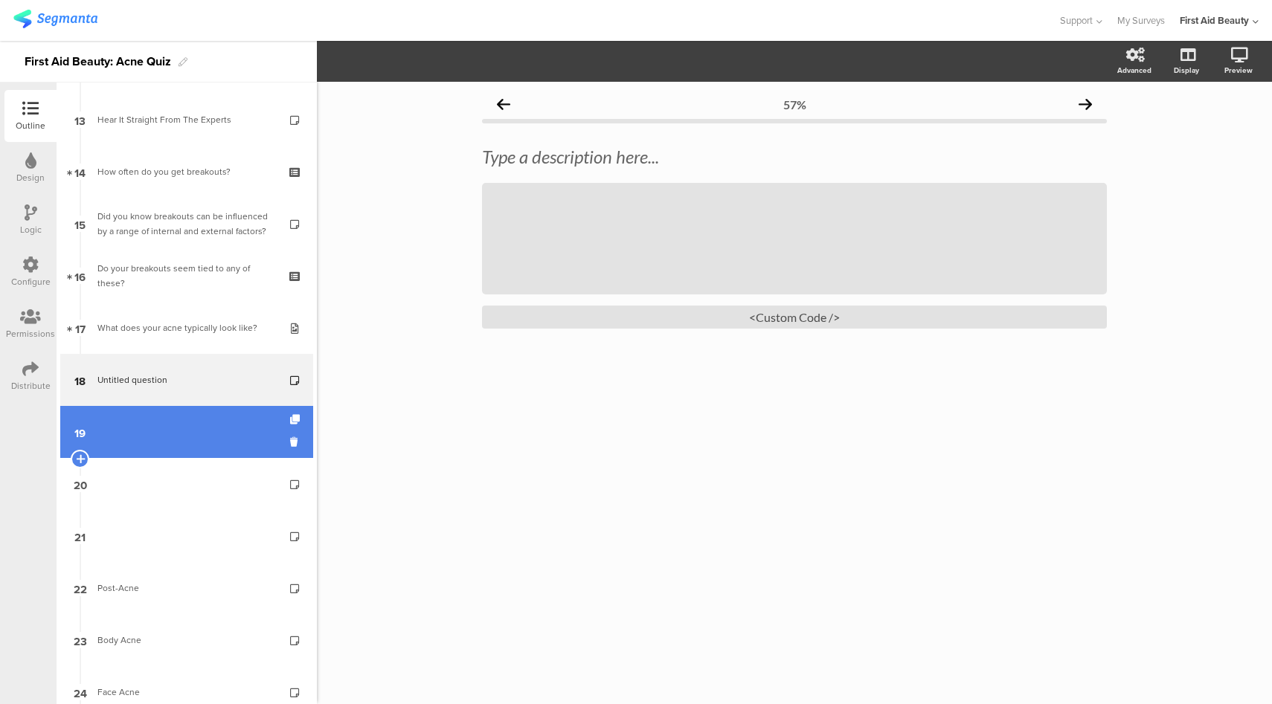
click at [181, 439] on link "19" at bounding box center [186, 432] width 253 height 52
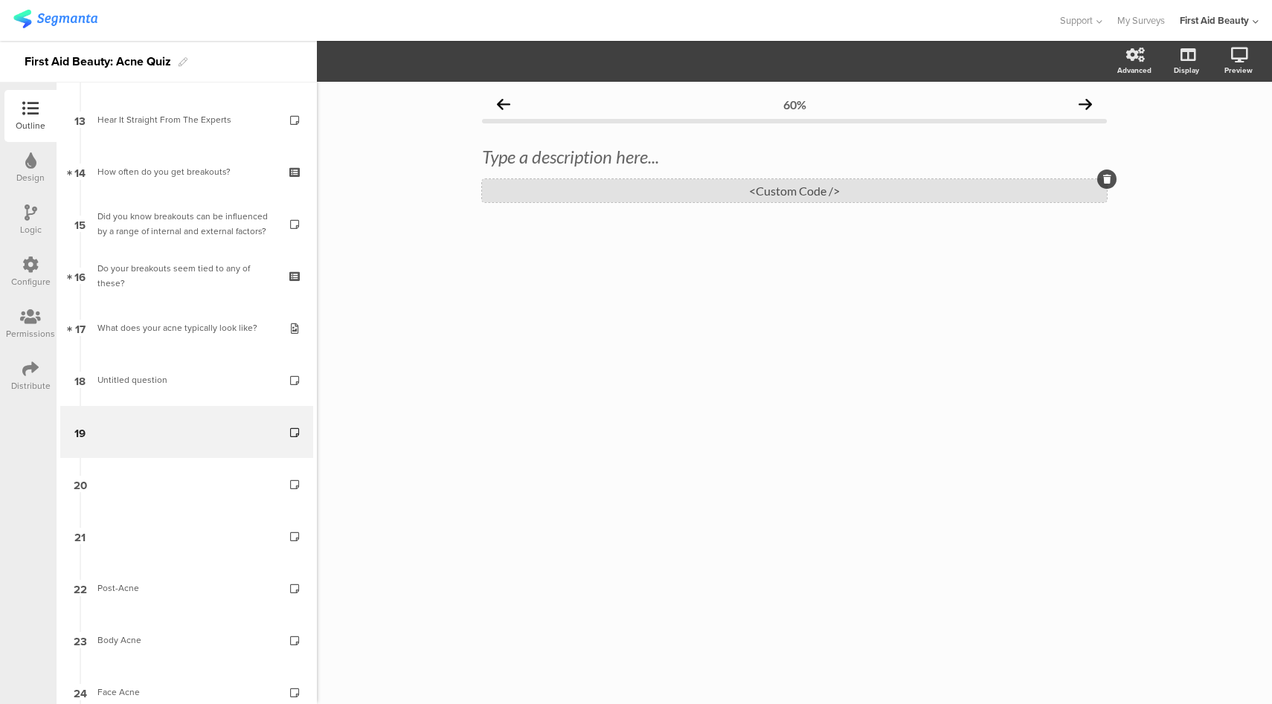
click at [743, 187] on div "<Custom Code />" at bounding box center [794, 190] width 625 height 23
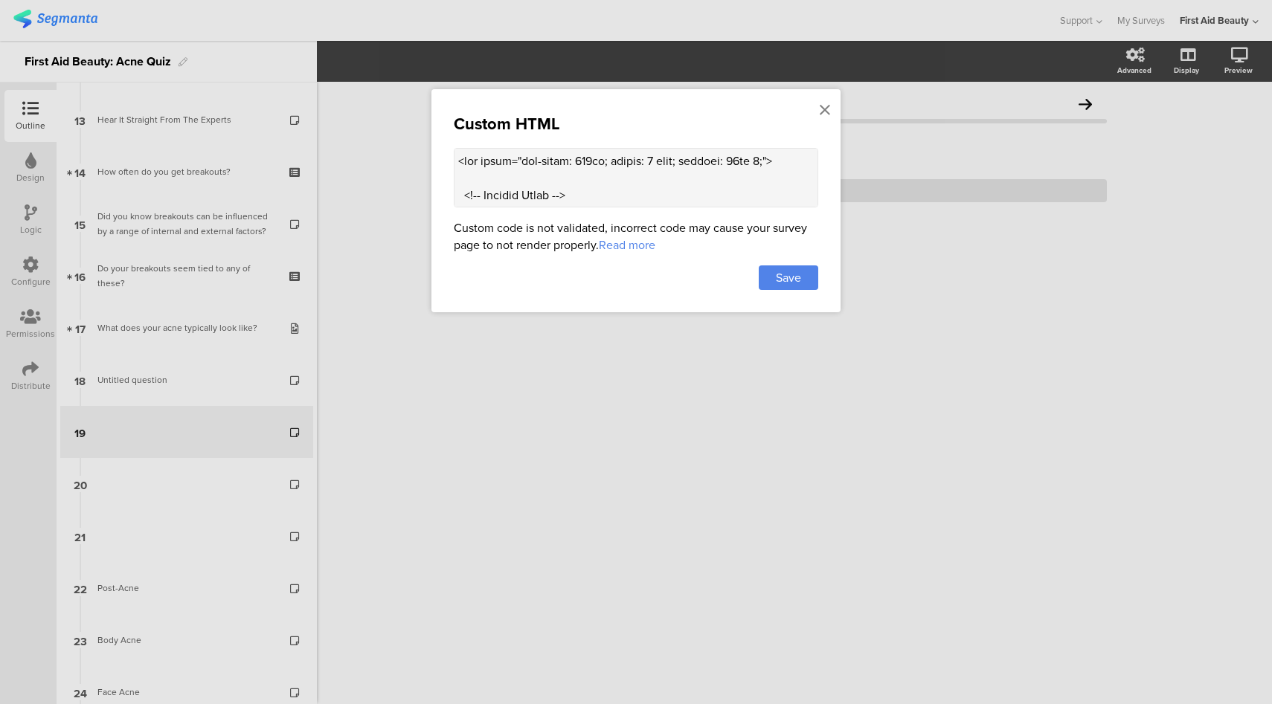
click at [597, 184] on textarea at bounding box center [636, 178] width 364 height 60
click at [826, 111] on icon at bounding box center [825, 110] width 10 height 16
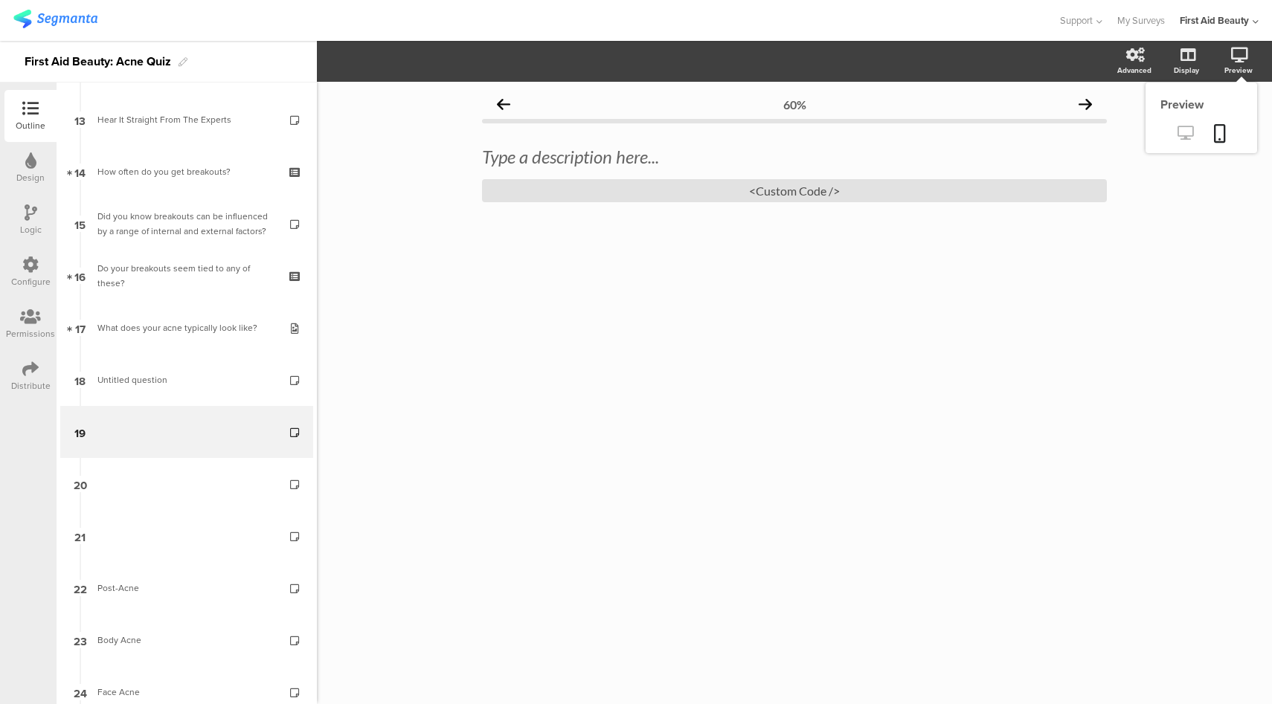
click at [1179, 136] on icon at bounding box center [1185, 133] width 16 height 14
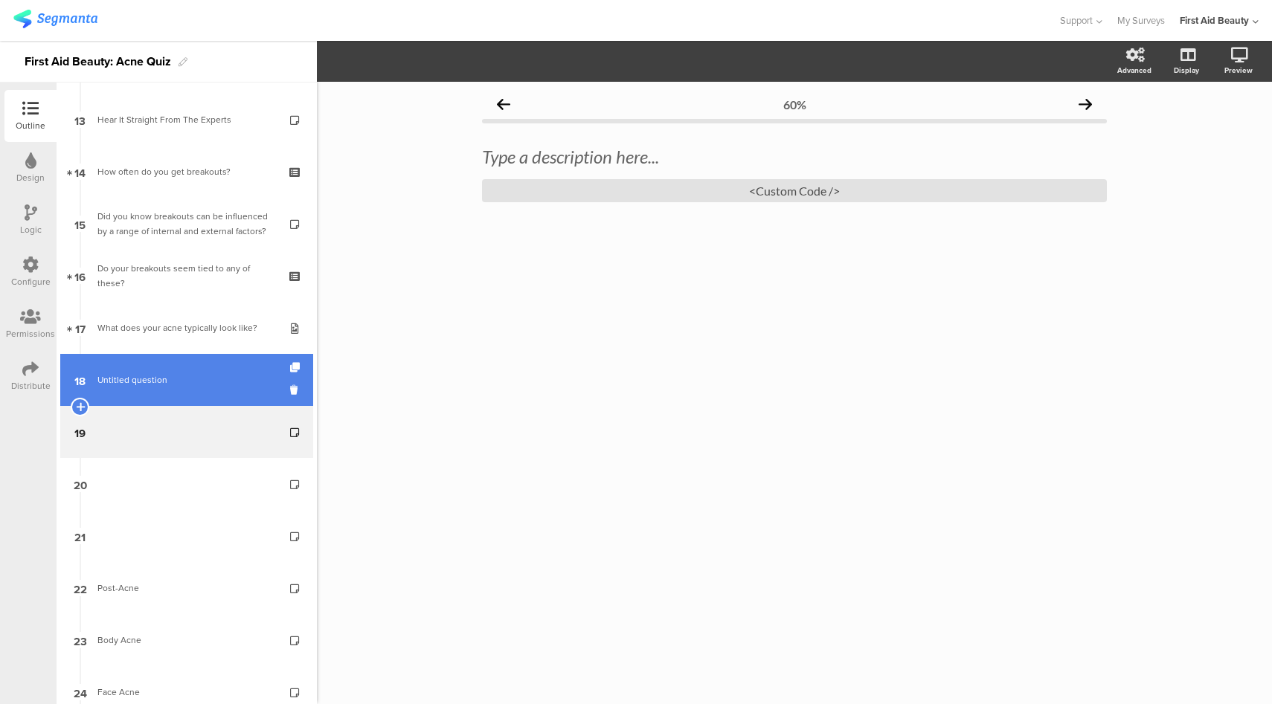
click at [175, 387] on span "Untitled question" at bounding box center [186, 380] width 178 height 15
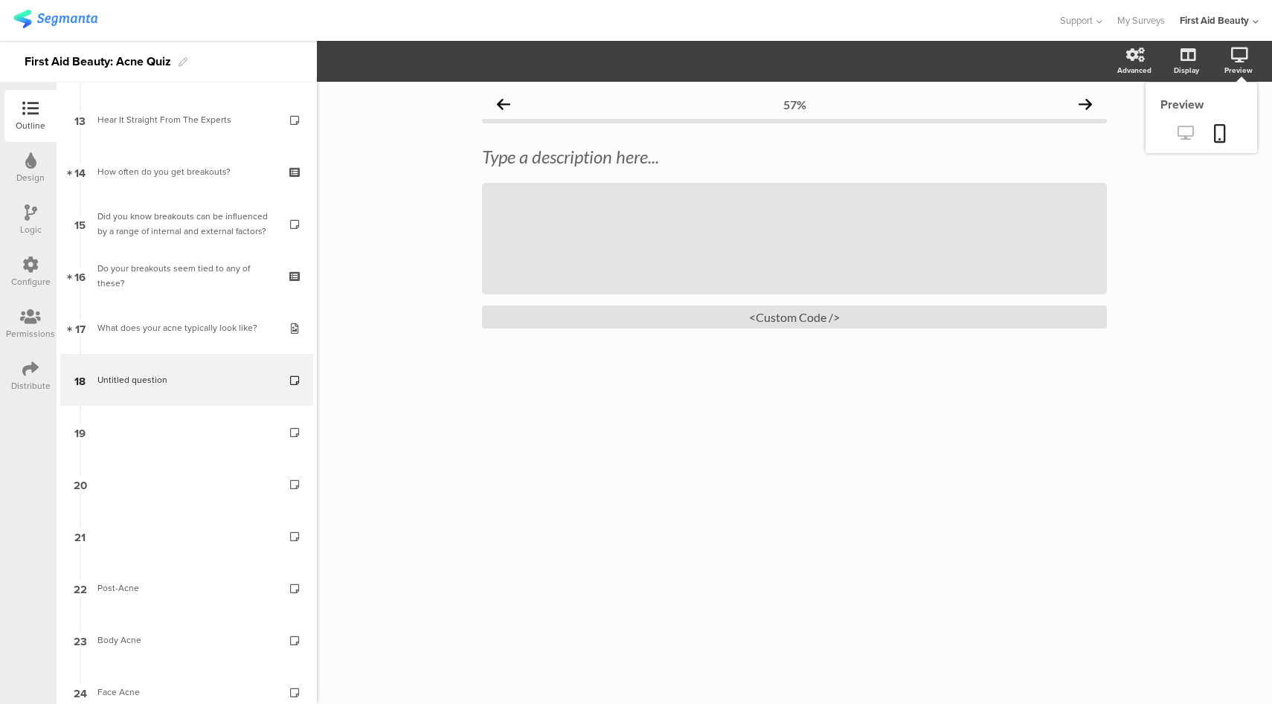
click at [1192, 132] on icon at bounding box center [1185, 133] width 16 height 14
click at [795, 324] on div "<Custom Code />" at bounding box center [794, 317] width 625 height 23
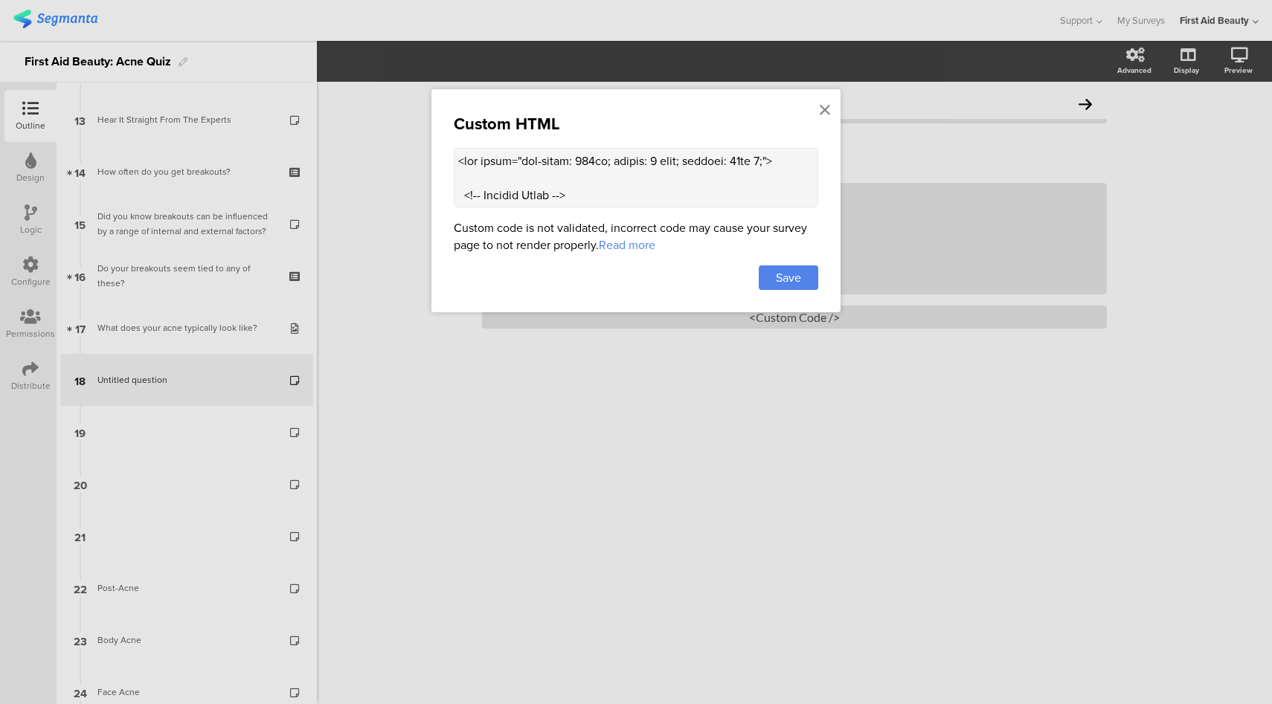
click at [579, 165] on textarea at bounding box center [636, 178] width 364 height 60
click at [824, 108] on icon at bounding box center [825, 110] width 10 height 16
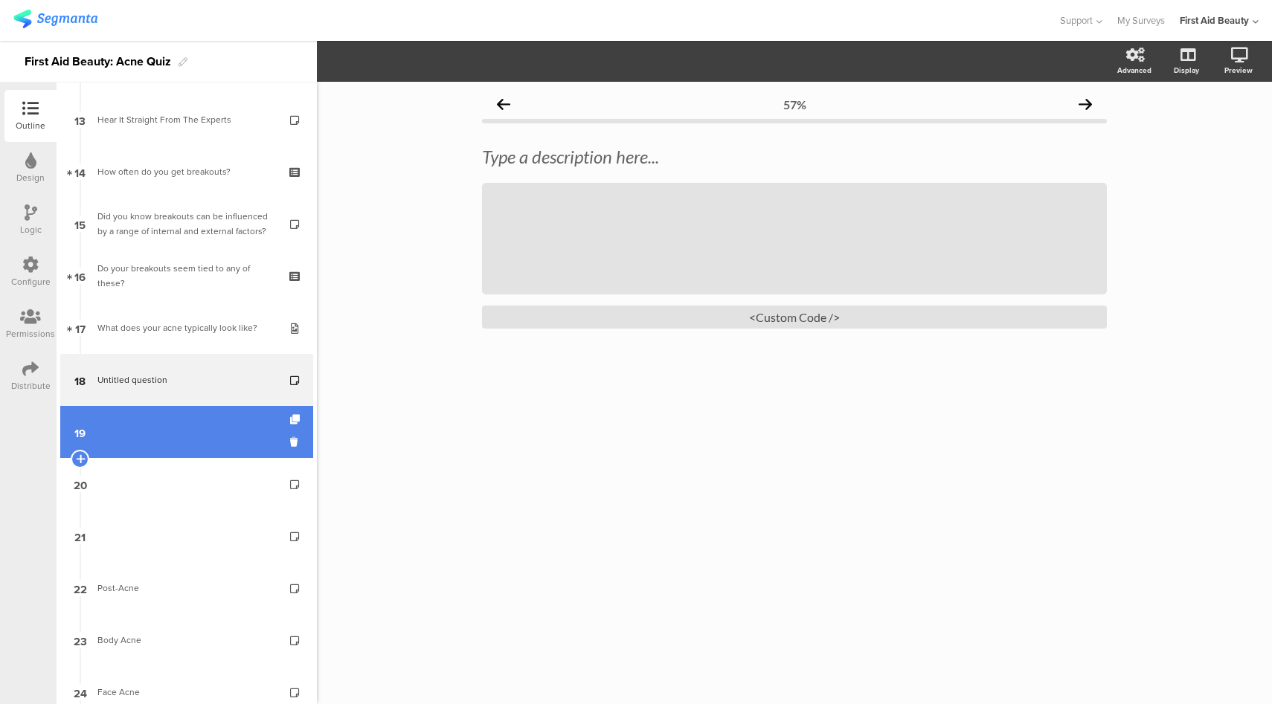
click at [155, 438] on link "19" at bounding box center [186, 432] width 253 height 52
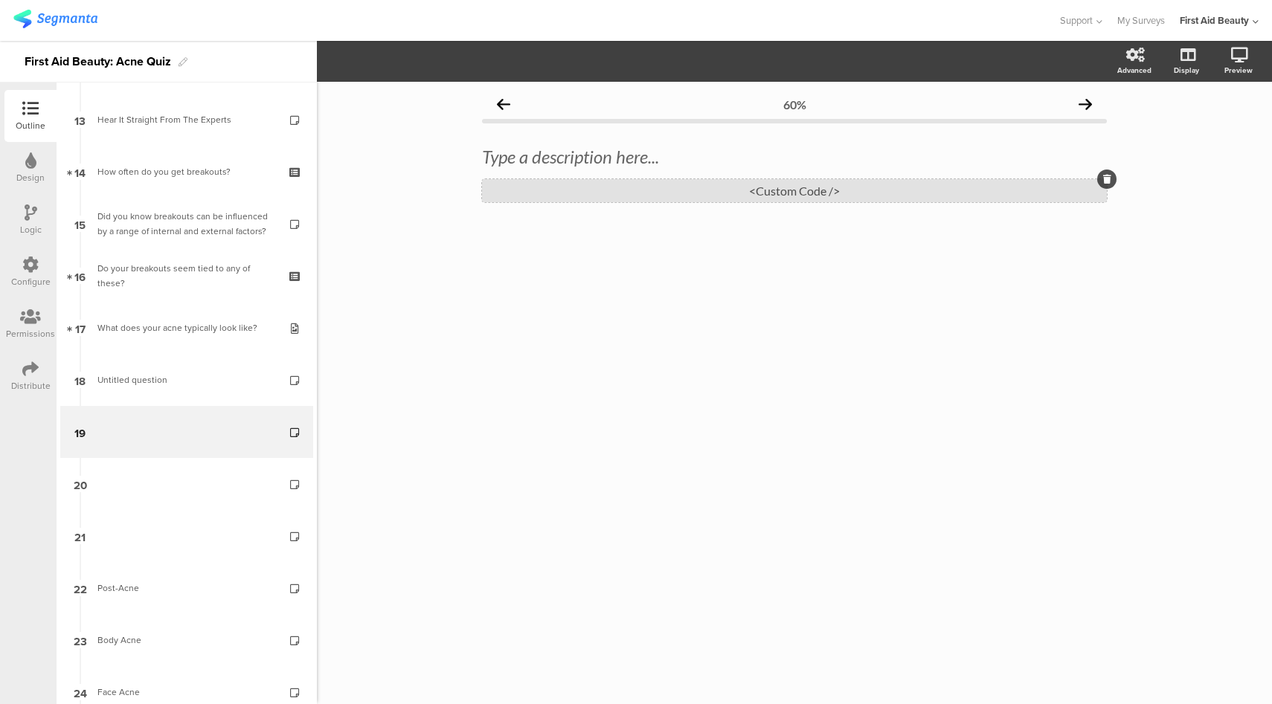
click at [772, 193] on div "<Custom Code />" at bounding box center [794, 190] width 625 height 23
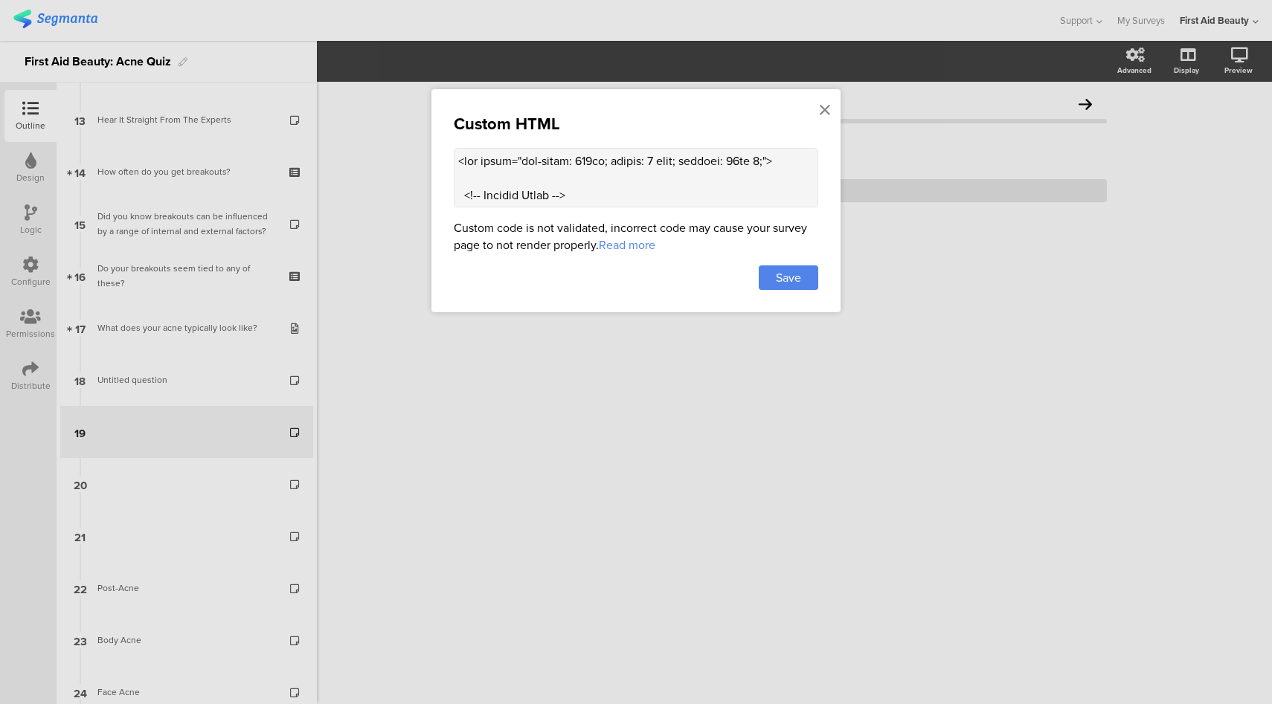
click at [521, 168] on textarea at bounding box center [636, 178] width 364 height 60
paste textarea "500px; margin: 0 auto; padding: 10px 0;"> <!-- Section Title --> <h2 style="col…"
type textarea "<div style="max-width: 500px; margin: 0 auto; padding: 10px 0;"> <!-- Section T…"
click at [801, 280] on span "Save" at bounding box center [788, 277] width 25 height 17
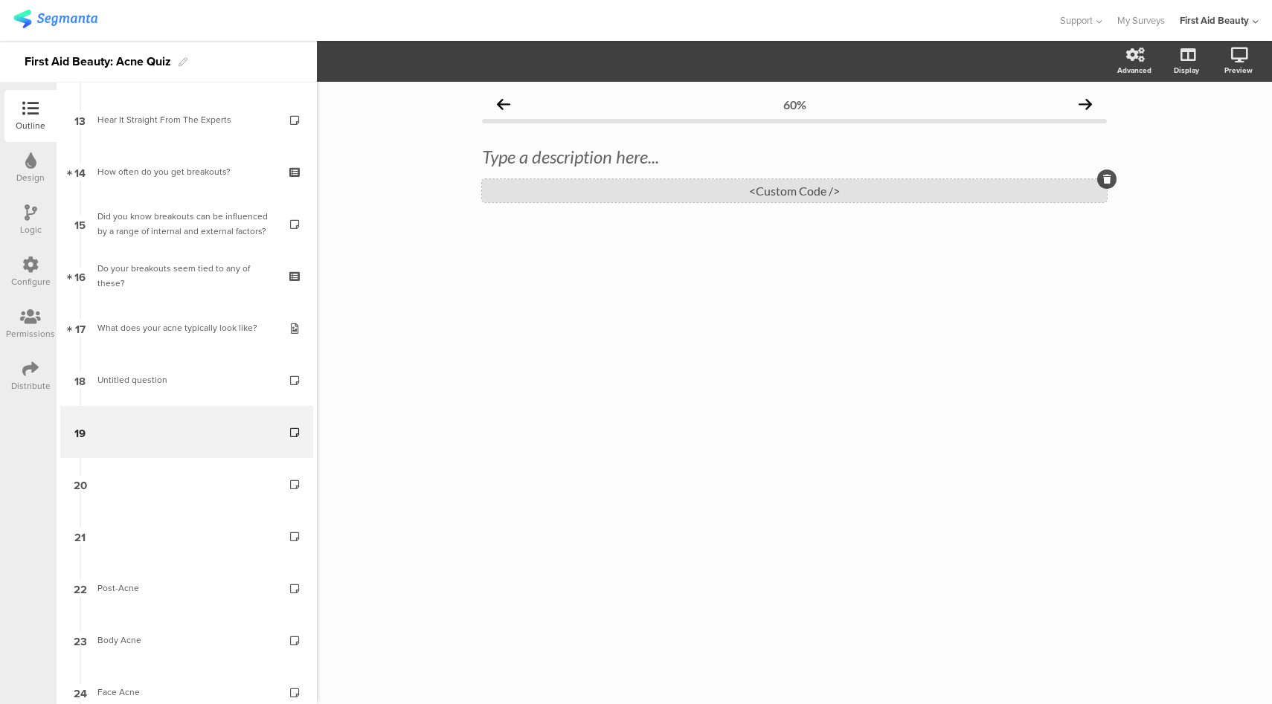
click at [744, 190] on div "<Custom Code />" at bounding box center [794, 190] width 625 height 23
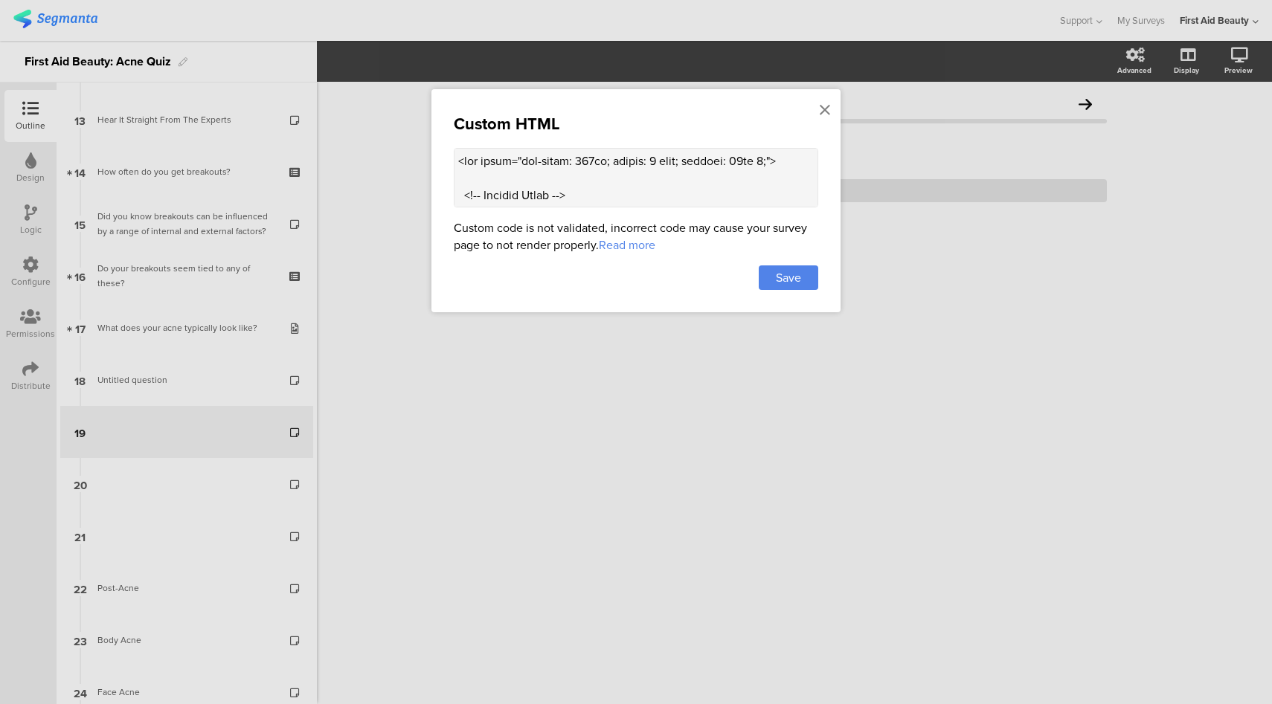
click at [684, 176] on textarea at bounding box center [636, 178] width 364 height 60
paste textarea "metadata"
type textarea "<div style="max-width: 500px; margin: 0 auto; padding: 10px 0;"> <!-- Section T…"
click at [802, 266] on div "Save" at bounding box center [789, 278] width 60 height 25
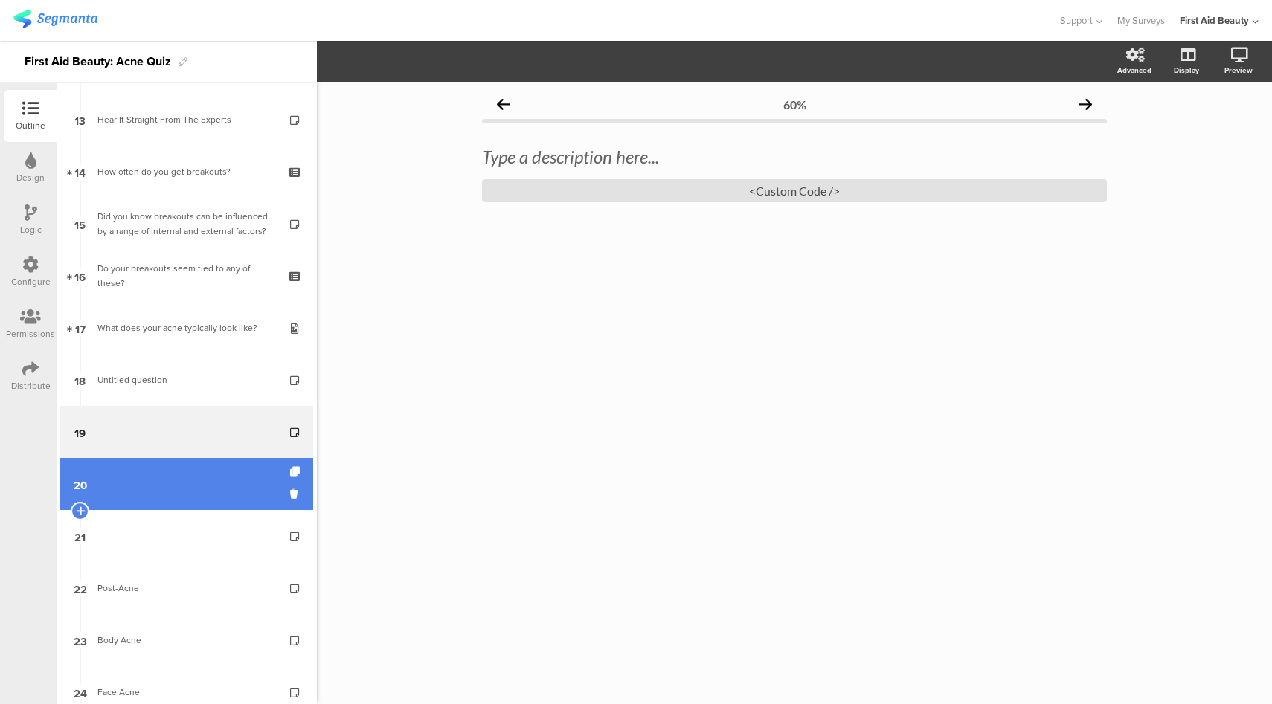
click at [196, 468] on link "20" at bounding box center [186, 484] width 253 height 52
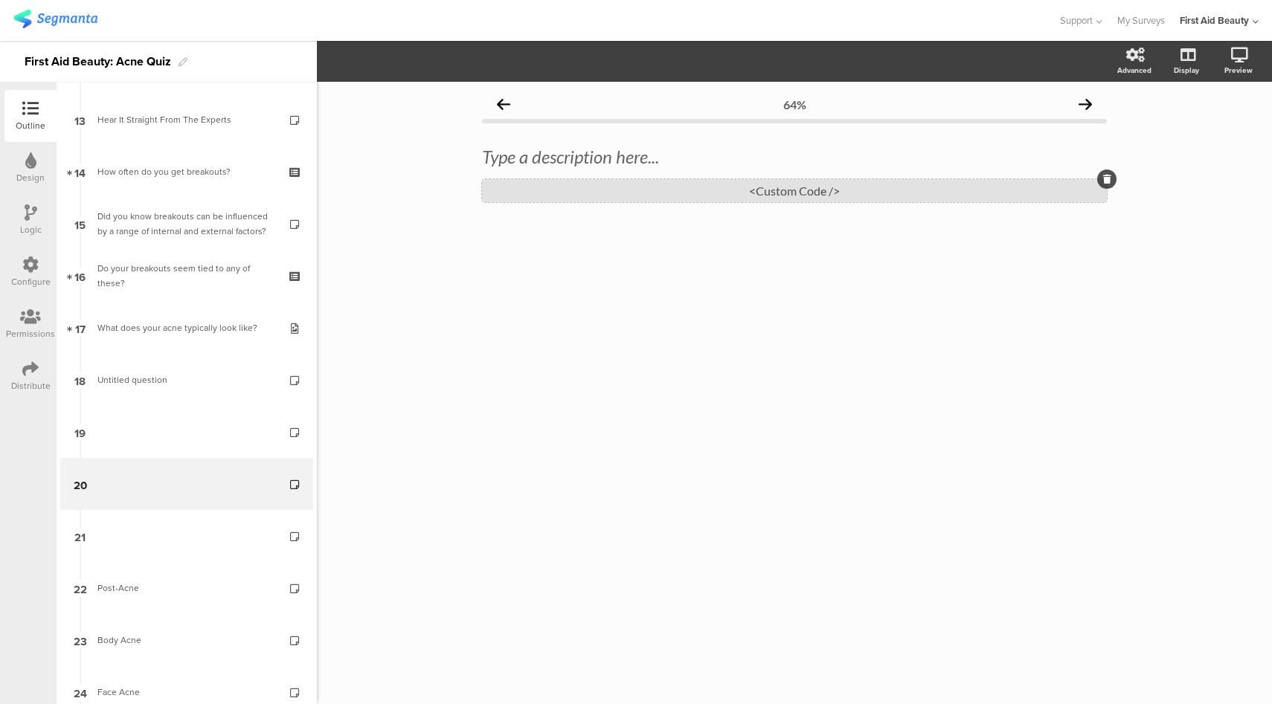
click at [829, 186] on div "<Custom Code />" at bounding box center [794, 190] width 625 height 23
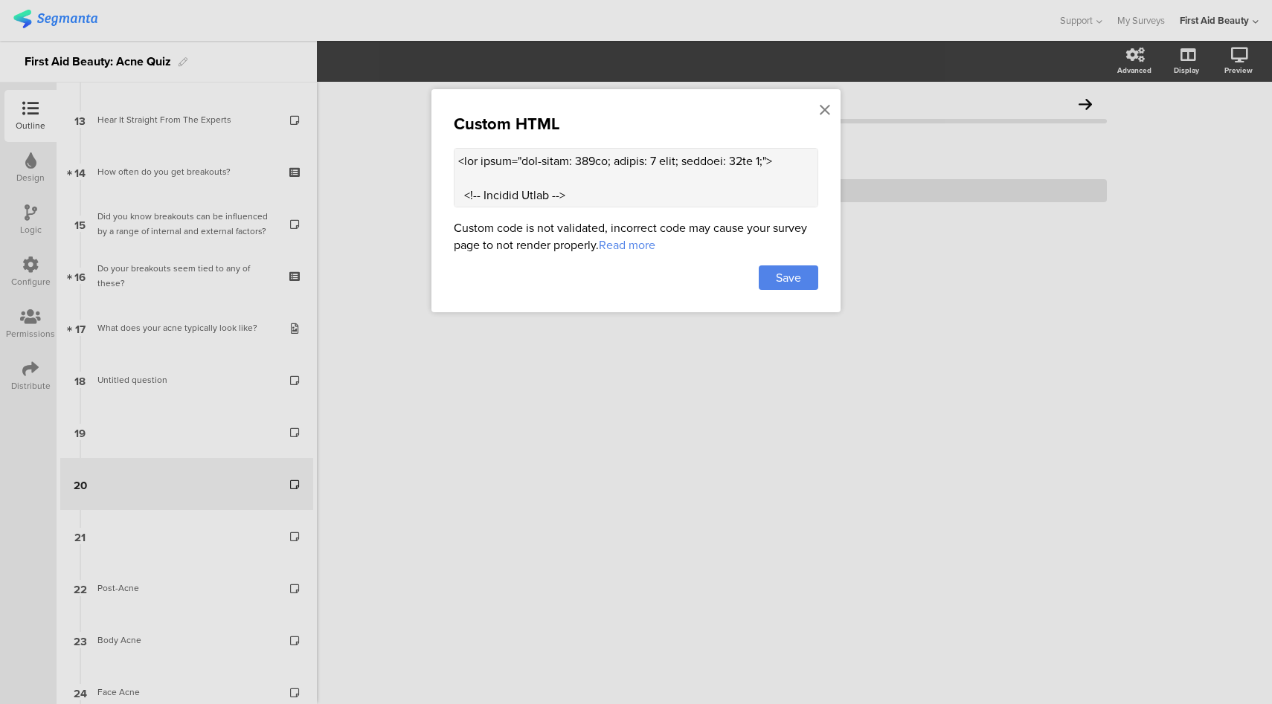
click at [608, 176] on textarea at bounding box center [636, 178] width 364 height 60
click at [829, 108] on icon at bounding box center [825, 110] width 10 height 16
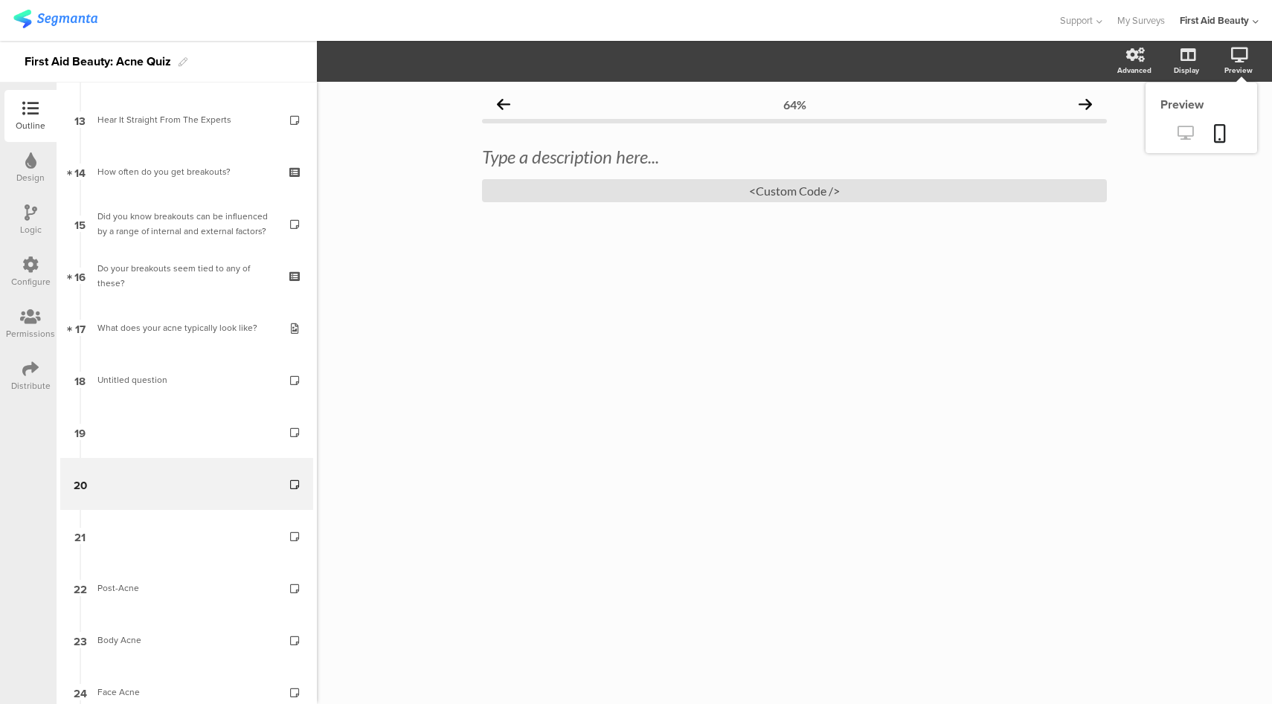
click at [1189, 140] on icon at bounding box center [1185, 133] width 16 height 14
click at [787, 189] on div "<Custom Code />" at bounding box center [794, 190] width 625 height 23
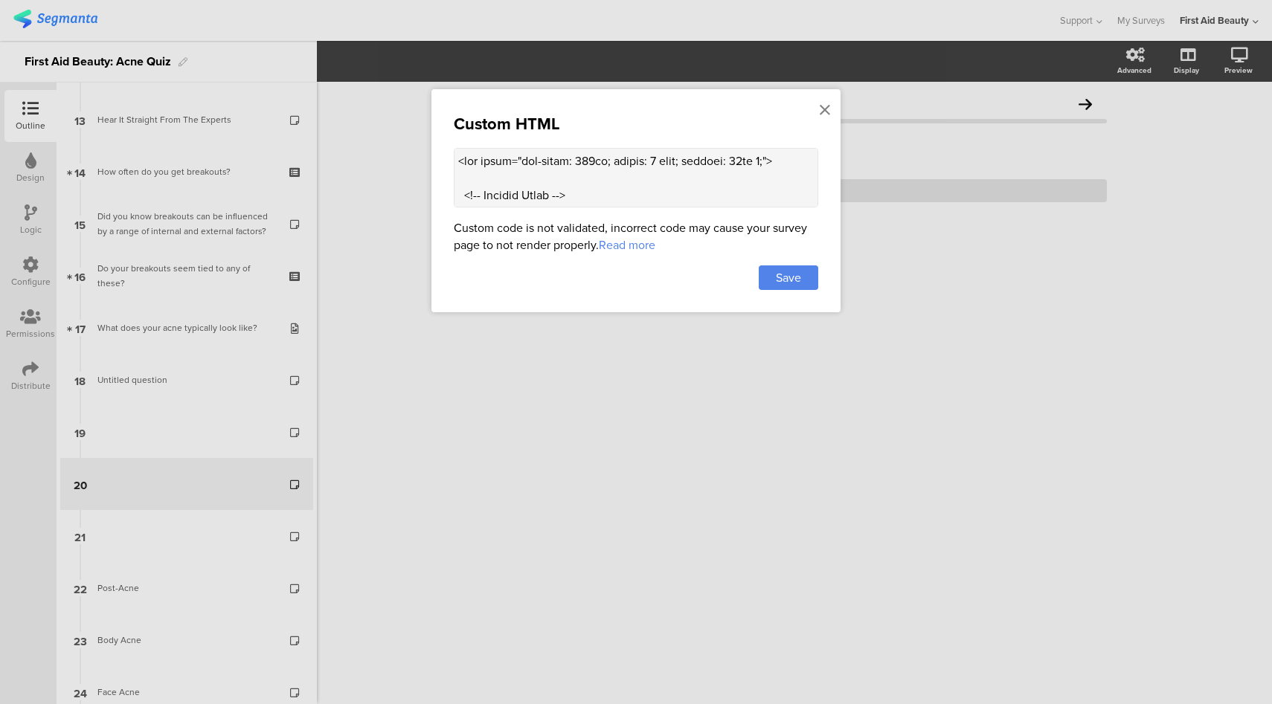
click at [630, 169] on textarea at bounding box center [636, 178] width 364 height 60
paste textarea "500px; margin: 0 auto; padding: 10px 0;"> <!-- Section Title --> <h2 style="col…"
type textarea "<div style="max-width: 500px; margin: 0 auto; padding: 10px 0;"> <!-- Section T…"
click at [803, 274] on div "Save" at bounding box center [789, 278] width 60 height 25
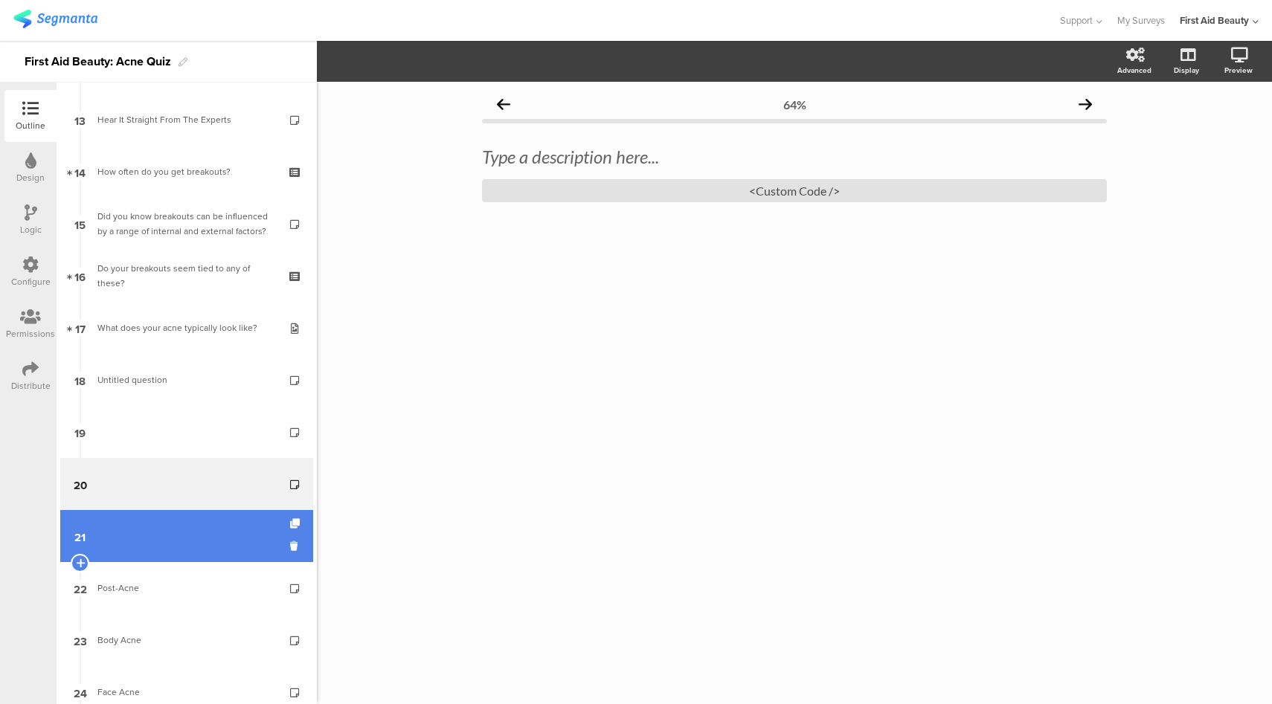
click at [207, 533] on link "21" at bounding box center [186, 536] width 253 height 52
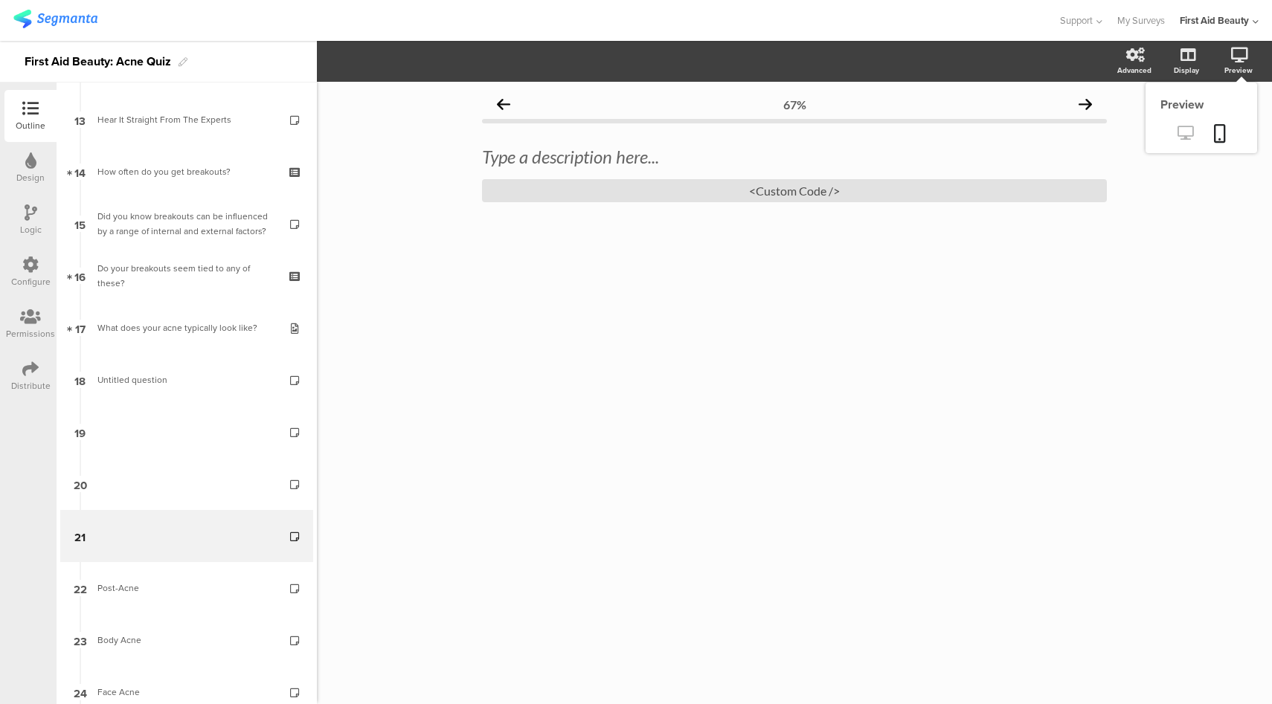
click at [1180, 138] on icon at bounding box center [1185, 133] width 16 height 14
click at [806, 193] on div "<Custom Code />" at bounding box center [794, 190] width 625 height 23
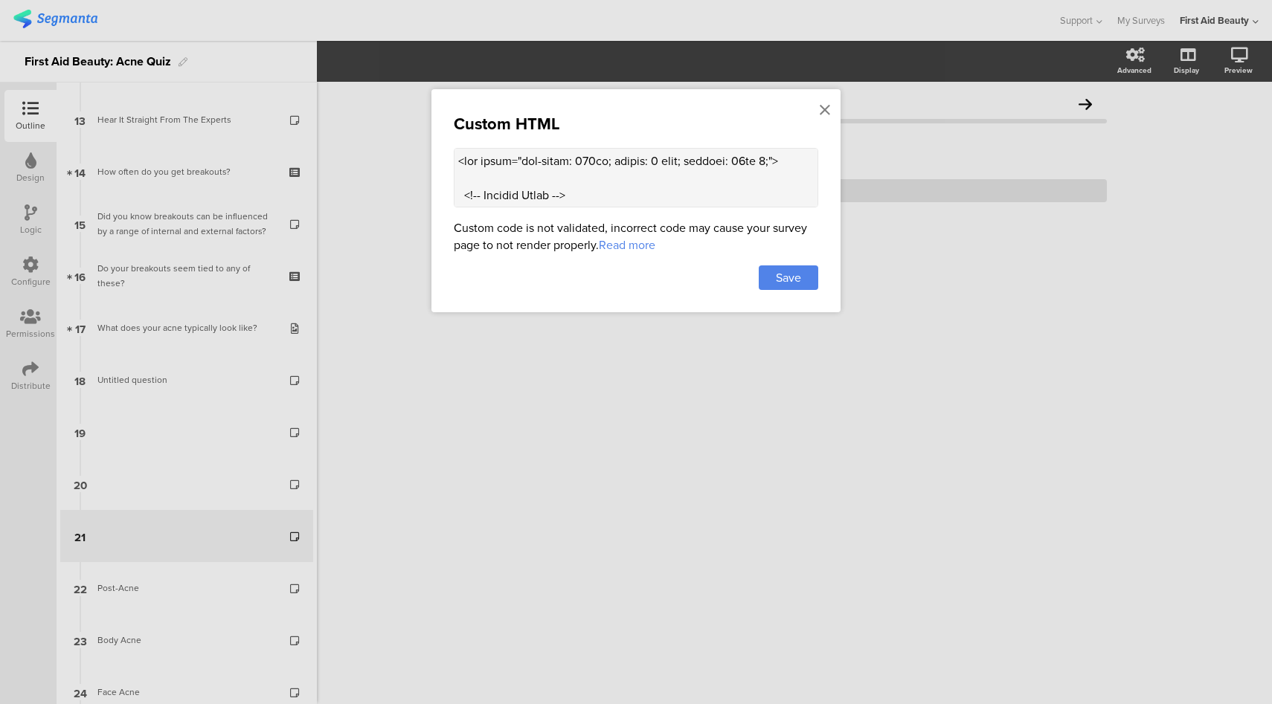
click at [754, 173] on textarea at bounding box center [636, 178] width 364 height 60
click at [667, 179] on textarea at bounding box center [636, 178] width 364 height 60
paste textarea "500px; margin: 0 auto; padding: 10px 0;"> <!-- Section Title --> <h2 style="col…"
type textarea "<div style="max-width: 500px; margin: 0 auto; padding: 10px 0;"> <!-- Section T…"
click at [779, 275] on span "Save" at bounding box center [788, 277] width 25 height 17
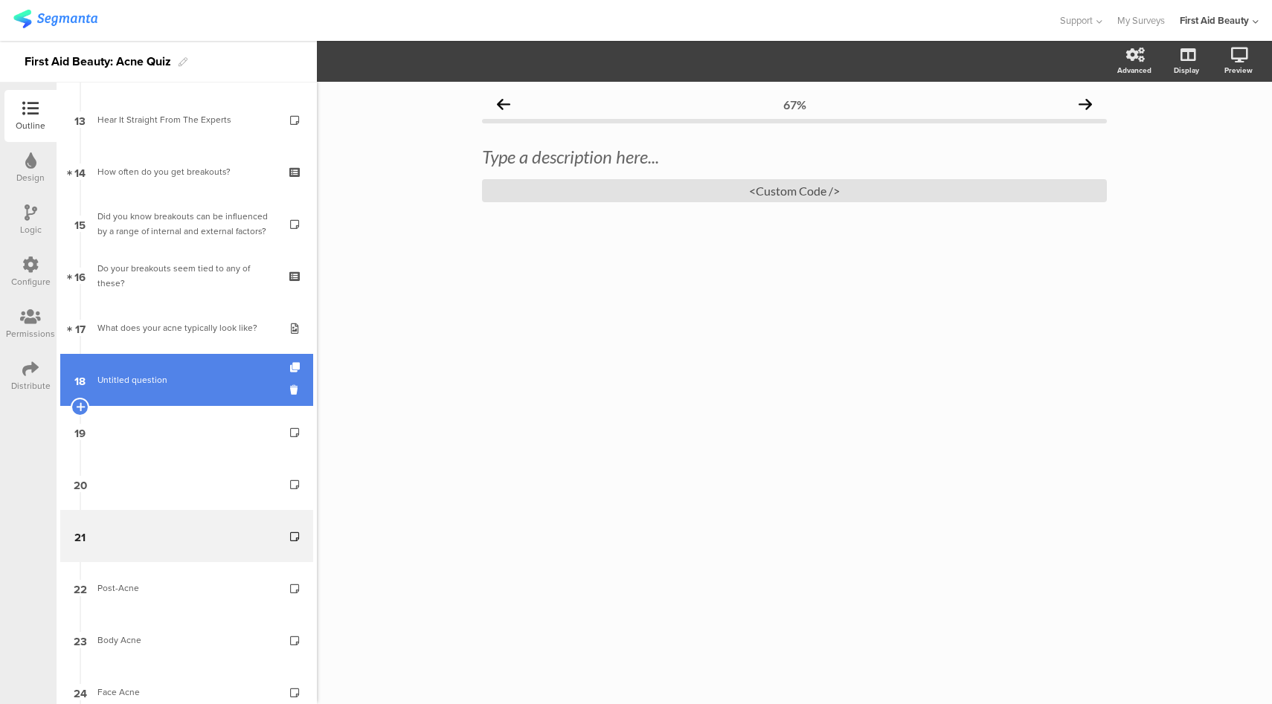
click at [170, 372] on link "18 Untitled question" at bounding box center [186, 380] width 253 height 52
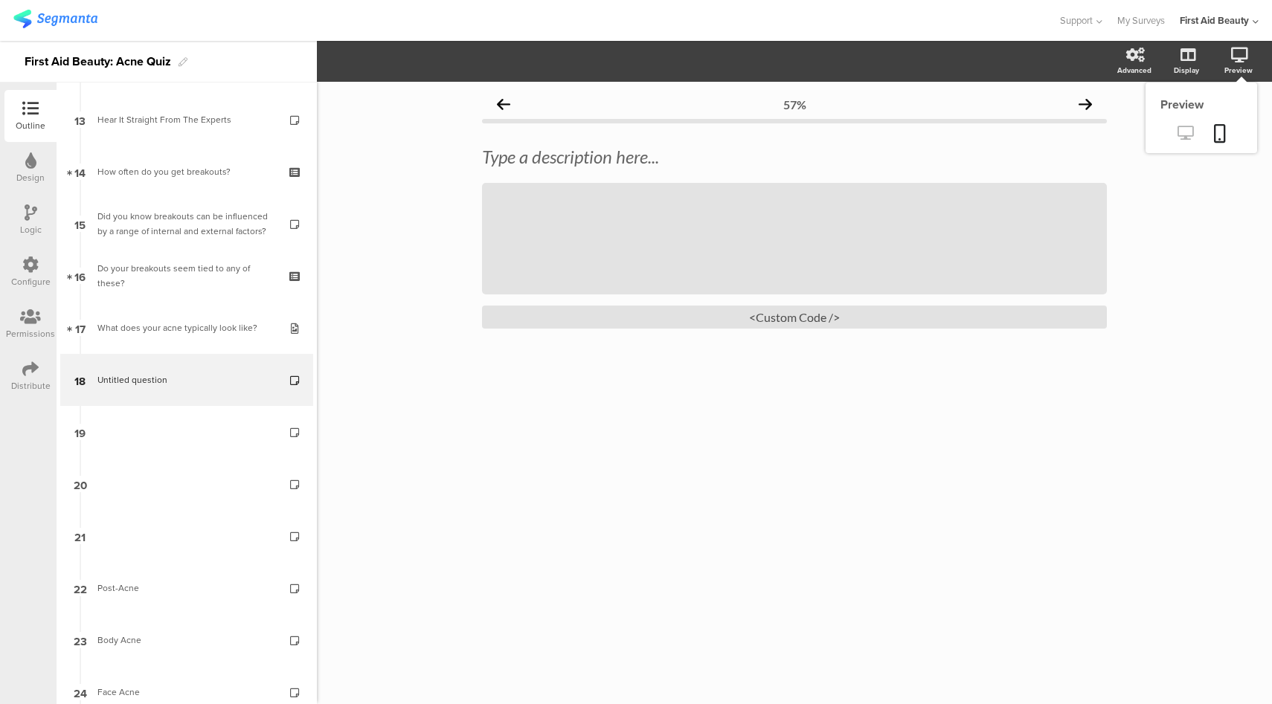
click at [1180, 133] on icon at bounding box center [1185, 133] width 16 height 14
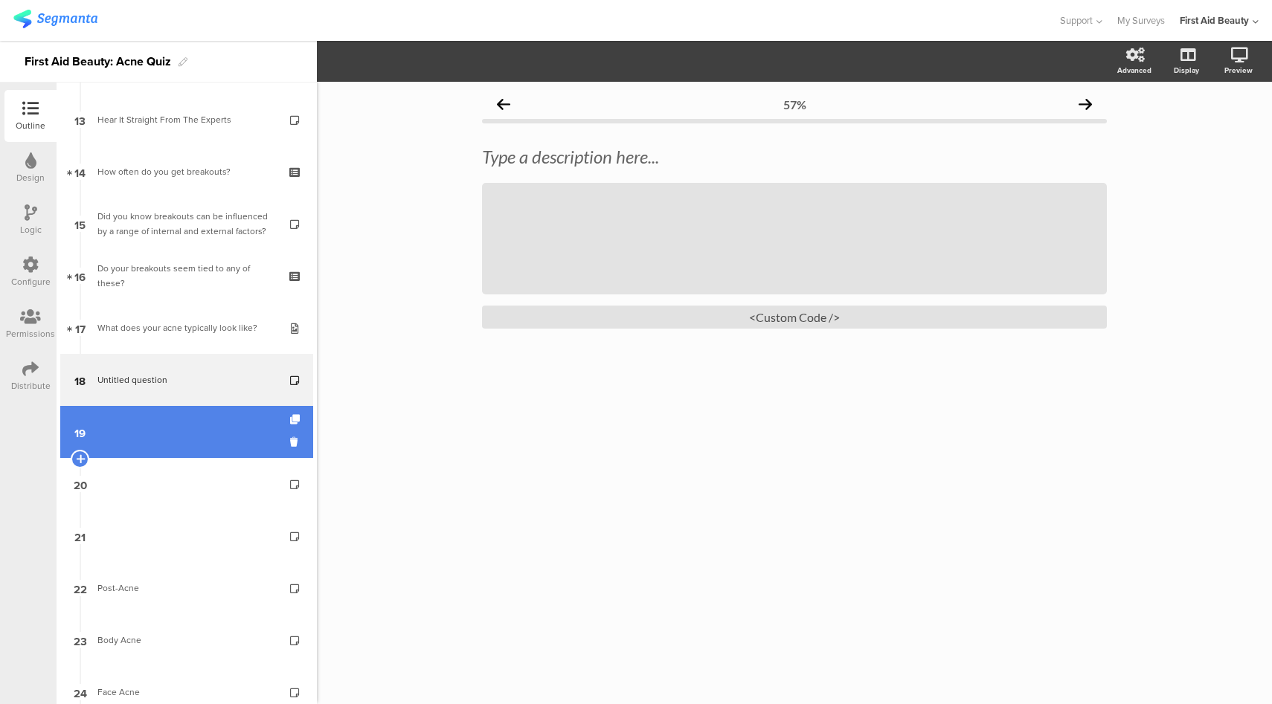
click at [191, 429] on link "19" at bounding box center [186, 432] width 253 height 52
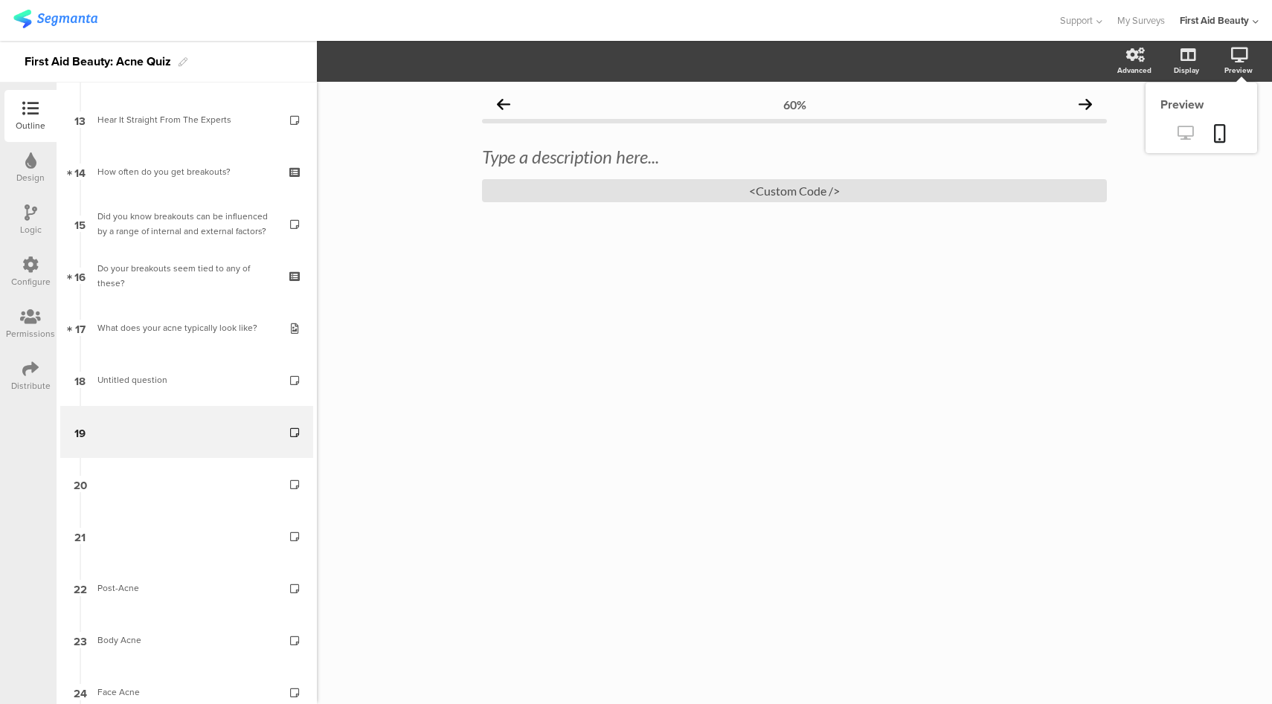
click at [1192, 137] on icon at bounding box center [1185, 133] width 16 height 14
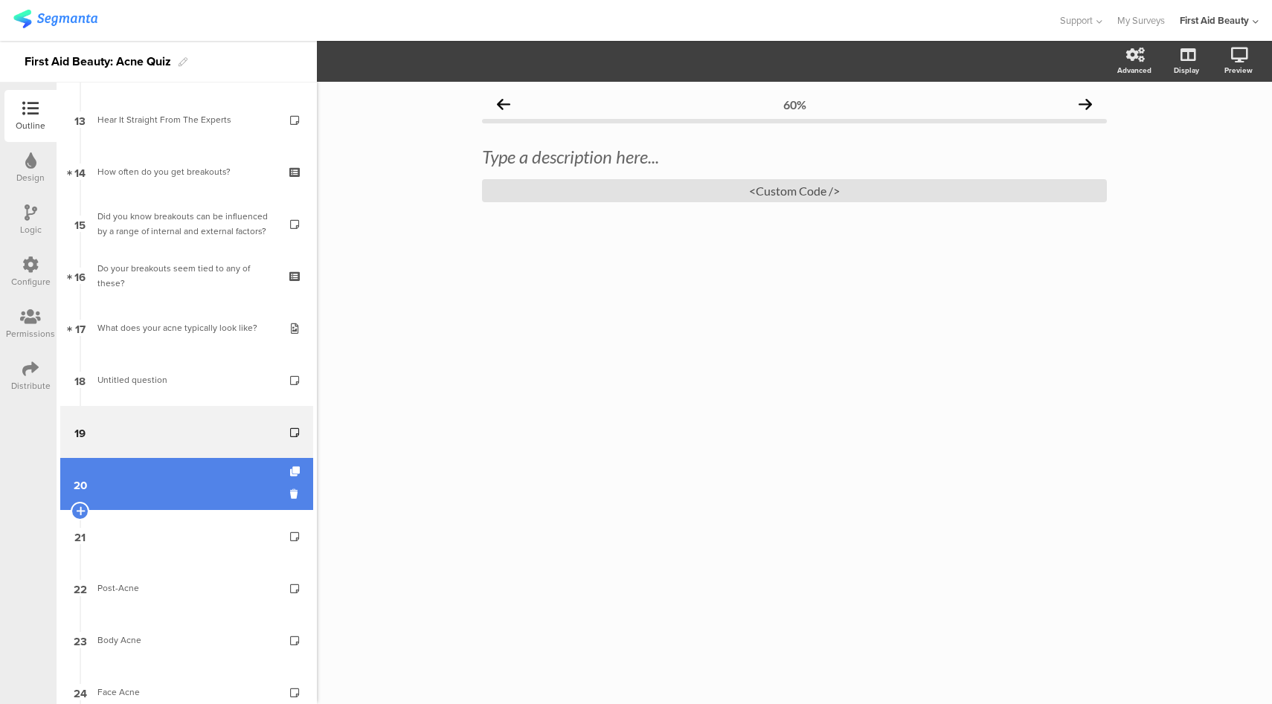
click at [259, 474] on link "20" at bounding box center [186, 484] width 253 height 52
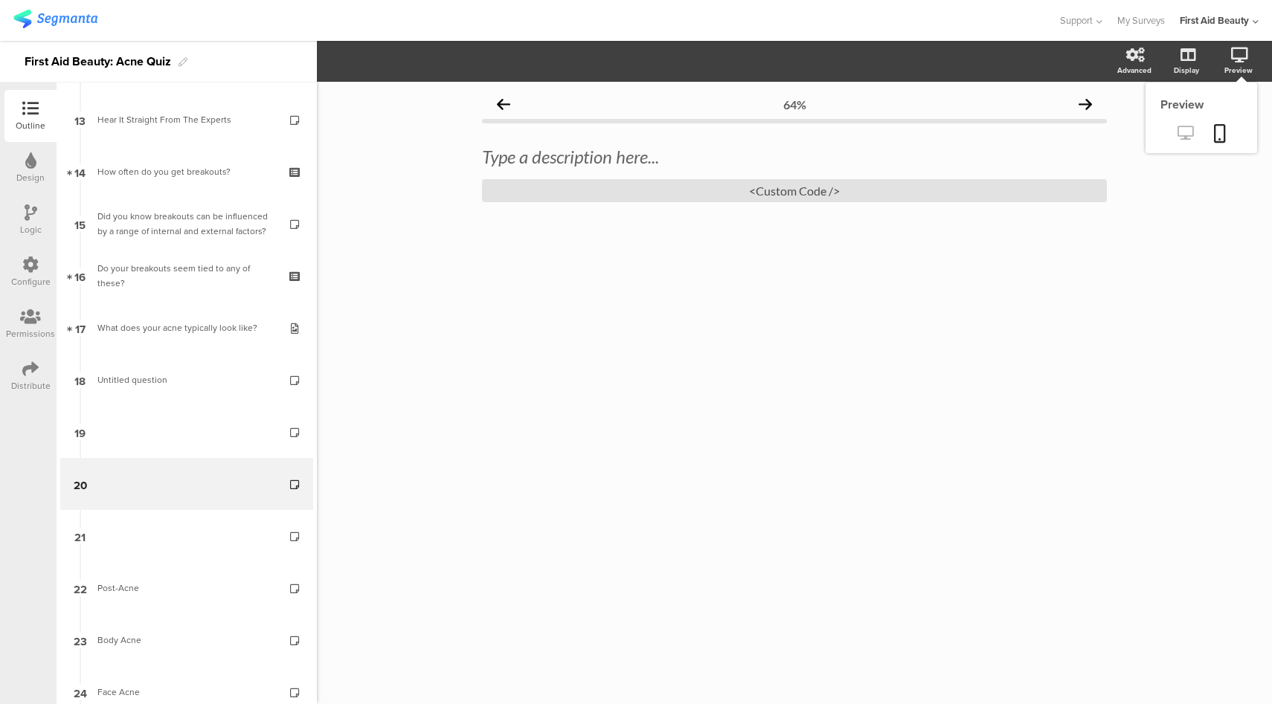
click at [1183, 136] on icon at bounding box center [1185, 133] width 16 height 14
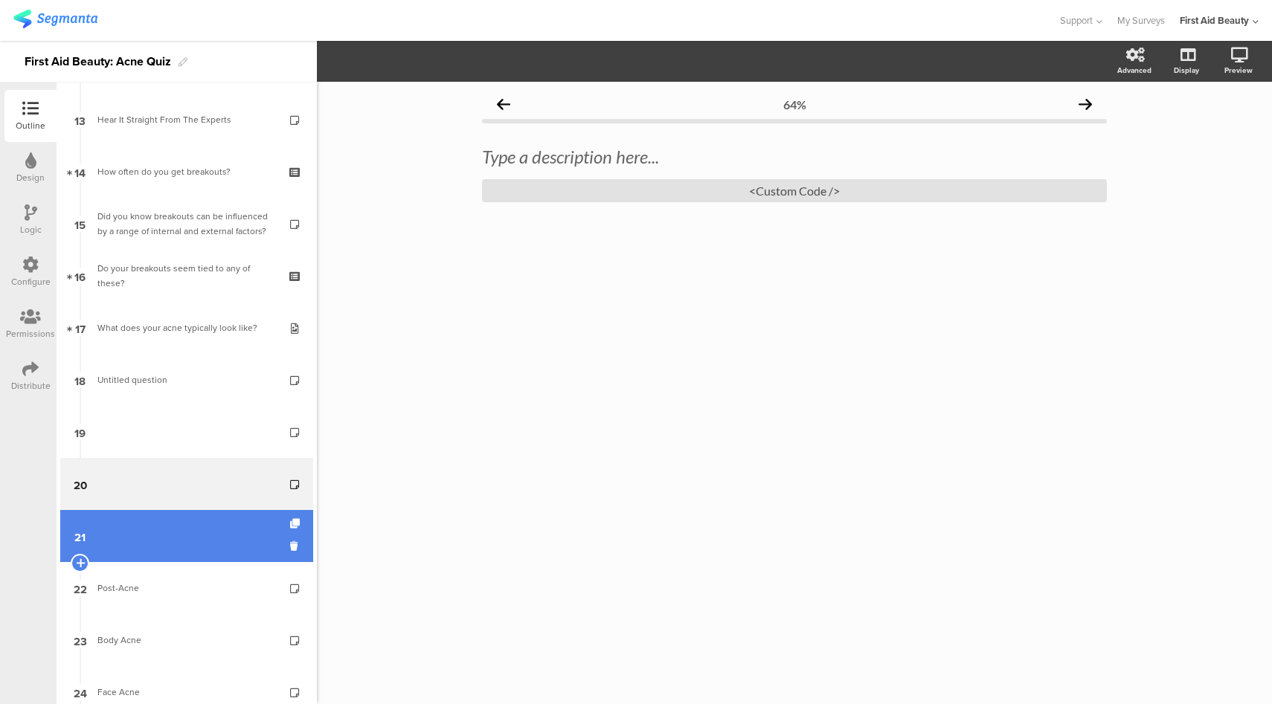
click at [210, 530] on link "21" at bounding box center [186, 536] width 253 height 52
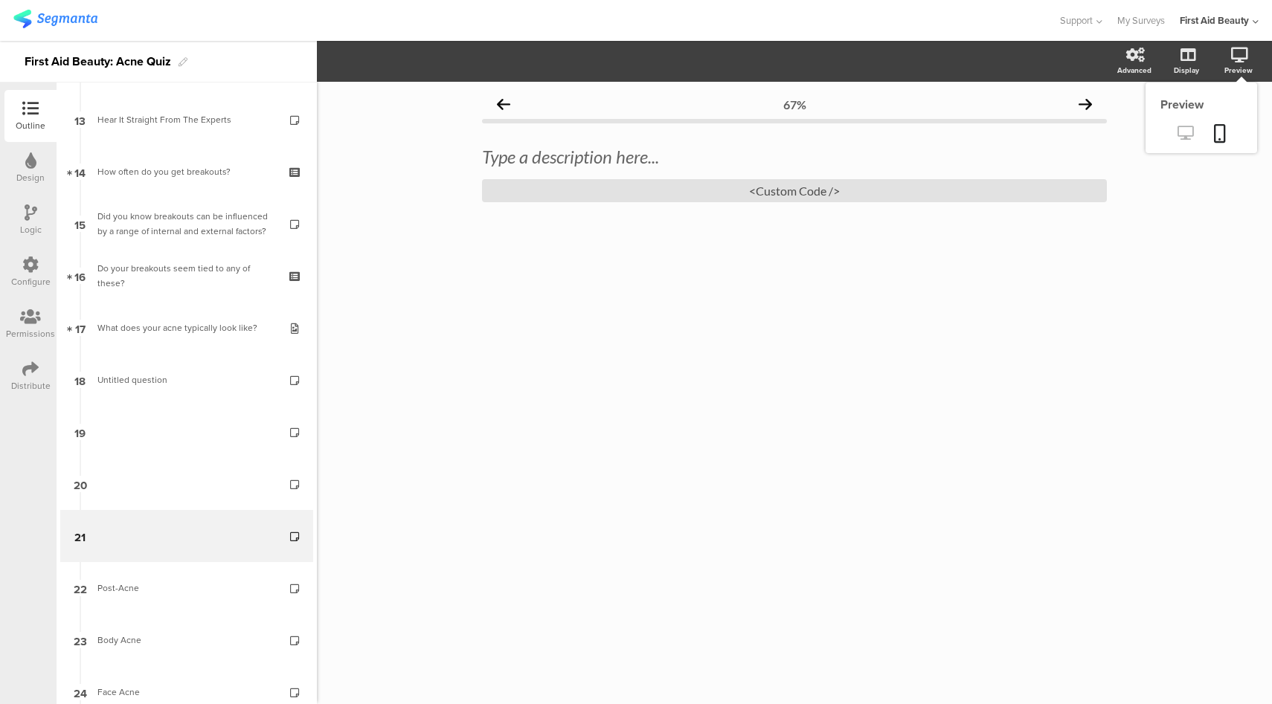
click at [1193, 139] on link at bounding box center [1185, 134] width 36 height 25
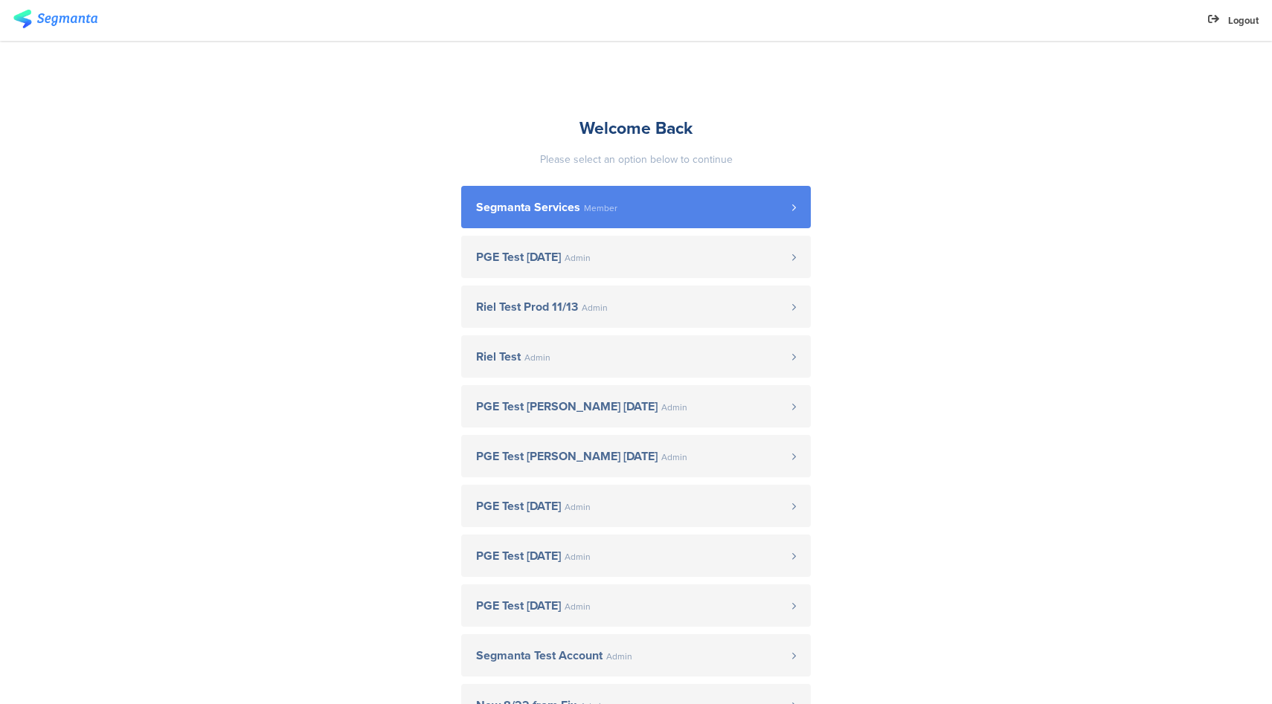
click at [597, 187] on link "Segmanta Services Member" at bounding box center [636, 207] width 350 height 42
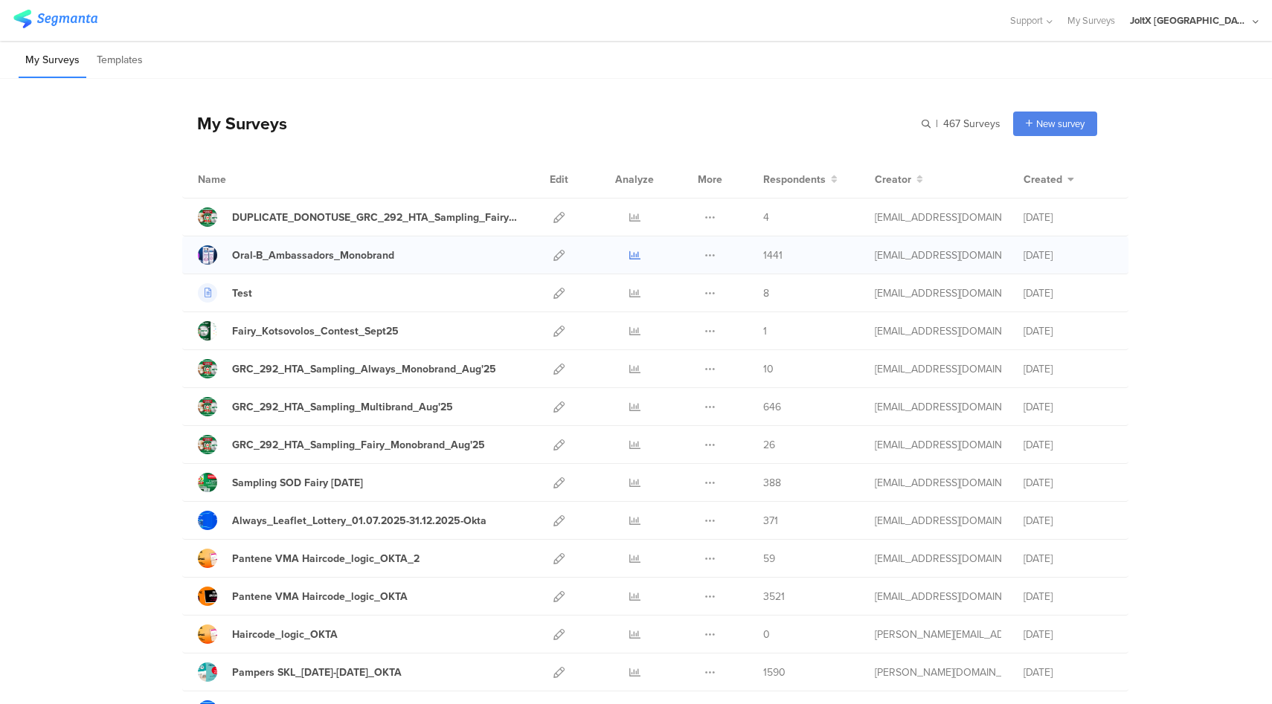
click at [629, 259] on icon at bounding box center [634, 255] width 11 height 11
click at [553, 257] on icon at bounding box center [558, 255] width 11 height 11
click at [553, 405] on icon at bounding box center [558, 407] width 11 height 11
click at [1238, 22] on div "JoltX [GEOGRAPHIC_DATA]" at bounding box center [1189, 20] width 119 height 14
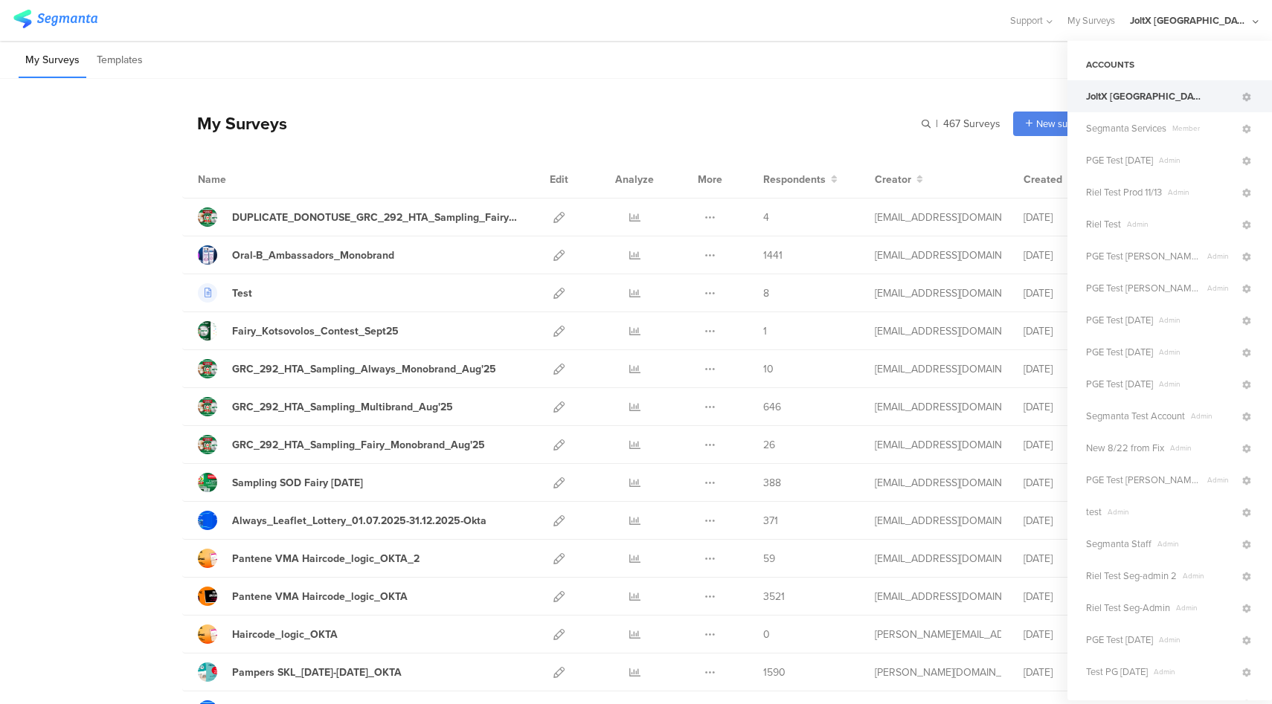
click at [733, 42] on div "My Surveys Templates" at bounding box center [636, 60] width 1272 height 38
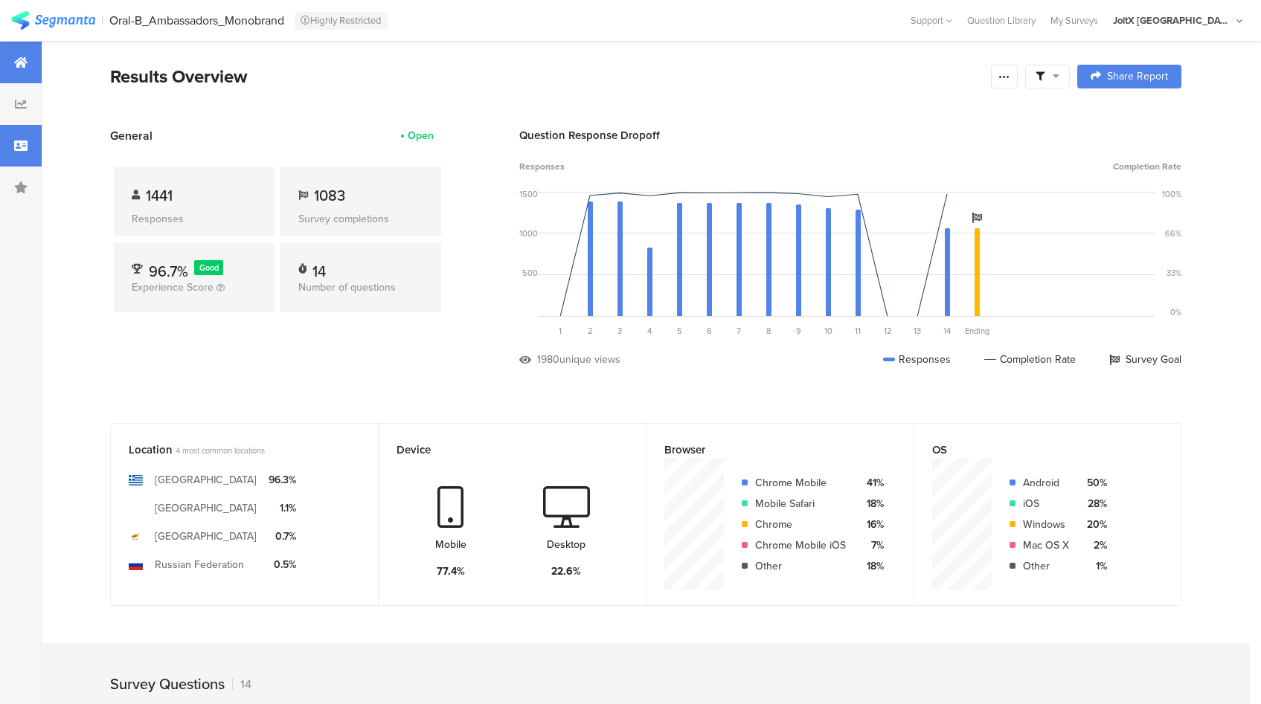
click at [19, 144] on icon at bounding box center [20, 146] width 13 height 12
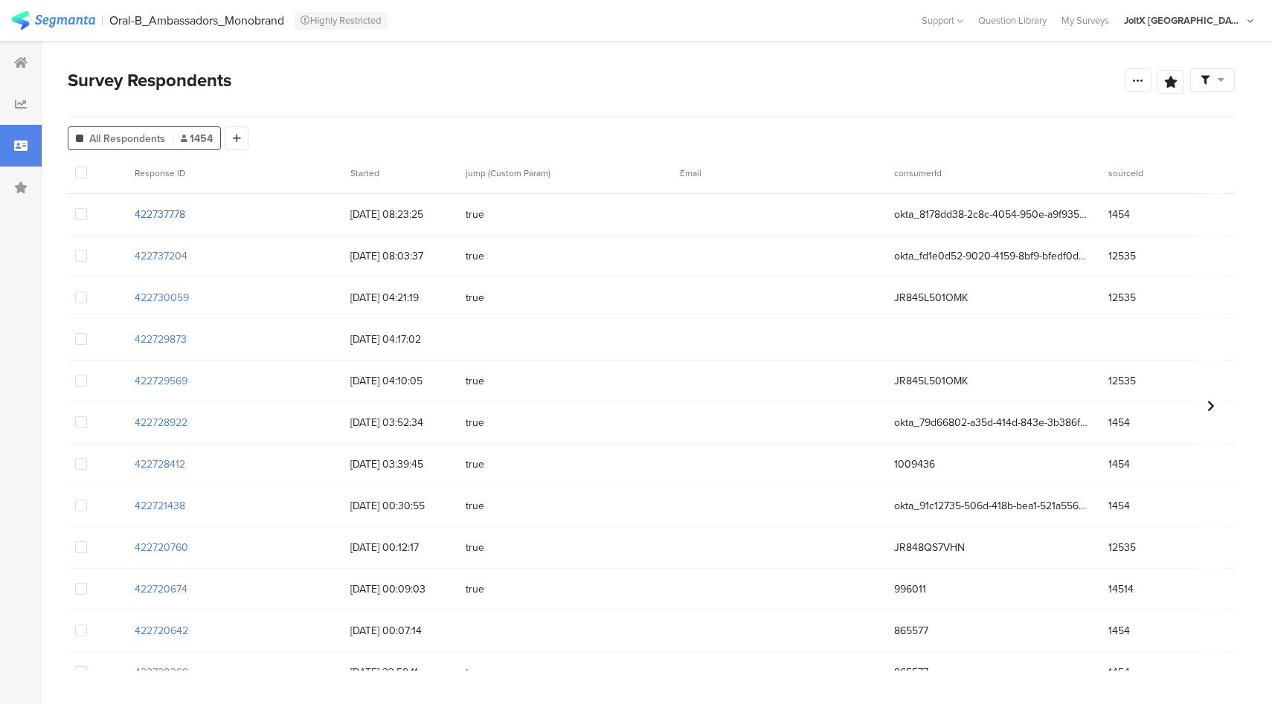
drag, startPoint x: 132, startPoint y: 207, endPoint x: 185, endPoint y: 219, distance: 54.9
click at [185, 219] on div "422737778" at bounding box center [235, 214] width 216 height 30
copy section "422737778"
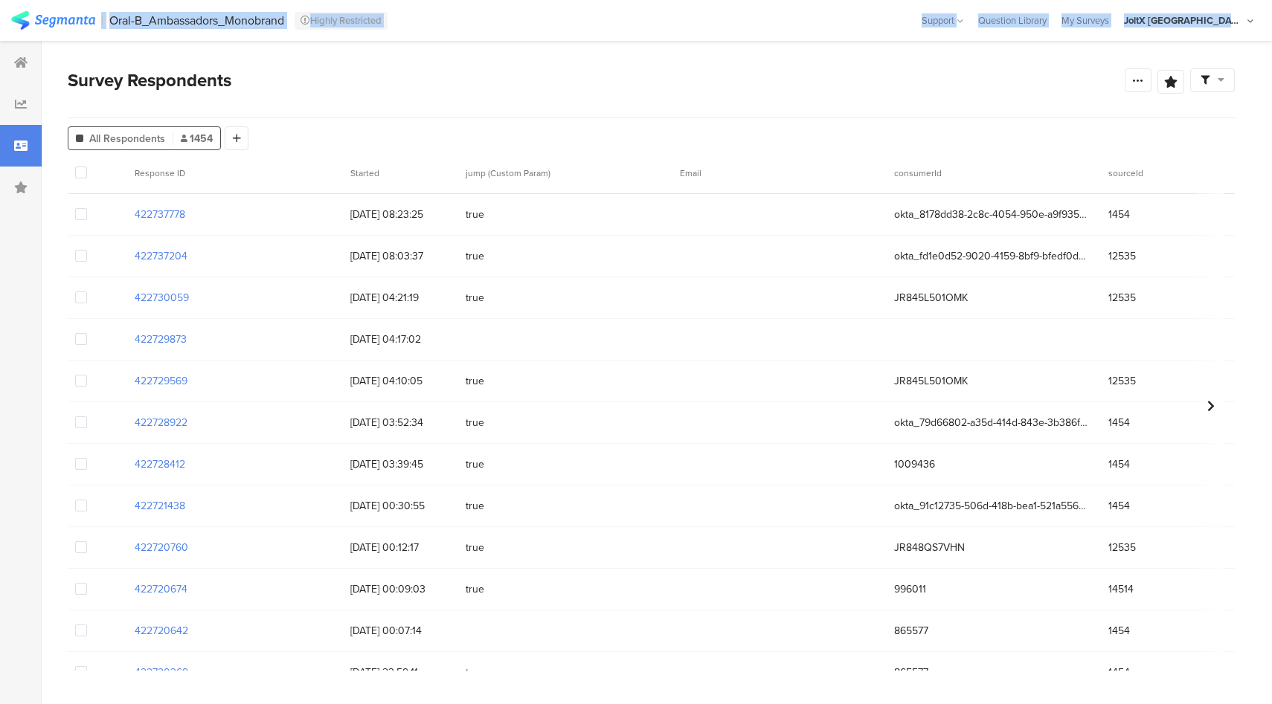
drag, startPoint x: 106, startPoint y: 11, endPoint x: 266, endPoint y: 59, distance: 167.6
click at [266, 59] on section "| Oral-B_Ambassadors_Monobrand Highly Restricted Help Center Live Chat Support …" at bounding box center [636, 352] width 1272 height 704
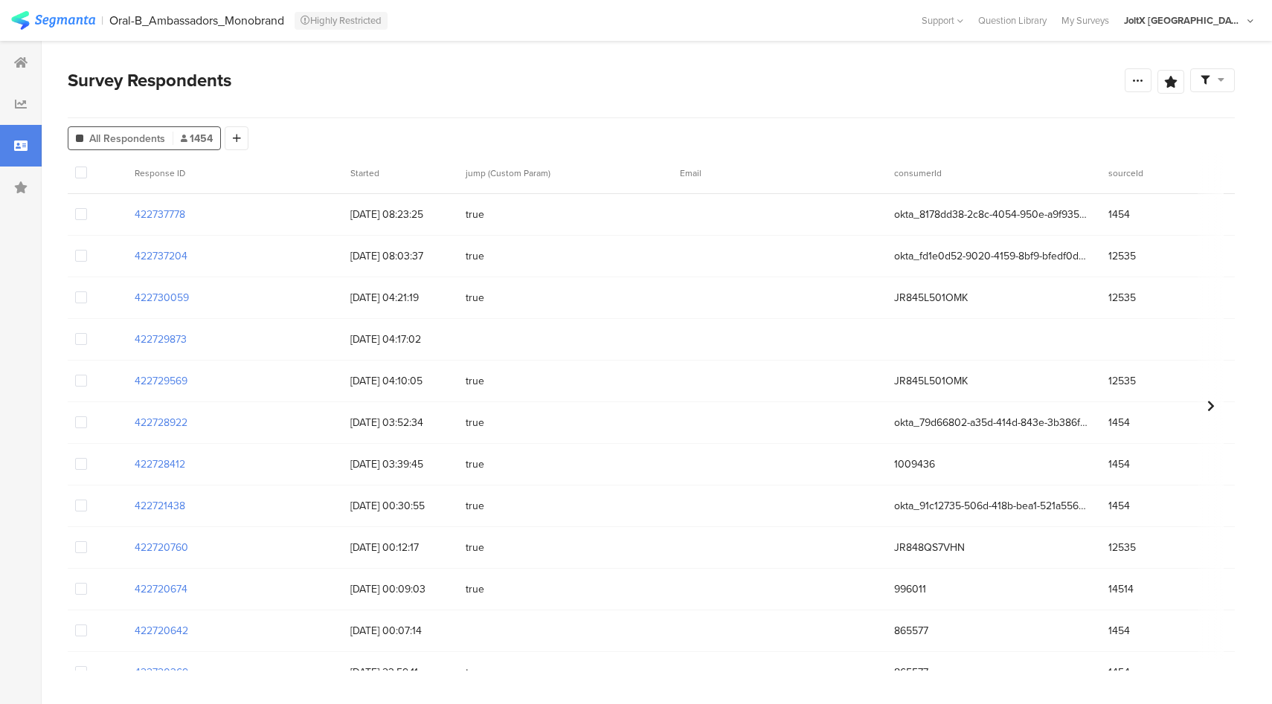
click at [313, 71] on div "Survey Respondents" at bounding box center [596, 80] width 1057 height 27
drag, startPoint x: 109, startPoint y: 9, endPoint x: 284, endPoint y: 24, distance: 176.2
click at [284, 24] on section "| Oral-B_Ambassadors_Monobrand Highly Restricted Help Center Live Chat Support …" at bounding box center [636, 20] width 1272 height 41
copy div "Oral-B_Ambassadors_Monobrand"
drag, startPoint x: 187, startPoint y: 216, endPoint x: 136, endPoint y: 215, distance: 51.3
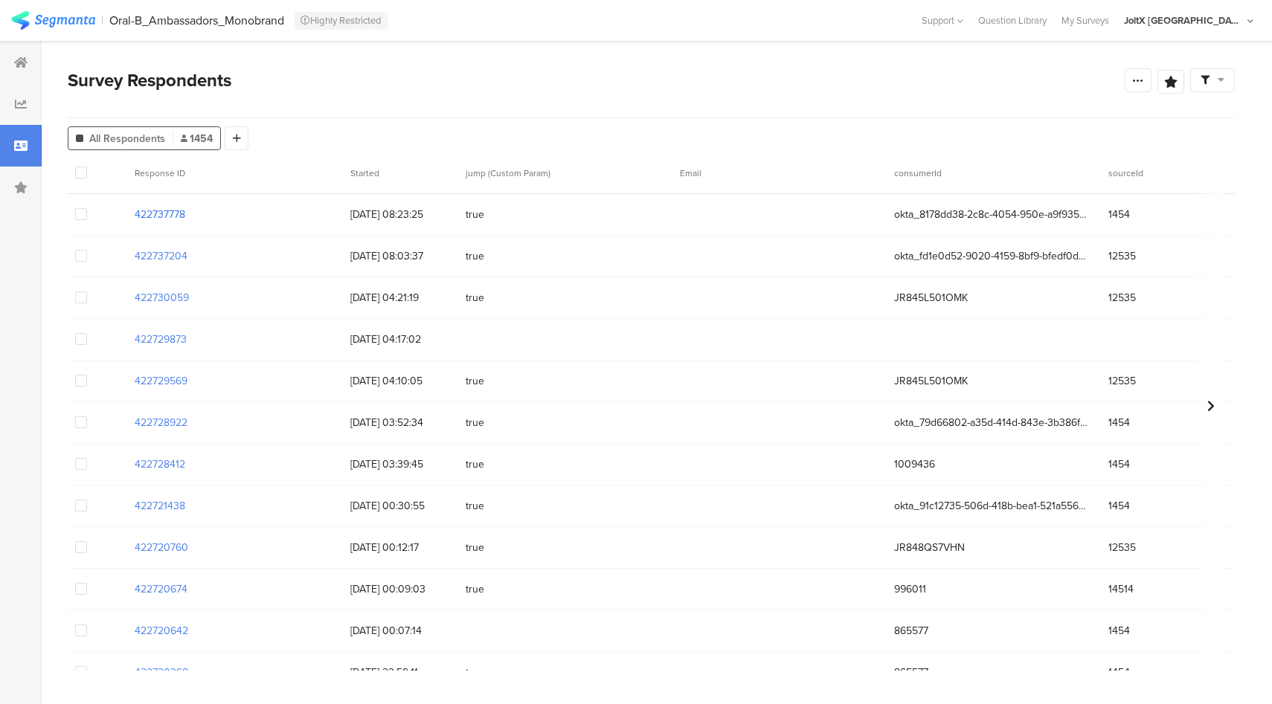
click at [136, 215] on div "422737778" at bounding box center [235, 214] width 216 height 30
copy section "422737778"
drag, startPoint x: 202, startPoint y: 258, endPoint x: 129, endPoint y: 256, distance: 72.9
click at [129, 256] on div "422737204" at bounding box center [235, 256] width 216 height 30
copy section "422737204"
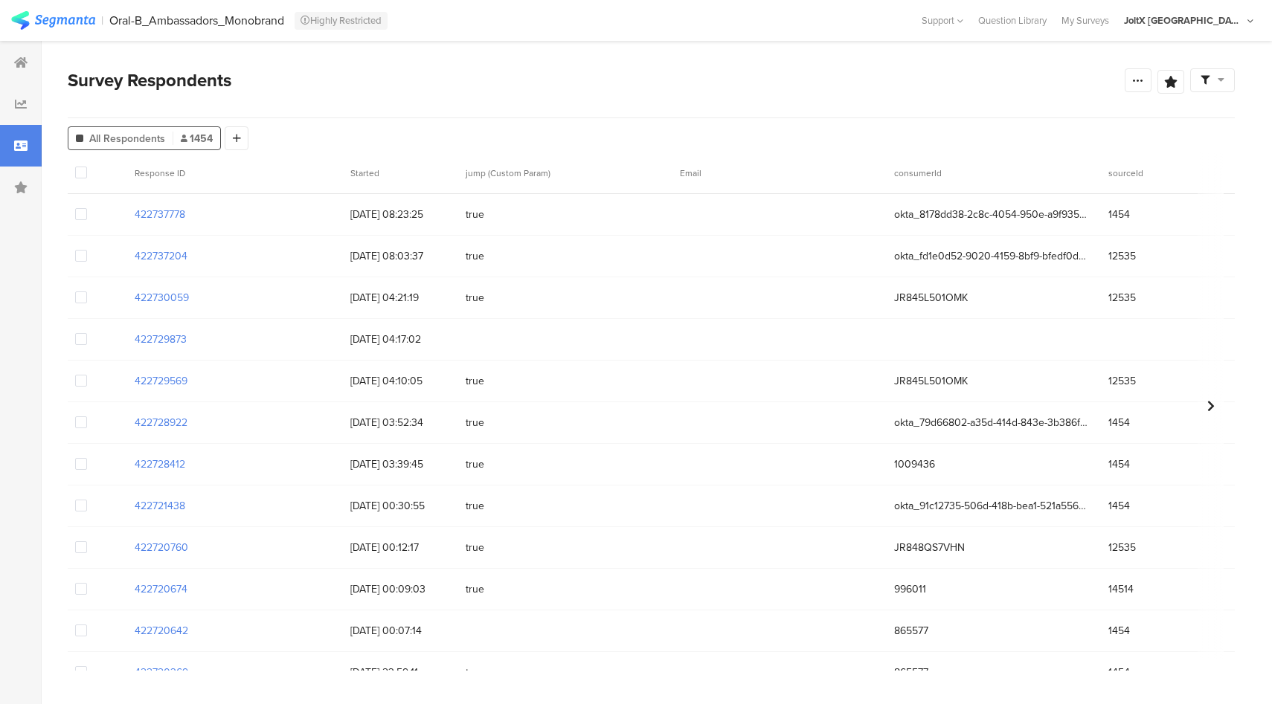
drag, startPoint x: 198, startPoint y: 298, endPoint x: 120, endPoint y: 290, distance: 78.5
copy section "422730059"
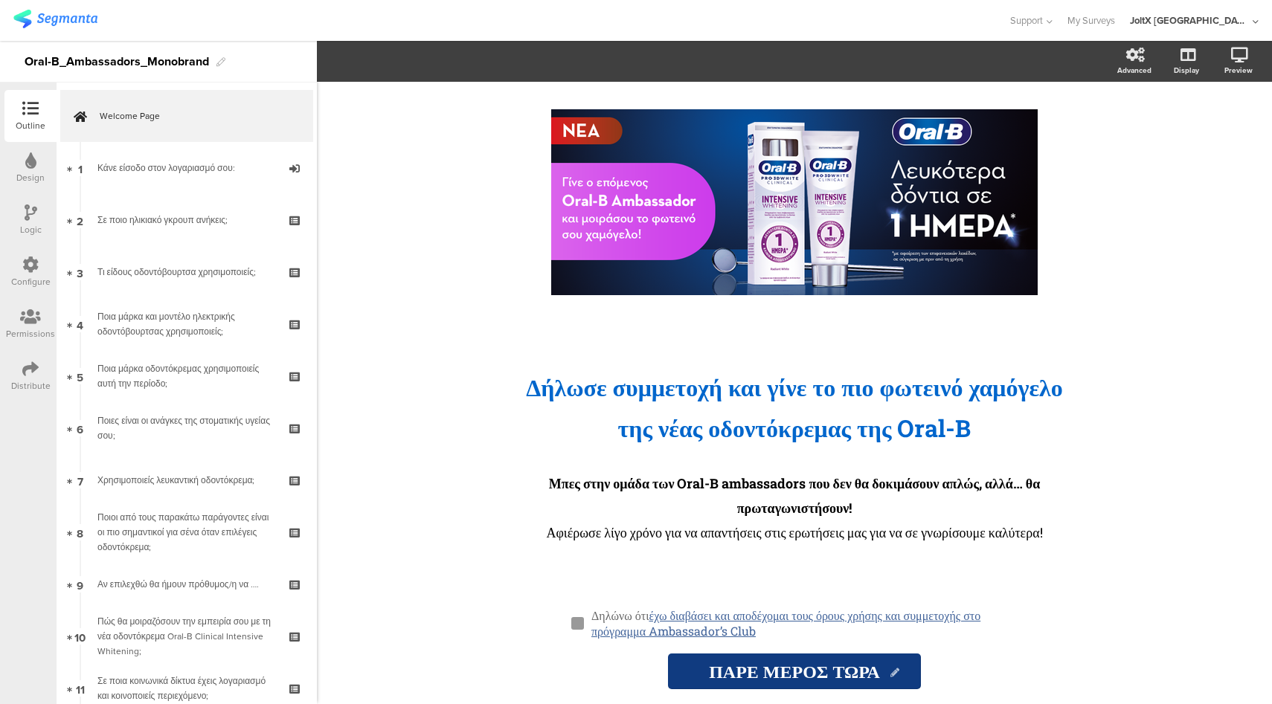
click at [25, 276] on div "Configure" at bounding box center [30, 281] width 39 height 13
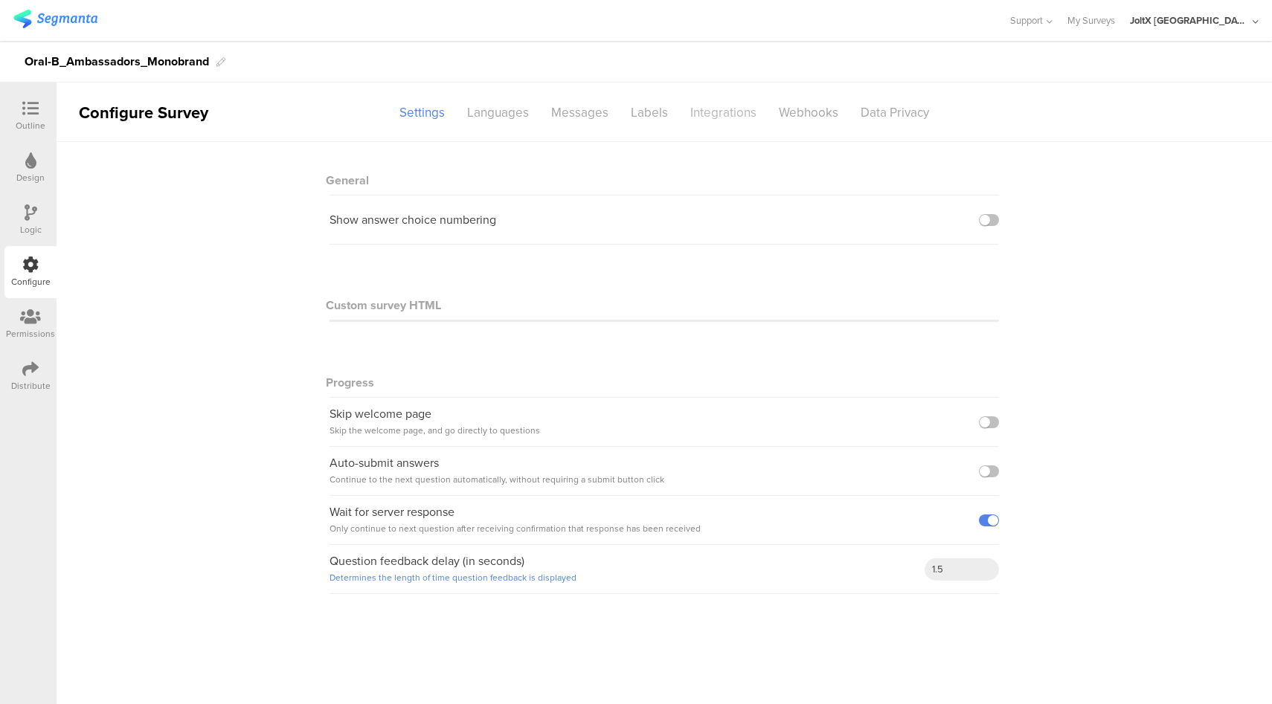
click at [704, 113] on div "Integrations" at bounding box center [723, 113] width 89 height 26
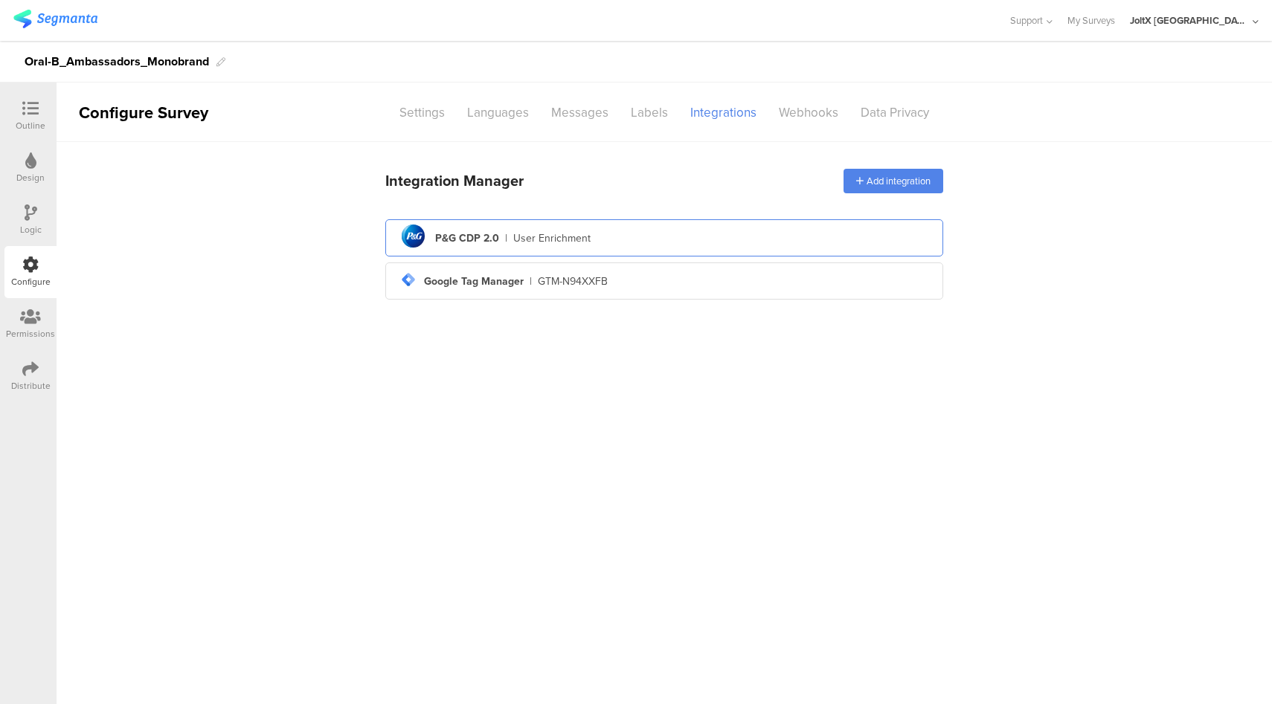
click at [637, 240] on div "pg logo P&G CDP 2.0 | User Enrichment" at bounding box center [664, 238] width 534 height 36
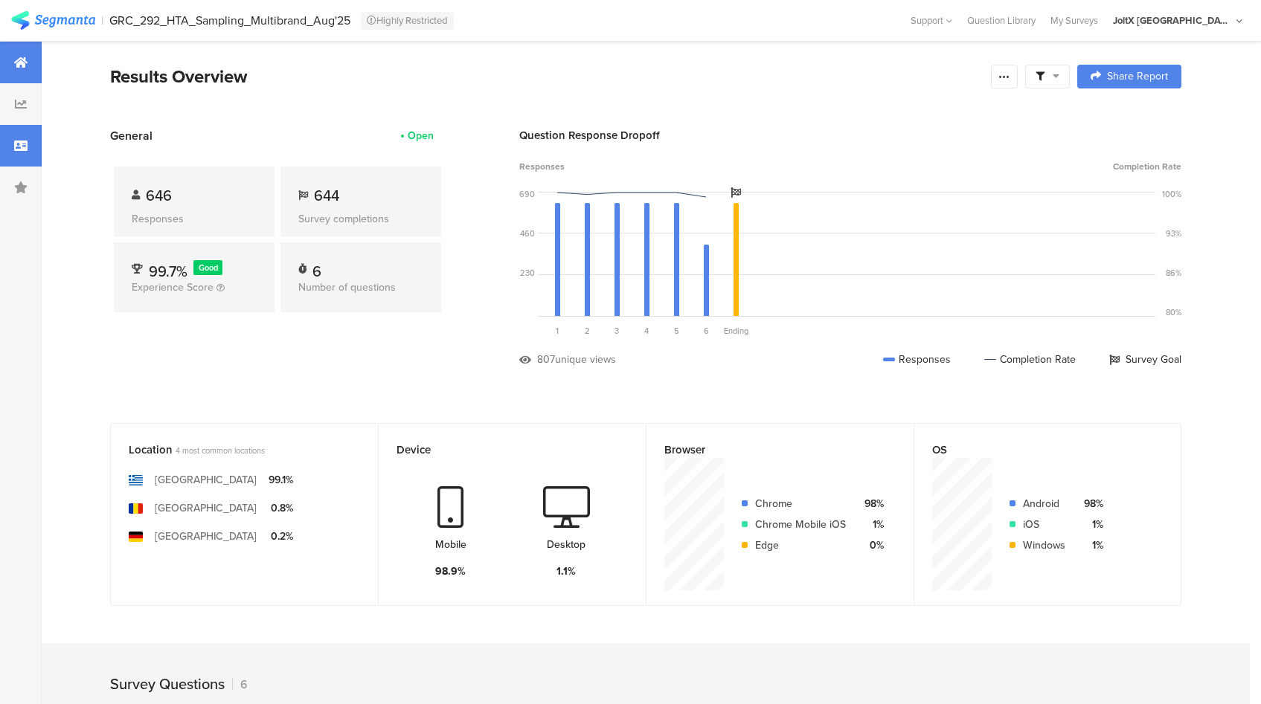
click at [14, 151] on icon at bounding box center [20, 146] width 13 height 12
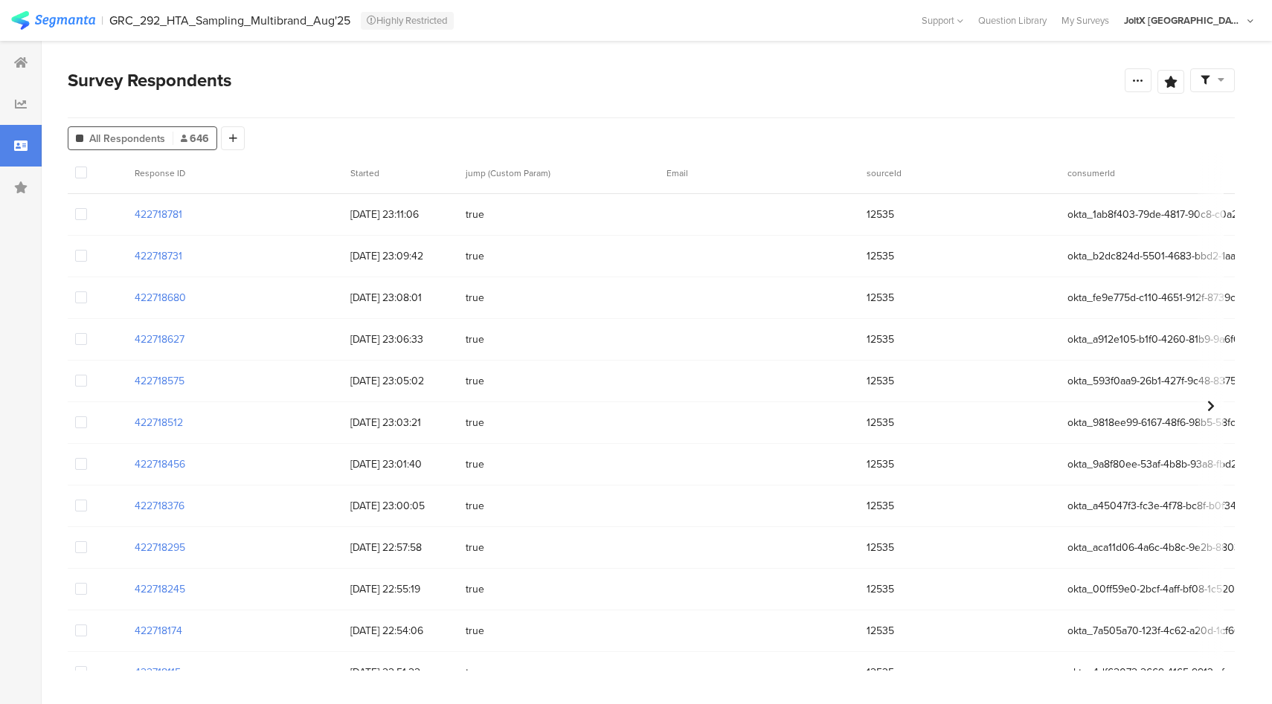
drag, startPoint x: 108, startPoint y: 11, endPoint x: 345, endPoint y: 29, distance: 237.9
click at [345, 29] on section "| GRC_292_HTA_Sampling_Multibrand_Aug'25 Highly Restricted Help Center Live Cha…" at bounding box center [636, 20] width 1272 height 41
copy div "GRC_292_HTA_Sampling_Multibrand_Aug'25"
drag, startPoint x: 188, startPoint y: 215, endPoint x: 128, endPoint y: 213, distance: 60.3
click at [128, 213] on div "422718781" at bounding box center [235, 214] width 216 height 30
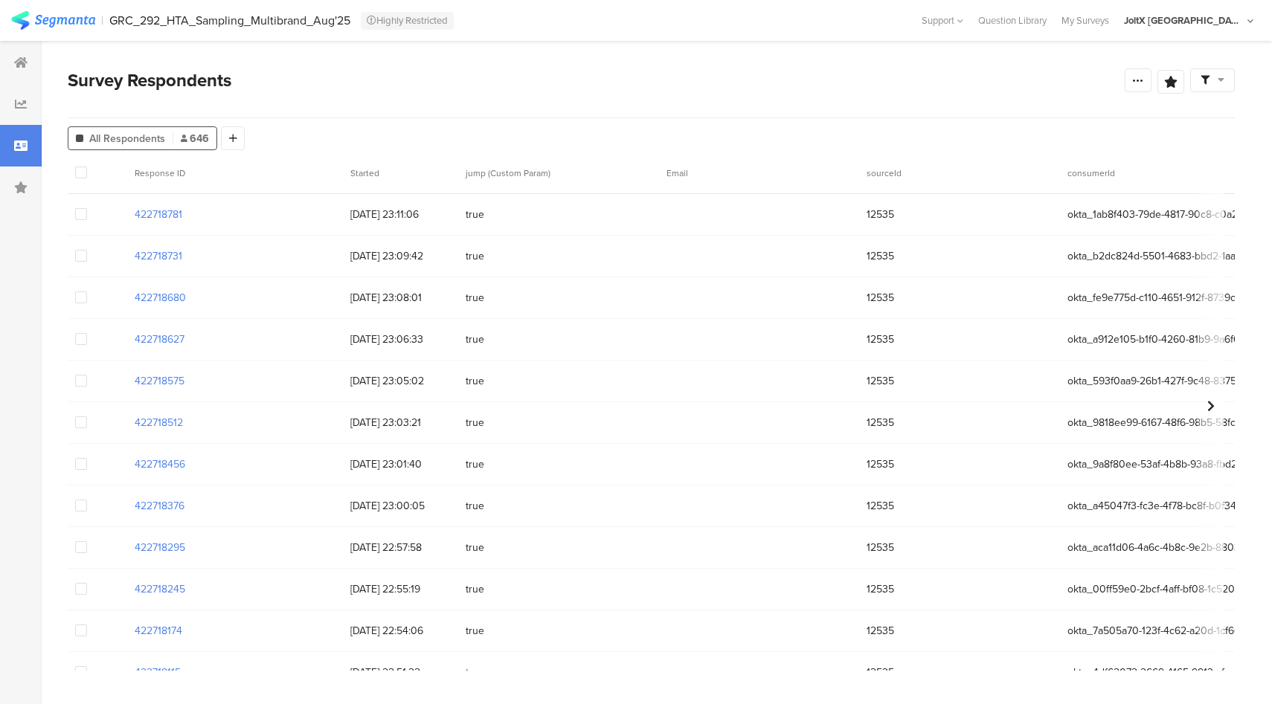
copy section "422718781"
drag, startPoint x: 107, startPoint y: 13, endPoint x: 347, endPoint y: 32, distance: 241.0
click at [347, 32] on section "| GRC_292_HTA_Sampling_Multibrand_Aug'25 Highly Restricted Help Center Live Cha…" at bounding box center [636, 20] width 1272 height 41
copy div "GRC_292_HTA_Sampling_Multibrand_Aug'25"
drag, startPoint x: 195, startPoint y: 216, endPoint x: 108, endPoint y: 211, distance: 87.2
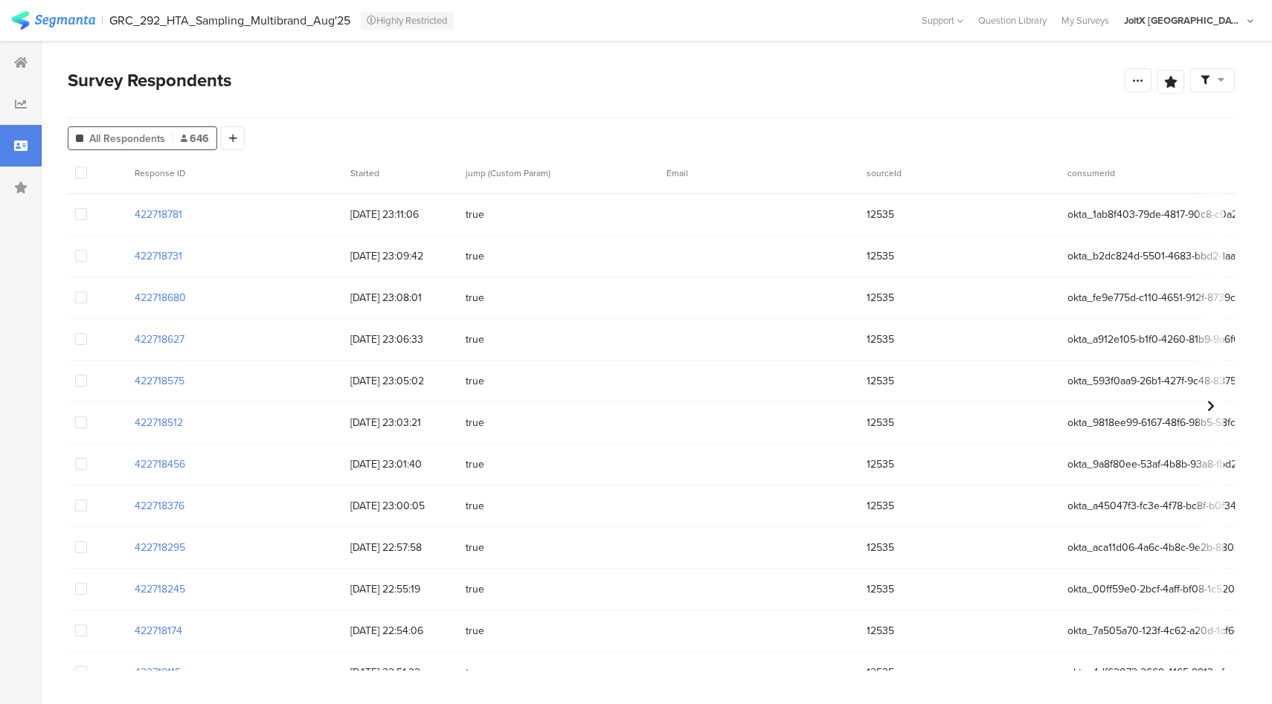
click at [108, 211] on div "422718781 13/10/2025 23:11:06 true 12535 okta_1ab8f403-79de-4817-90c8-c0a271059…" at bounding box center [1165, 215] width 2195 height 42
copy section "422718781"
drag, startPoint x: 183, startPoint y: 258, endPoint x: 131, endPoint y: 258, distance: 52.1
click at [131, 258] on div "422718731" at bounding box center [235, 256] width 216 height 30
copy section "422718731"
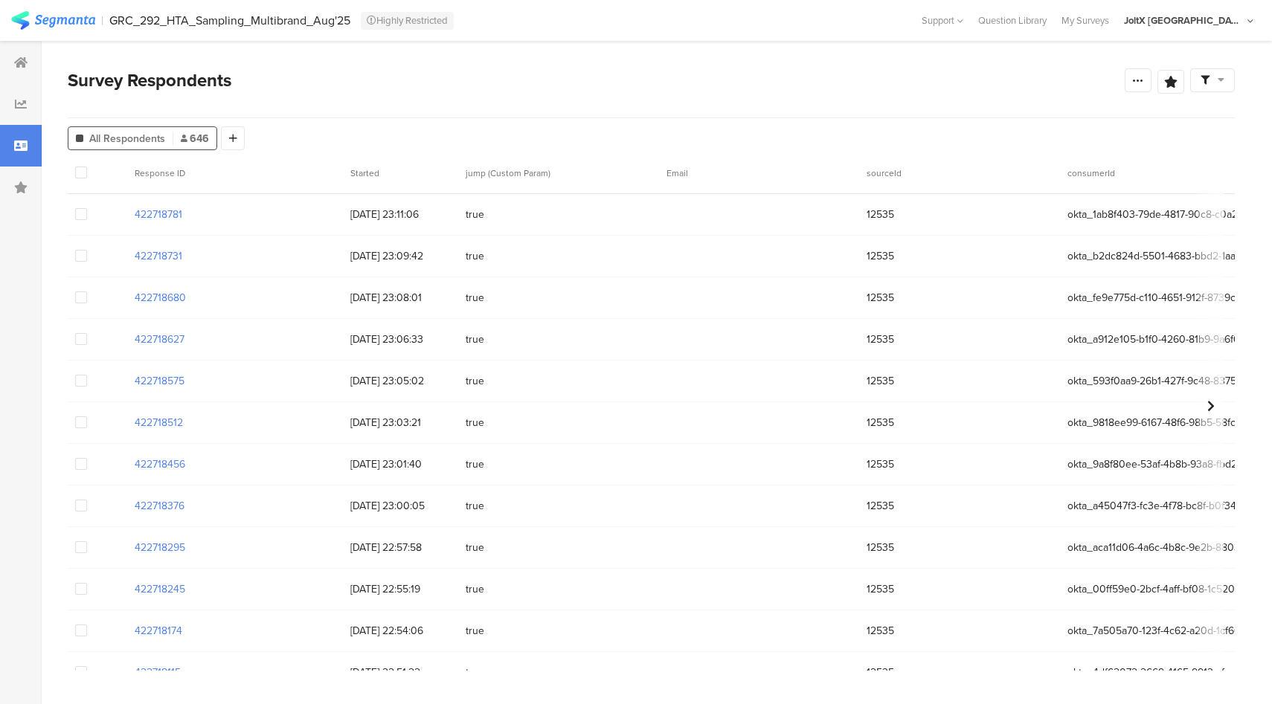
drag, startPoint x: 166, startPoint y: 300, endPoint x: 129, endPoint y: 300, distance: 36.5
click at [129, 300] on div "422718680" at bounding box center [235, 298] width 216 height 30
copy section "422718680"
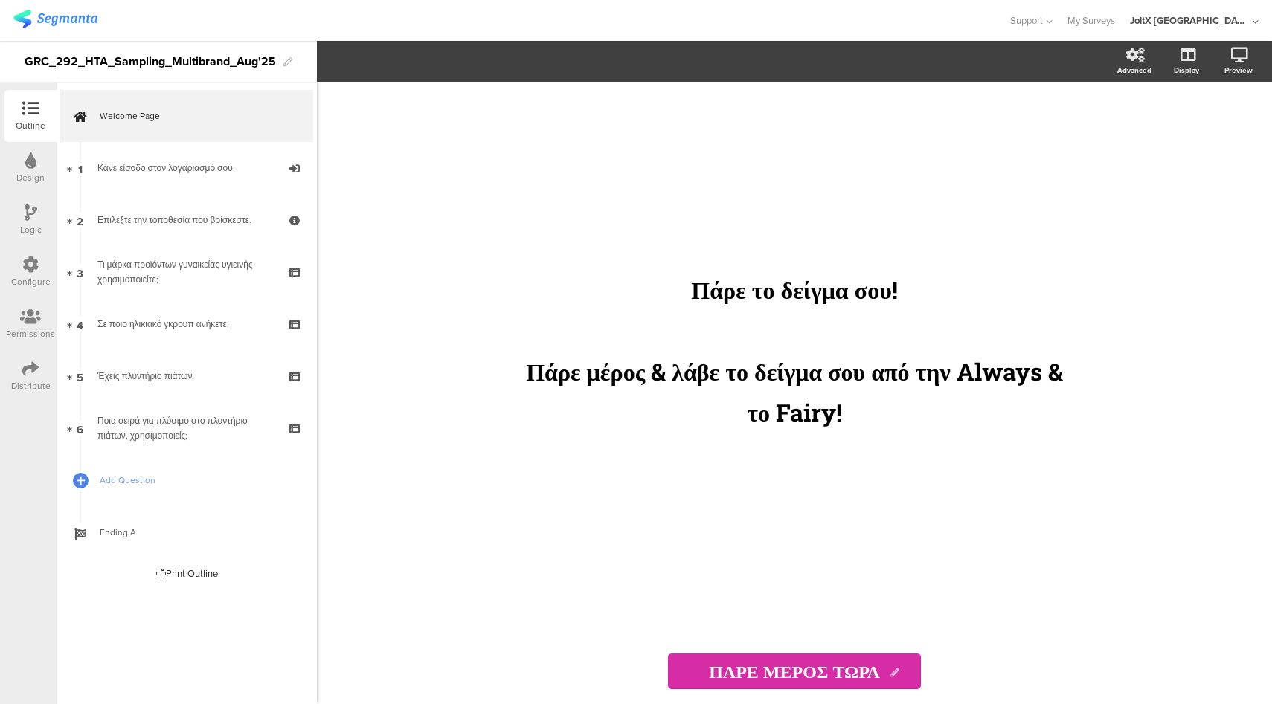
click at [26, 264] on icon at bounding box center [30, 265] width 16 height 16
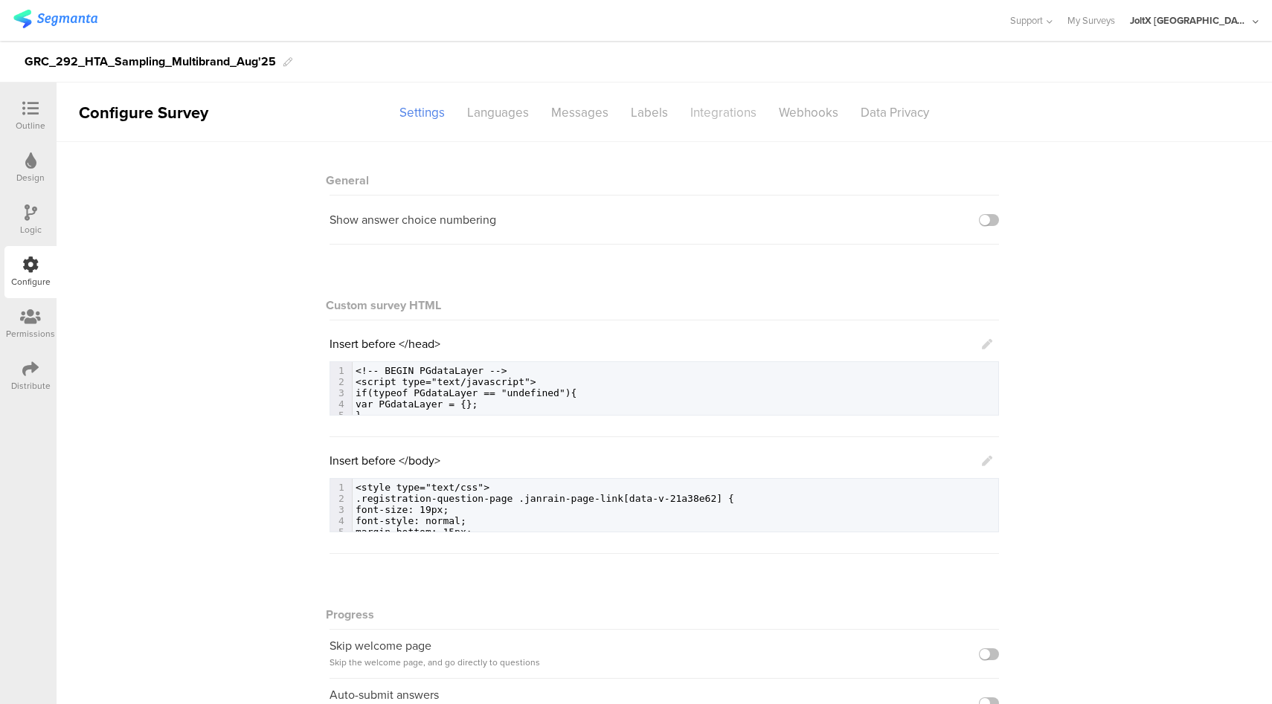
click at [723, 107] on div "Integrations" at bounding box center [723, 113] width 89 height 26
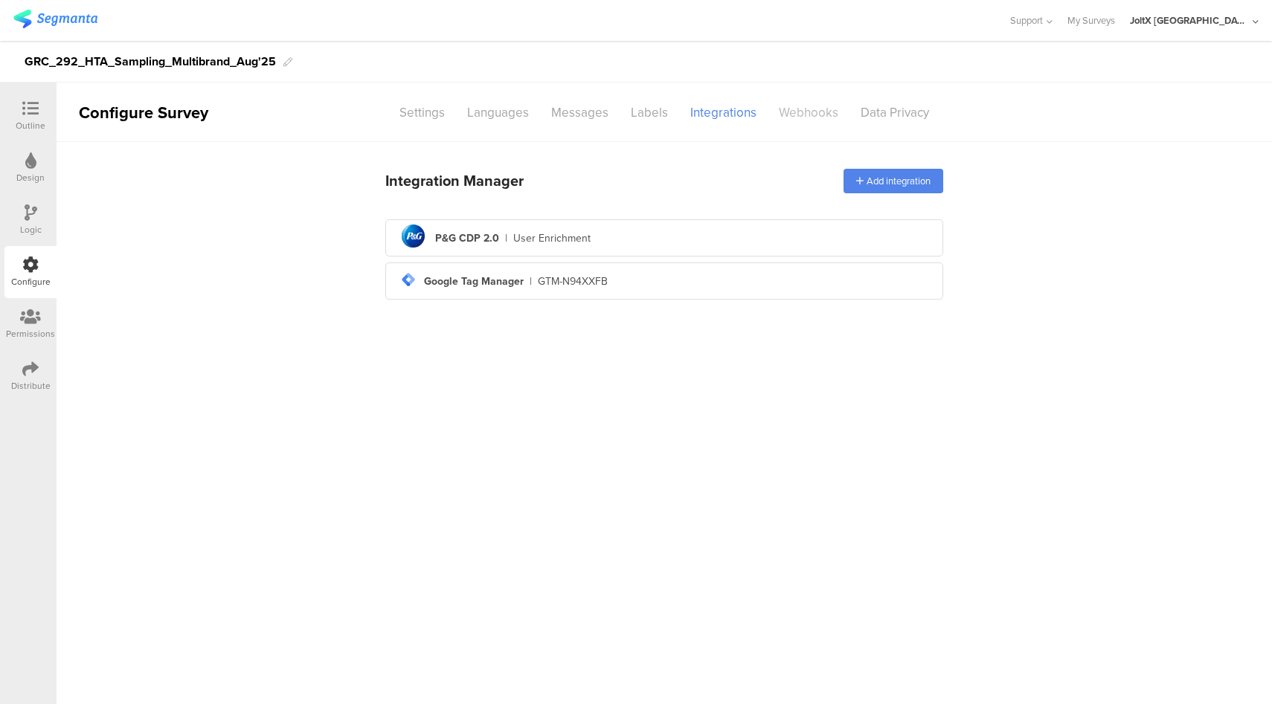
click at [820, 114] on div "Webhooks" at bounding box center [809, 113] width 82 height 26
click at [814, 114] on div "Webhooks" at bounding box center [809, 113] width 82 height 26
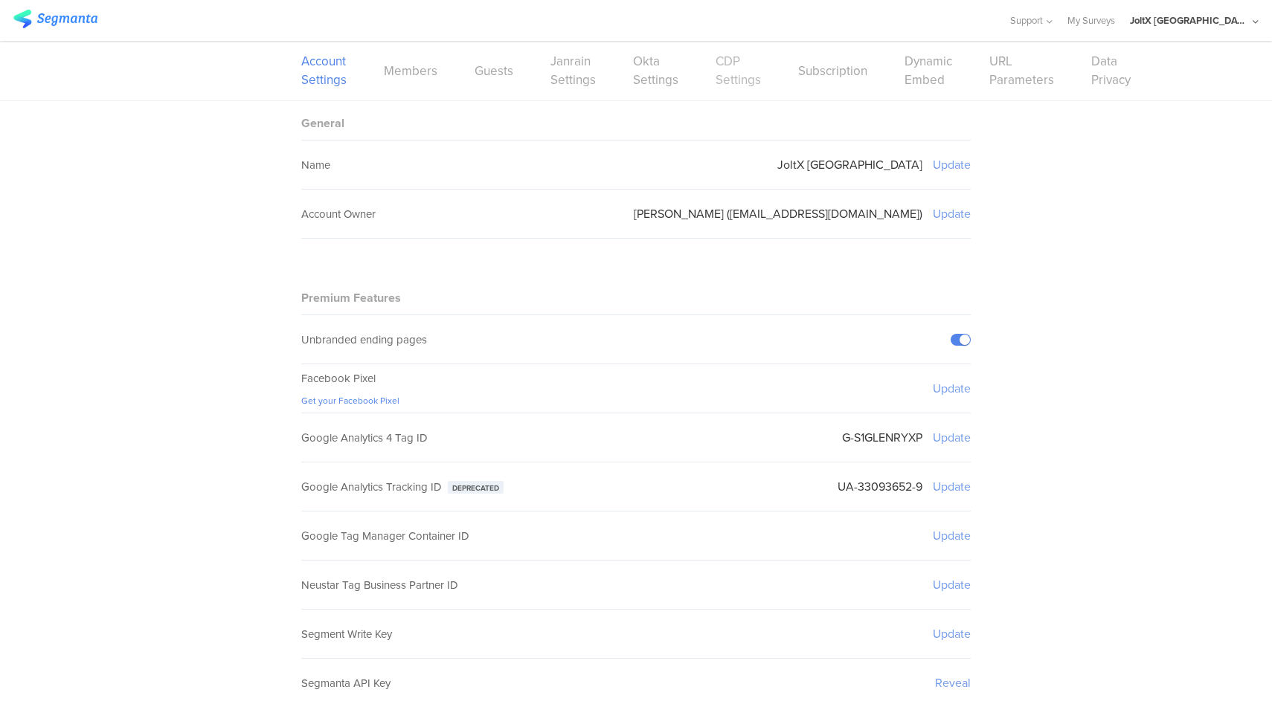
click at [733, 83] on link "CDP Settings" at bounding box center [738, 70] width 45 height 37
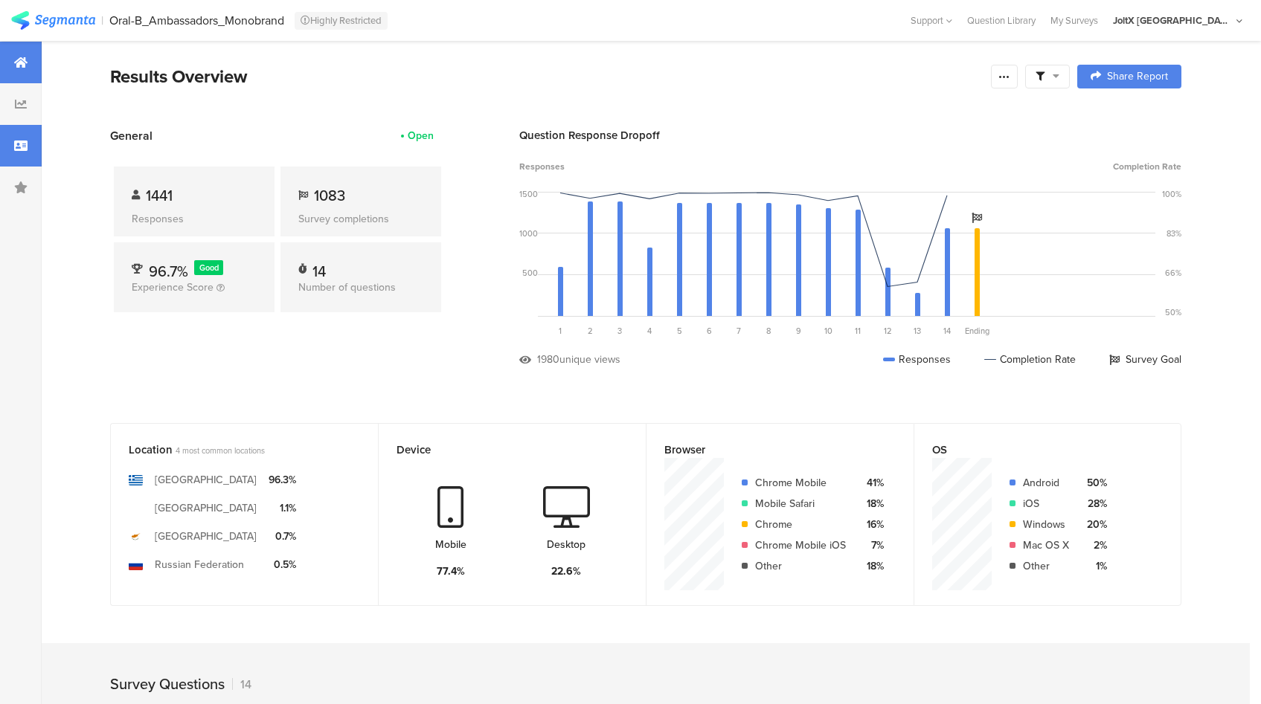
click at [1, 151] on div at bounding box center [21, 146] width 42 height 42
